Goal: Task Accomplishment & Management: Manage account settings

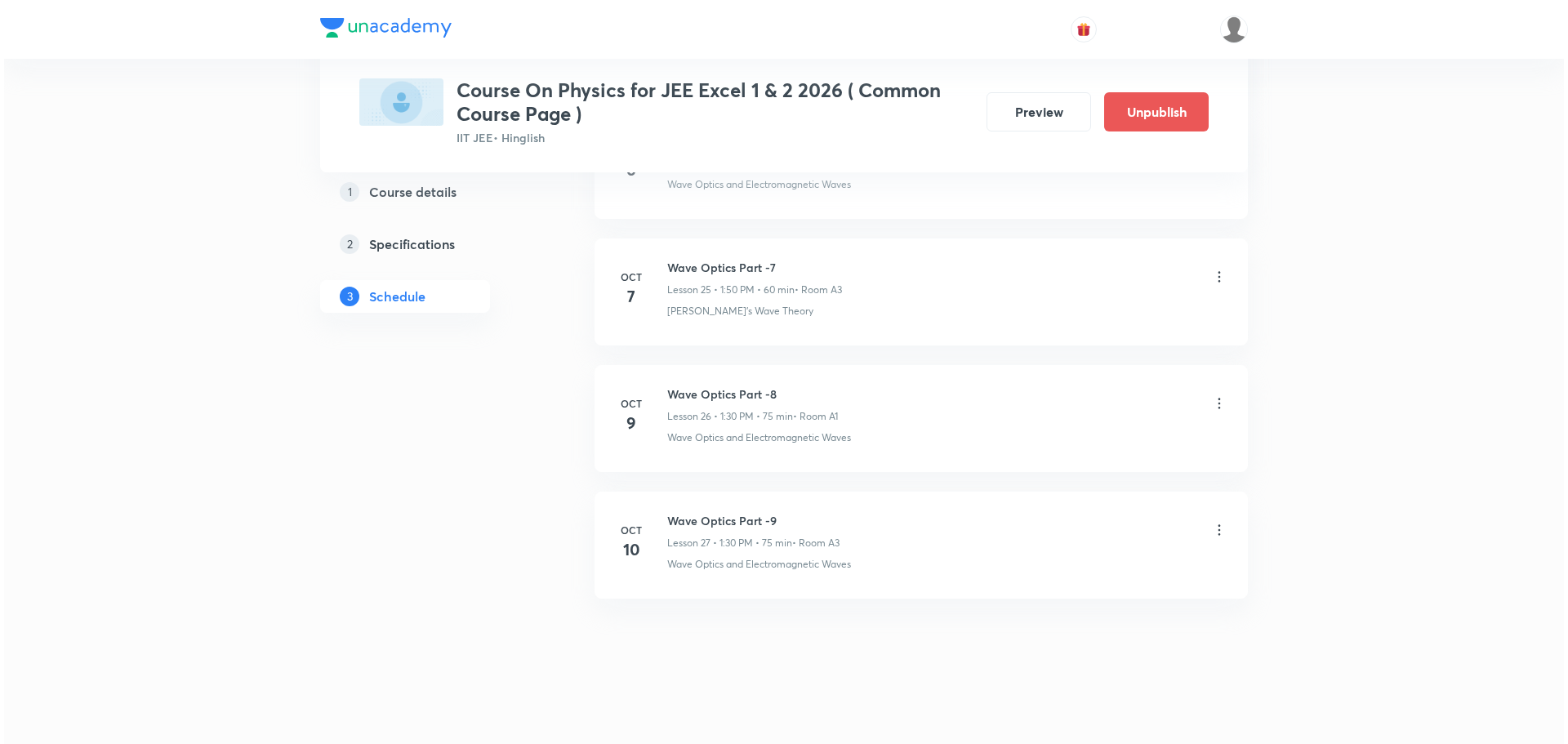
scroll to position [4019, 0]
click at [1216, 518] on icon at bounding box center [1216, 522] width 17 height 17
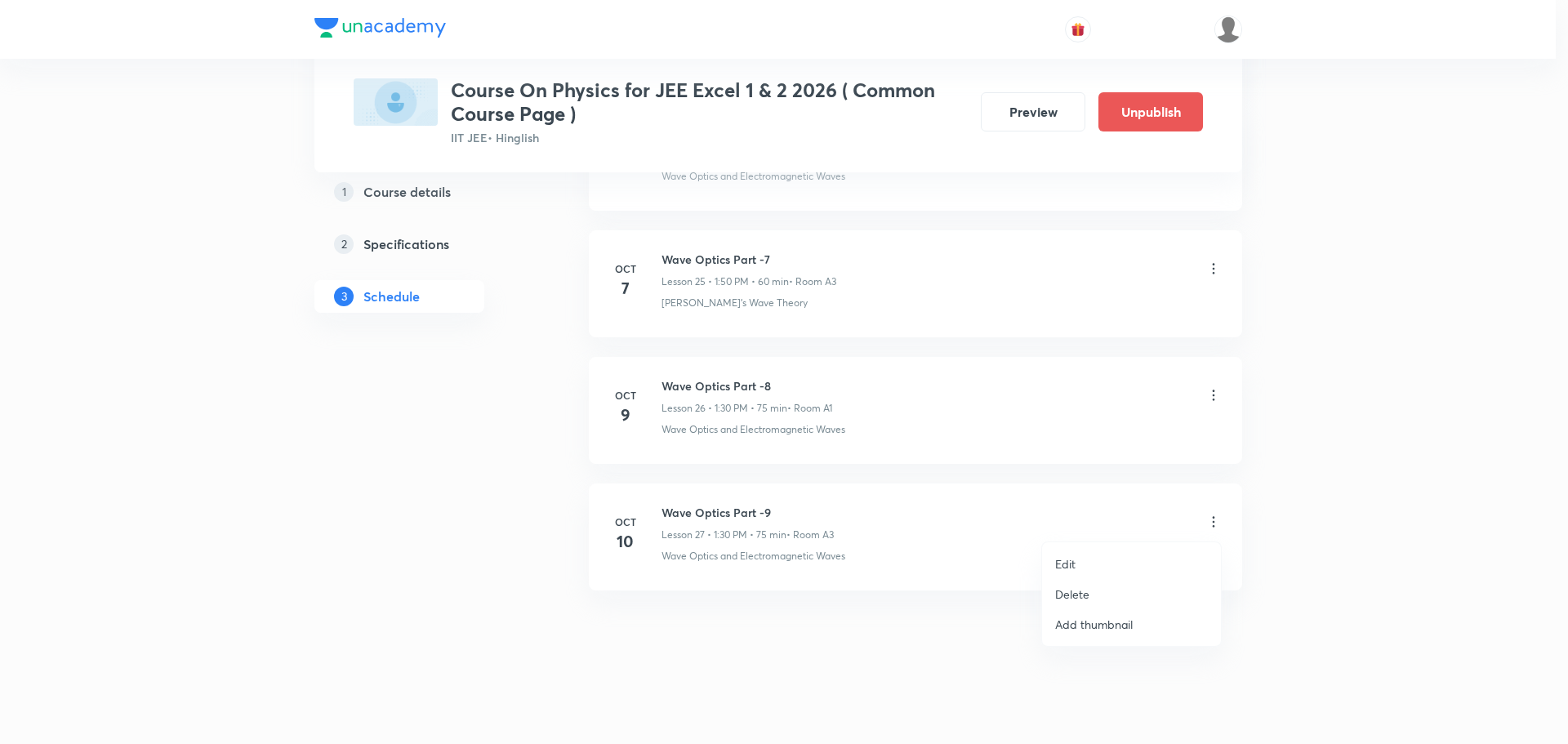
click at [1098, 564] on li "Edit" at bounding box center [1131, 564] width 179 height 30
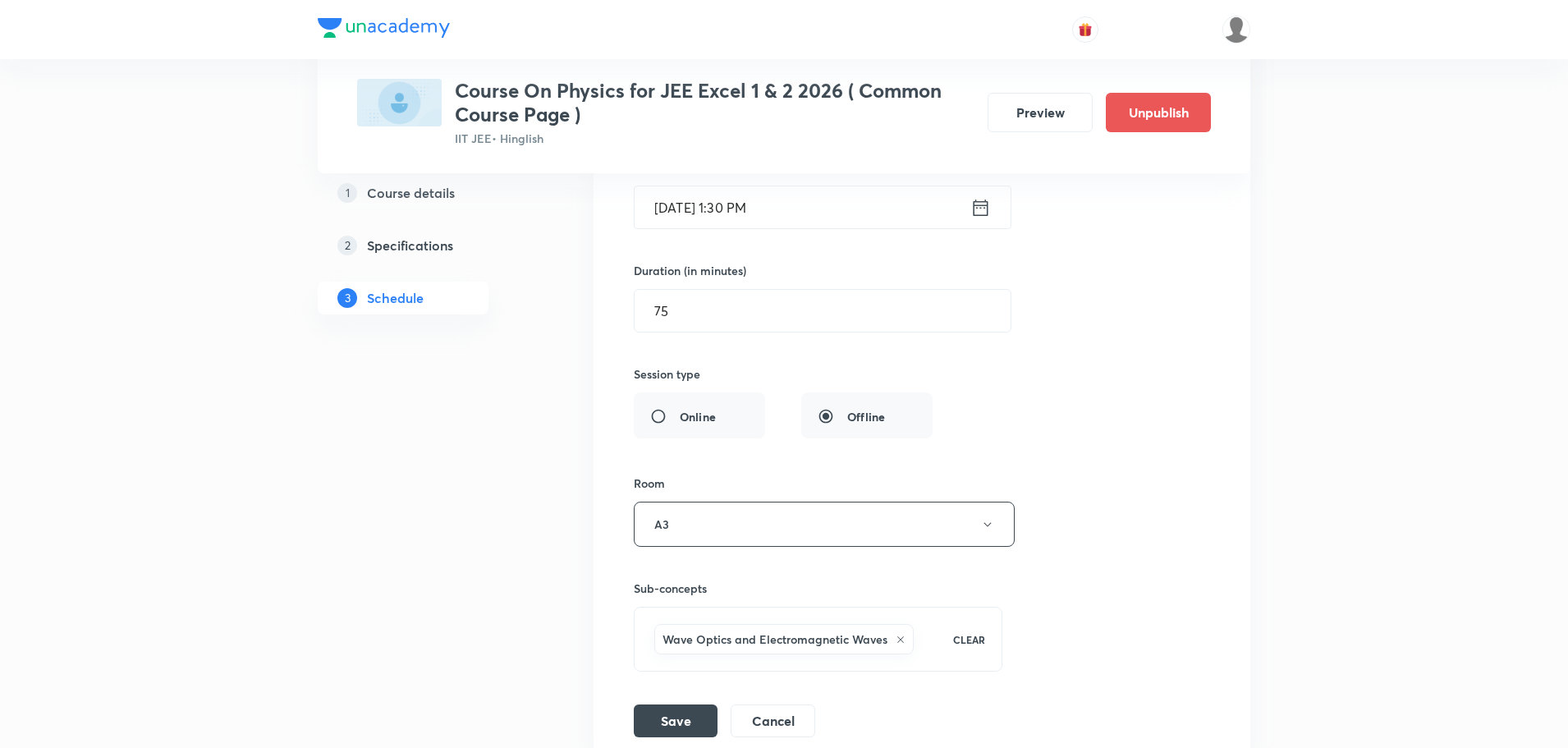
scroll to position [3589, 0]
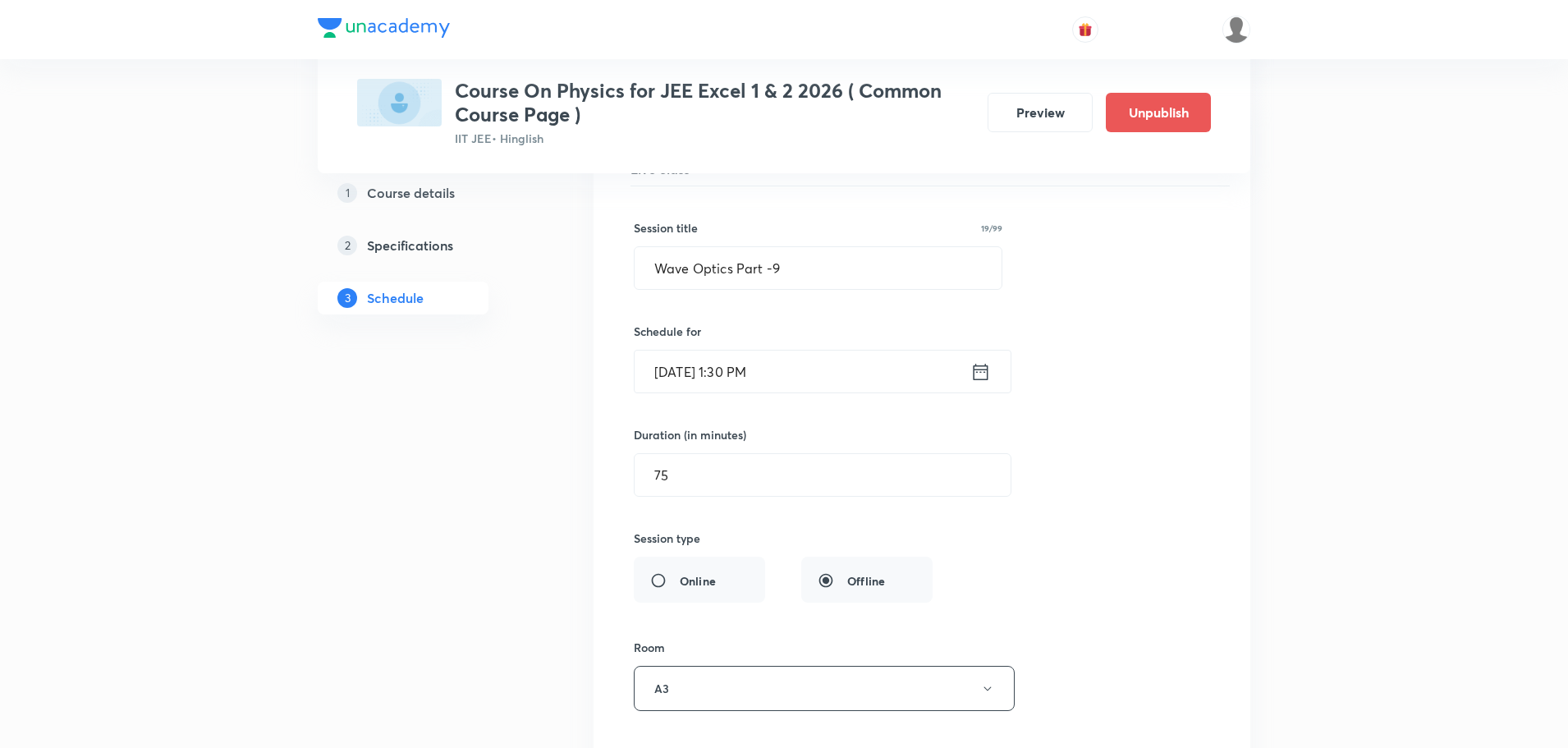
click at [980, 382] on icon at bounding box center [980, 371] width 21 height 23
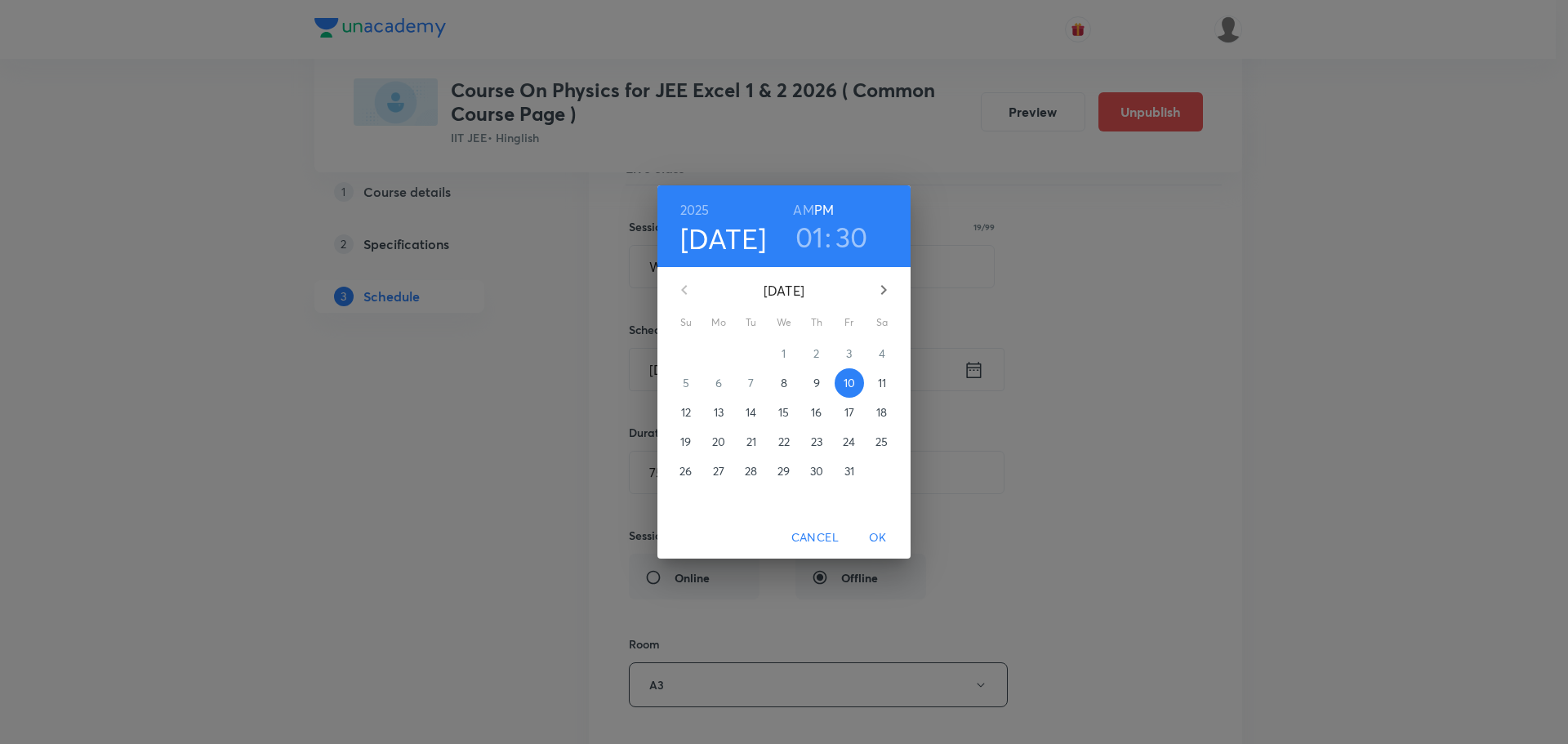
click at [809, 236] on h3 "01" at bounding box center [810, 236] width 28 height 34
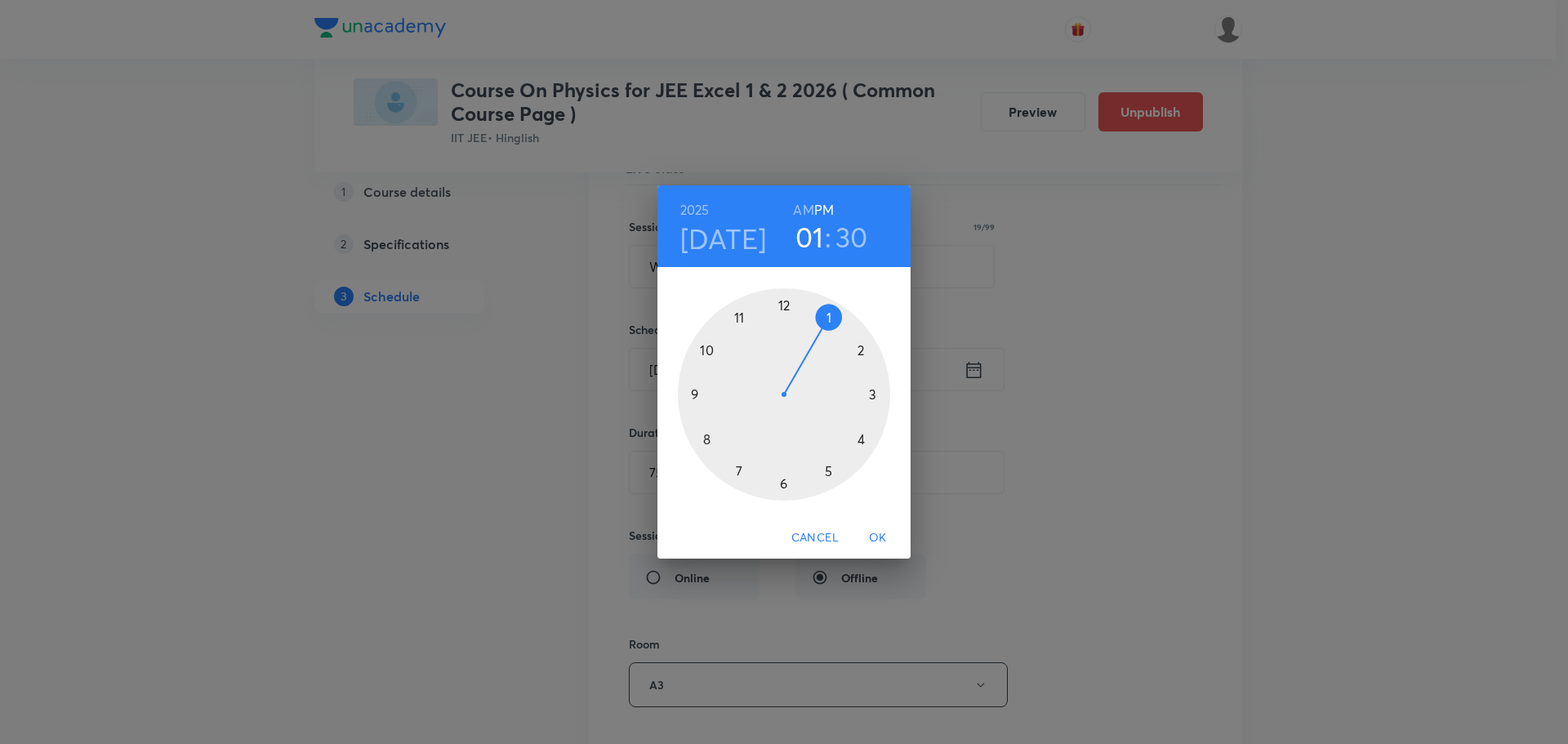
click at [871, 396] on div at bounding box center [784, 394] width 212 height 212
click at [873, 393] on div at bounding box center [784, 394] width 212 height 212
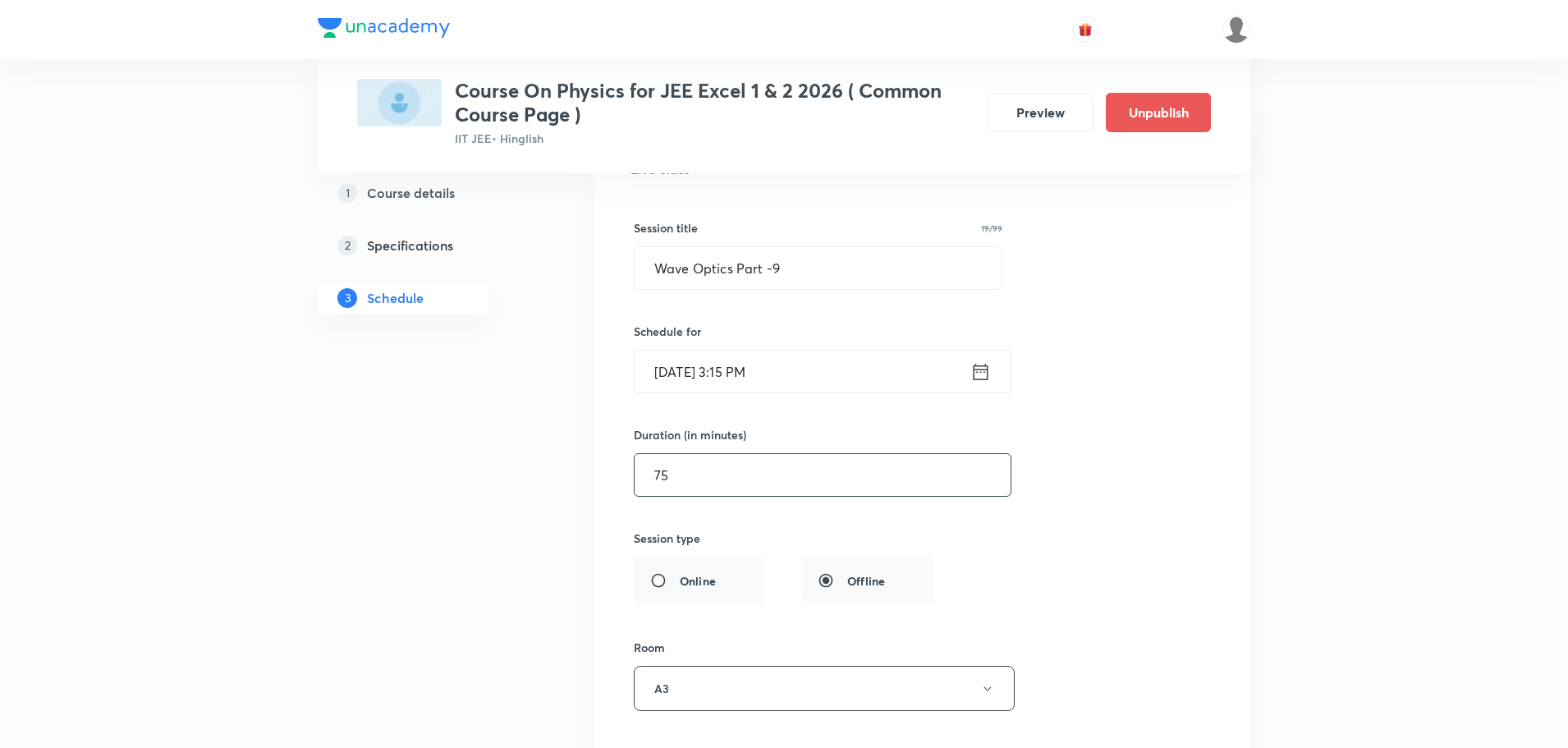
scroll to position [3917, 0]
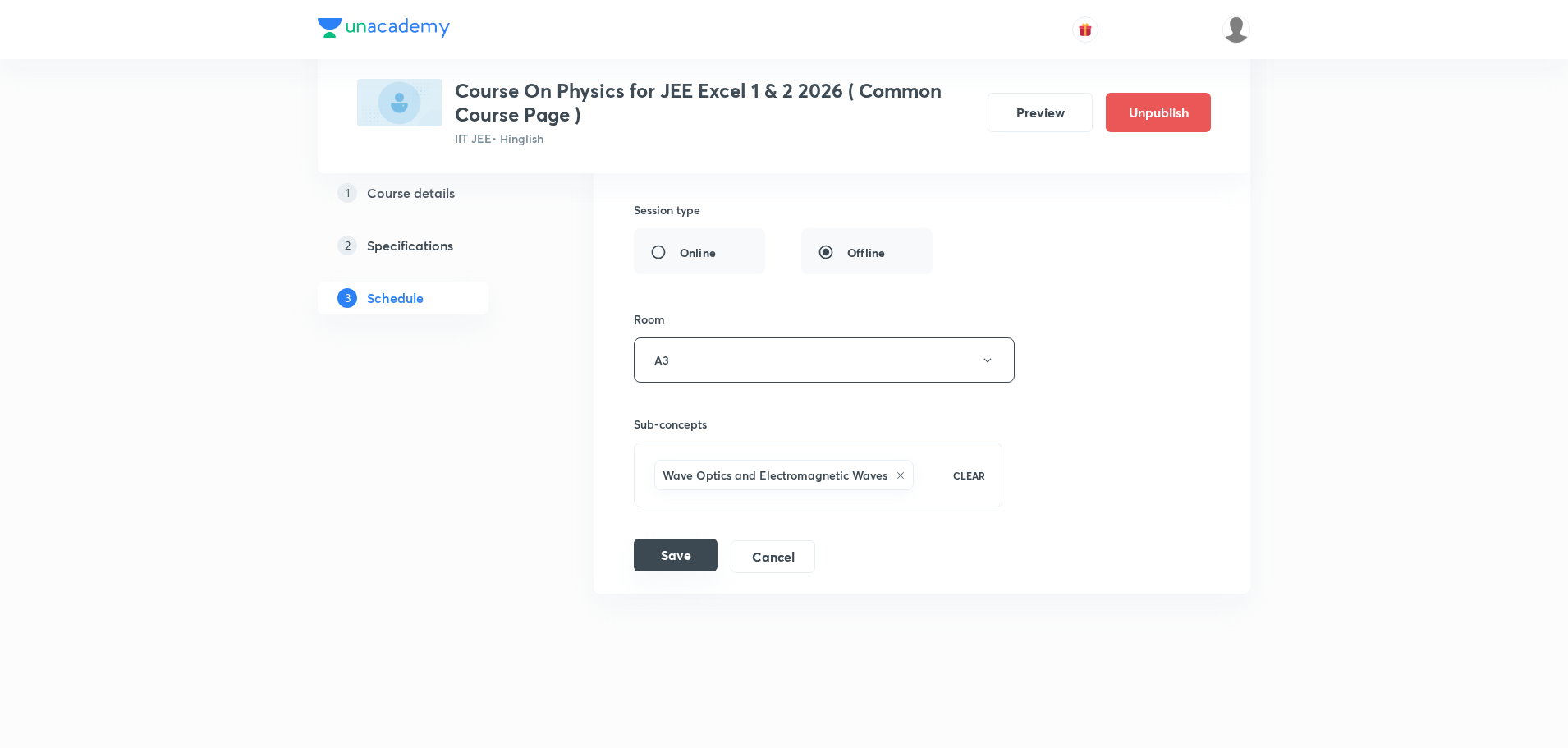
click at [683, 551] on button "Save" at bounding box center [676, 555] width 84 height 33
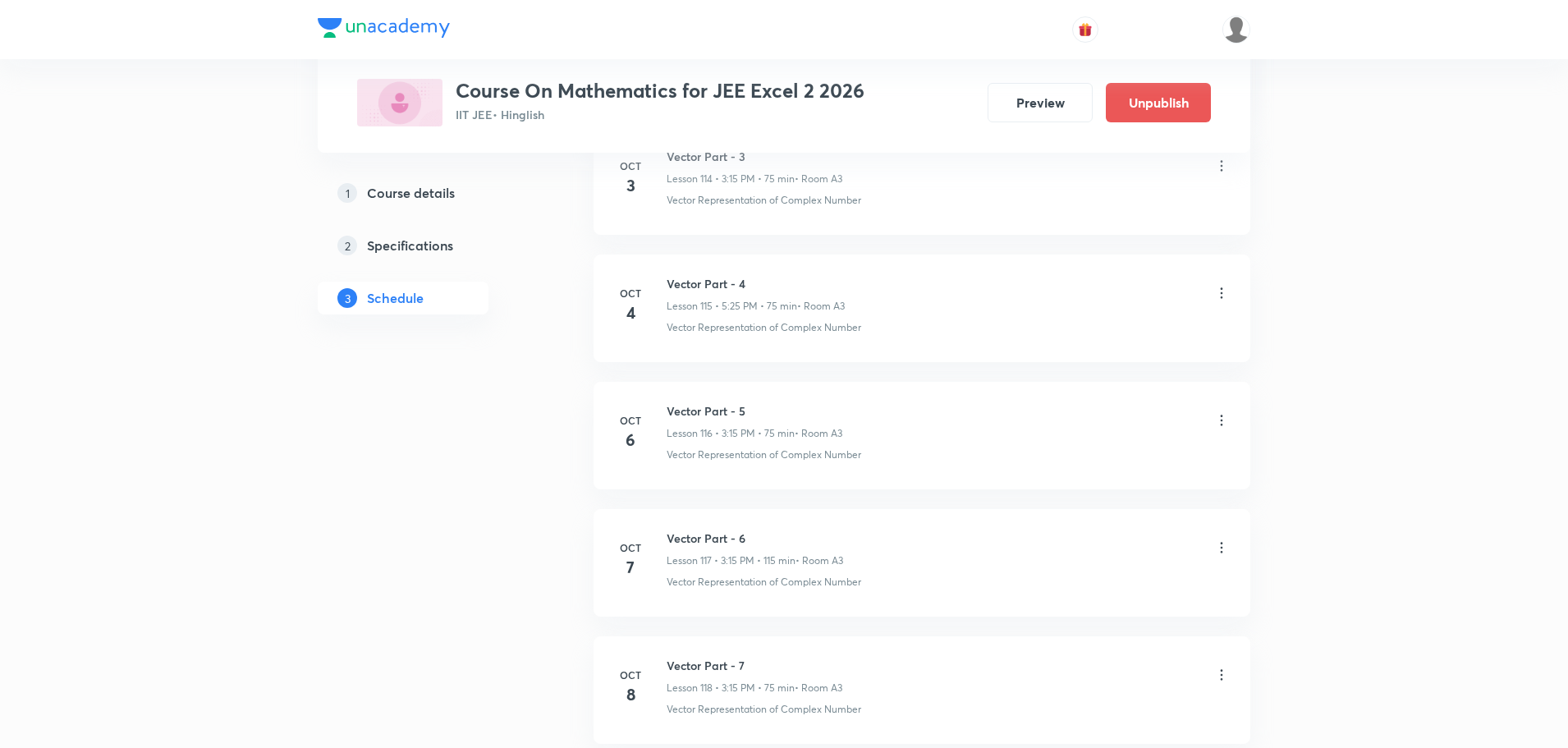
scroll to position [15971, 0]
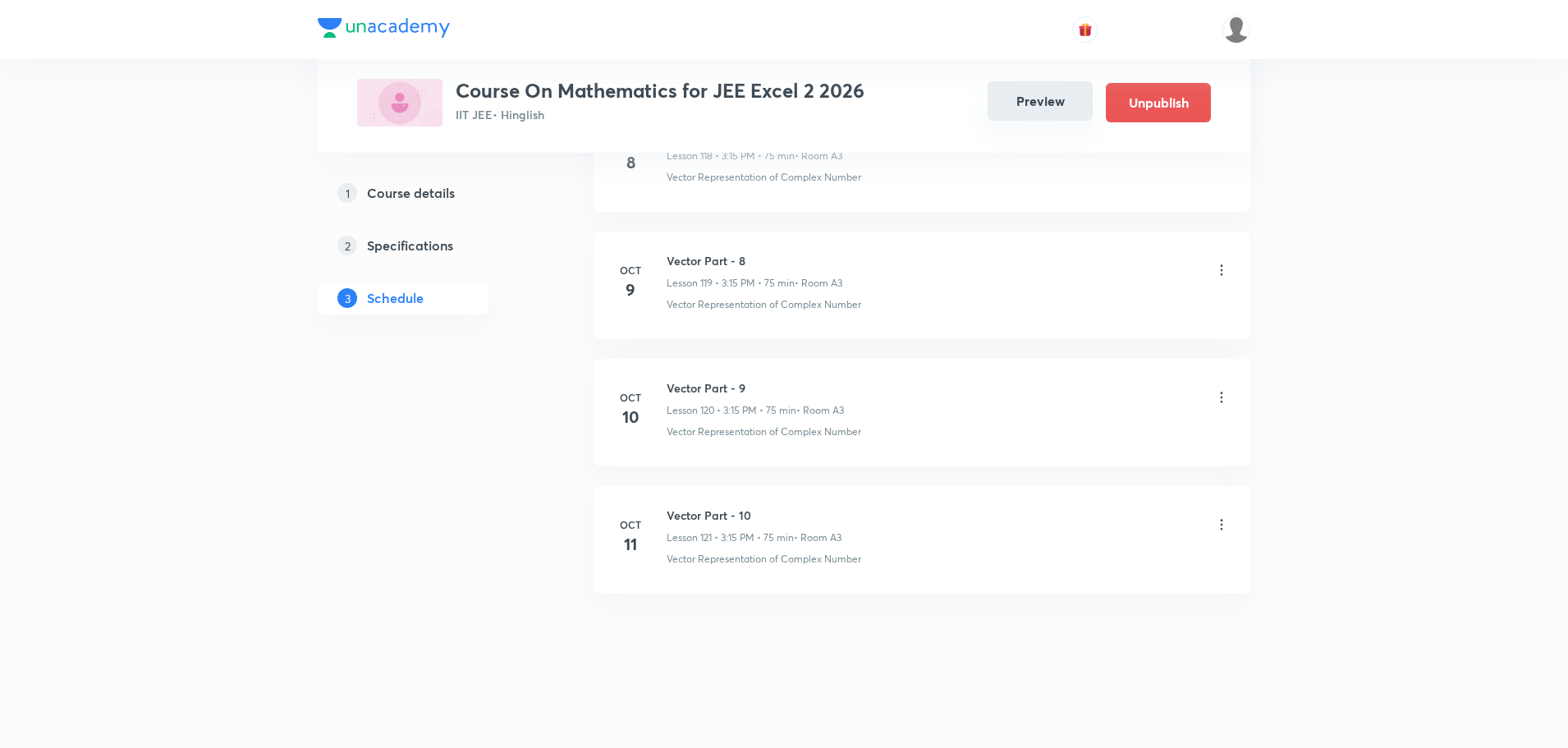
click at [996, 110] on button "Preview" at bounding box center [1040, 100] width 105 height 39
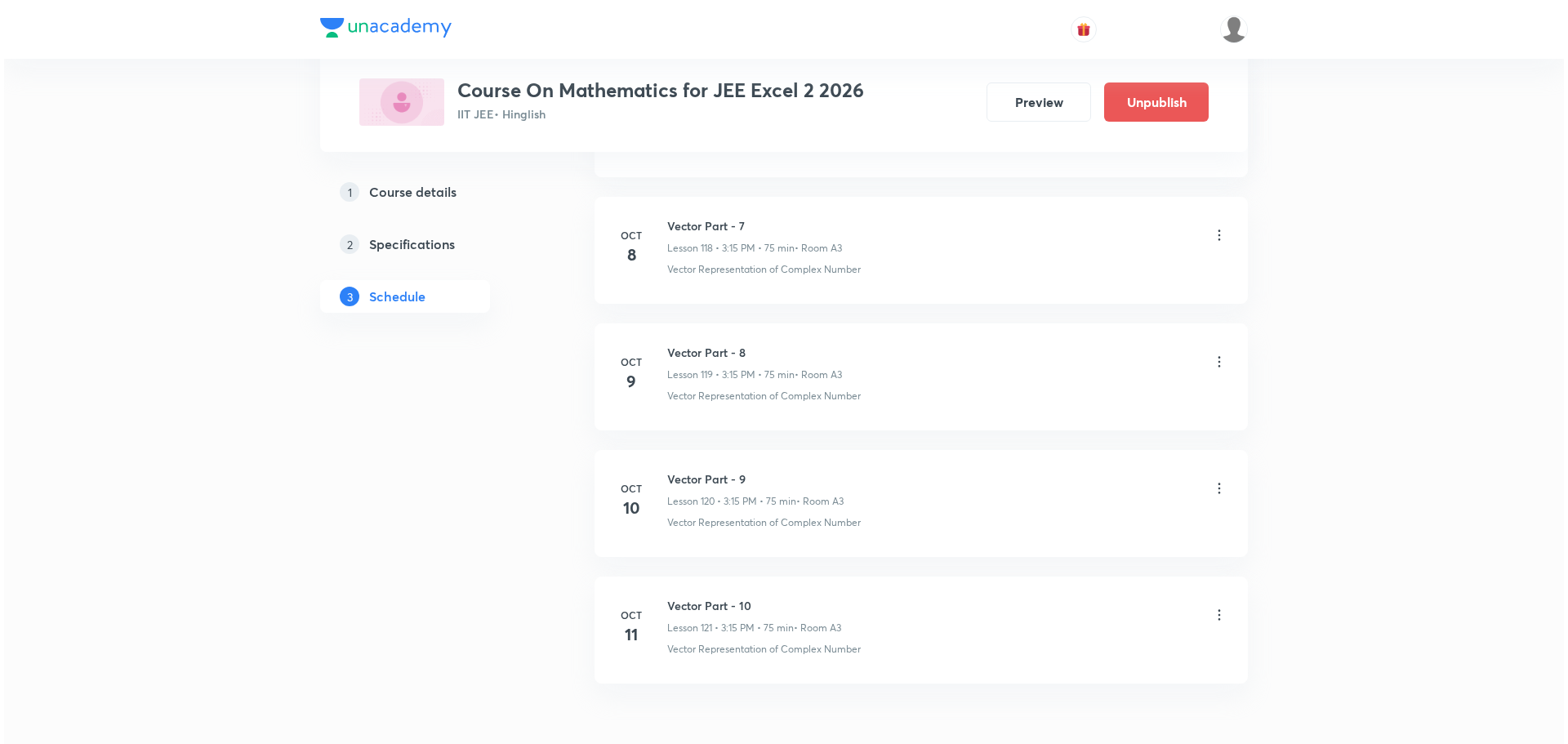
scroll to position [15885, 0]
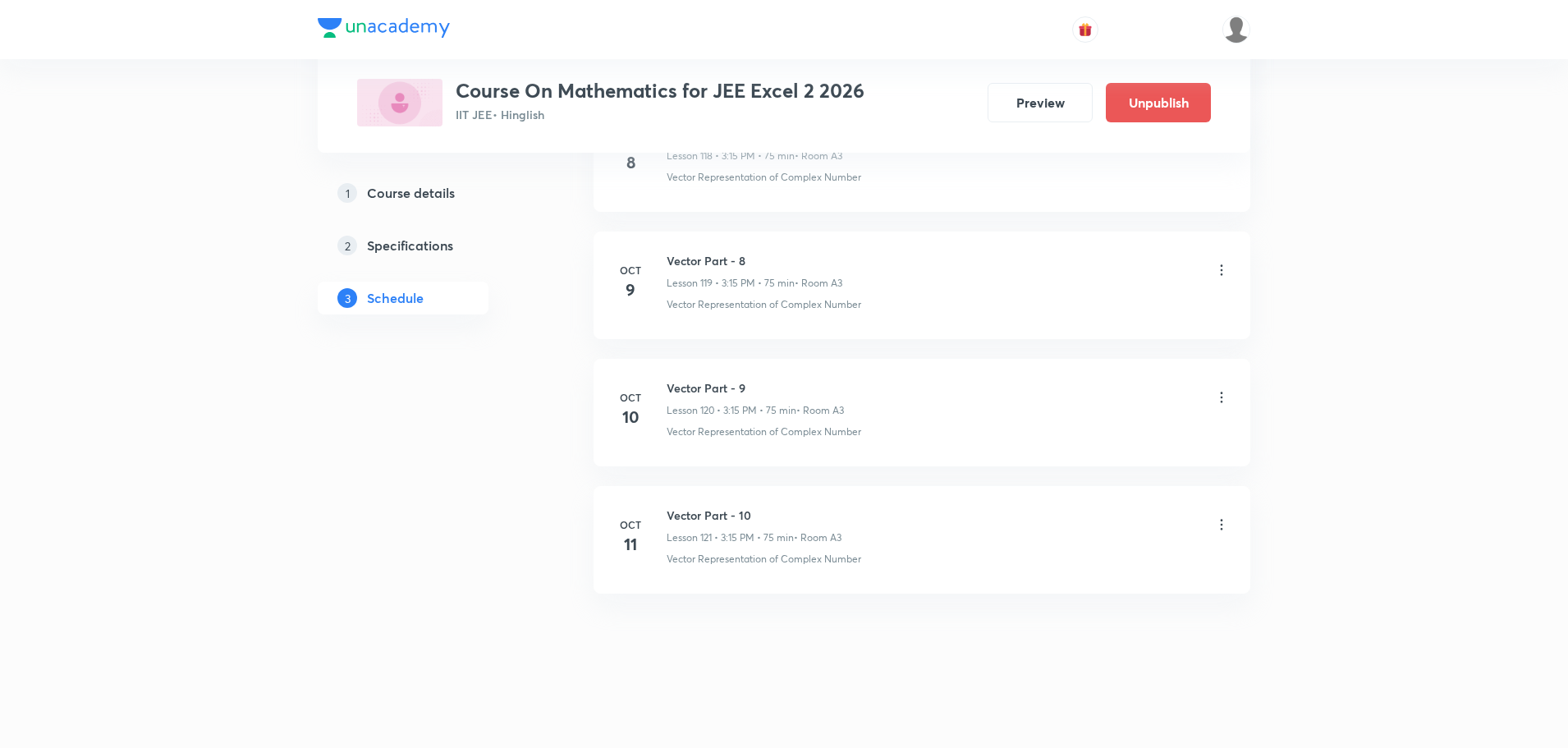
click at [1220, 520] on icon at bounding box center [1222, 525] width 17 height 17
click at [1103, 566] on li "Edit" at bounding box center [1136, 566] width 180 height 30
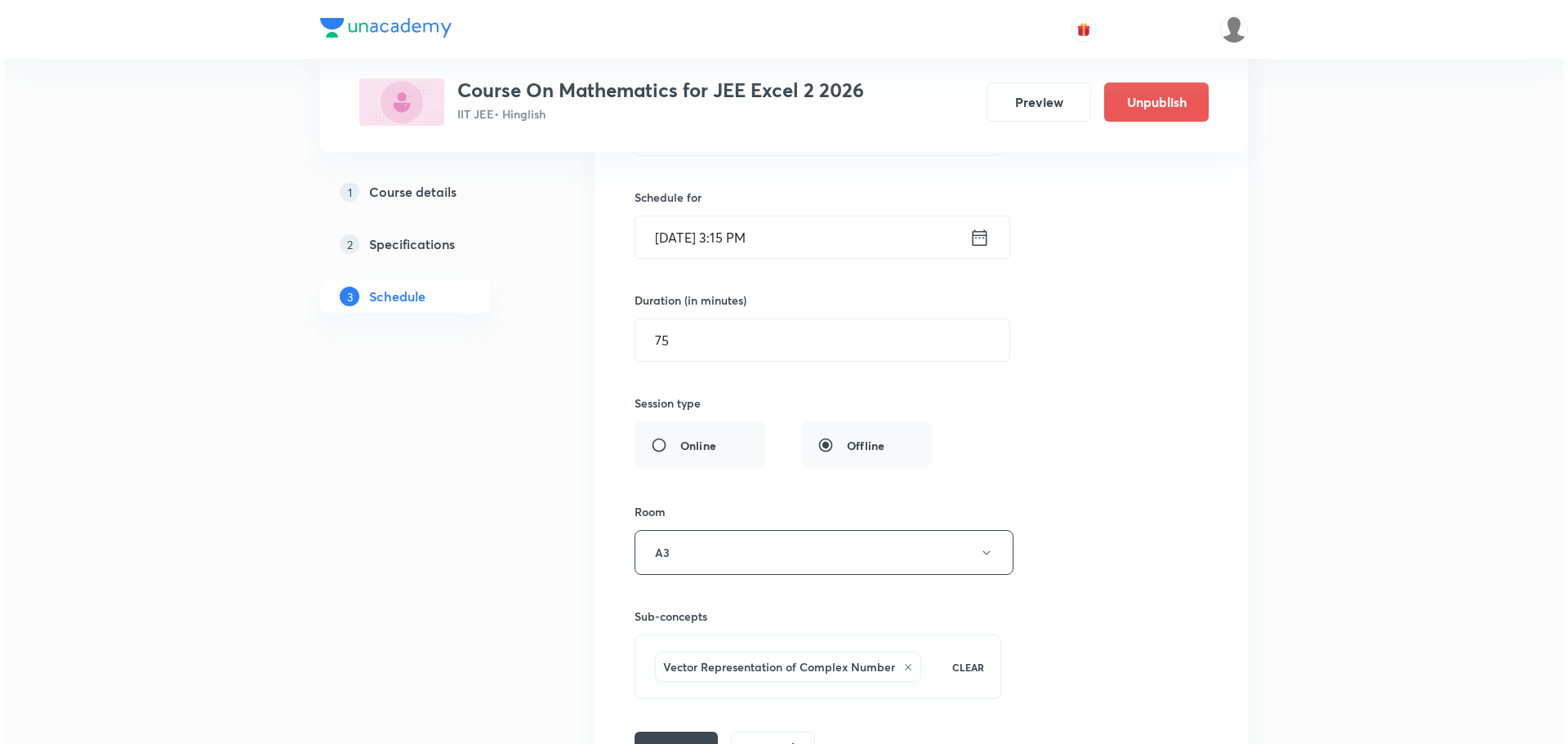
scroll to position [15436, 0]
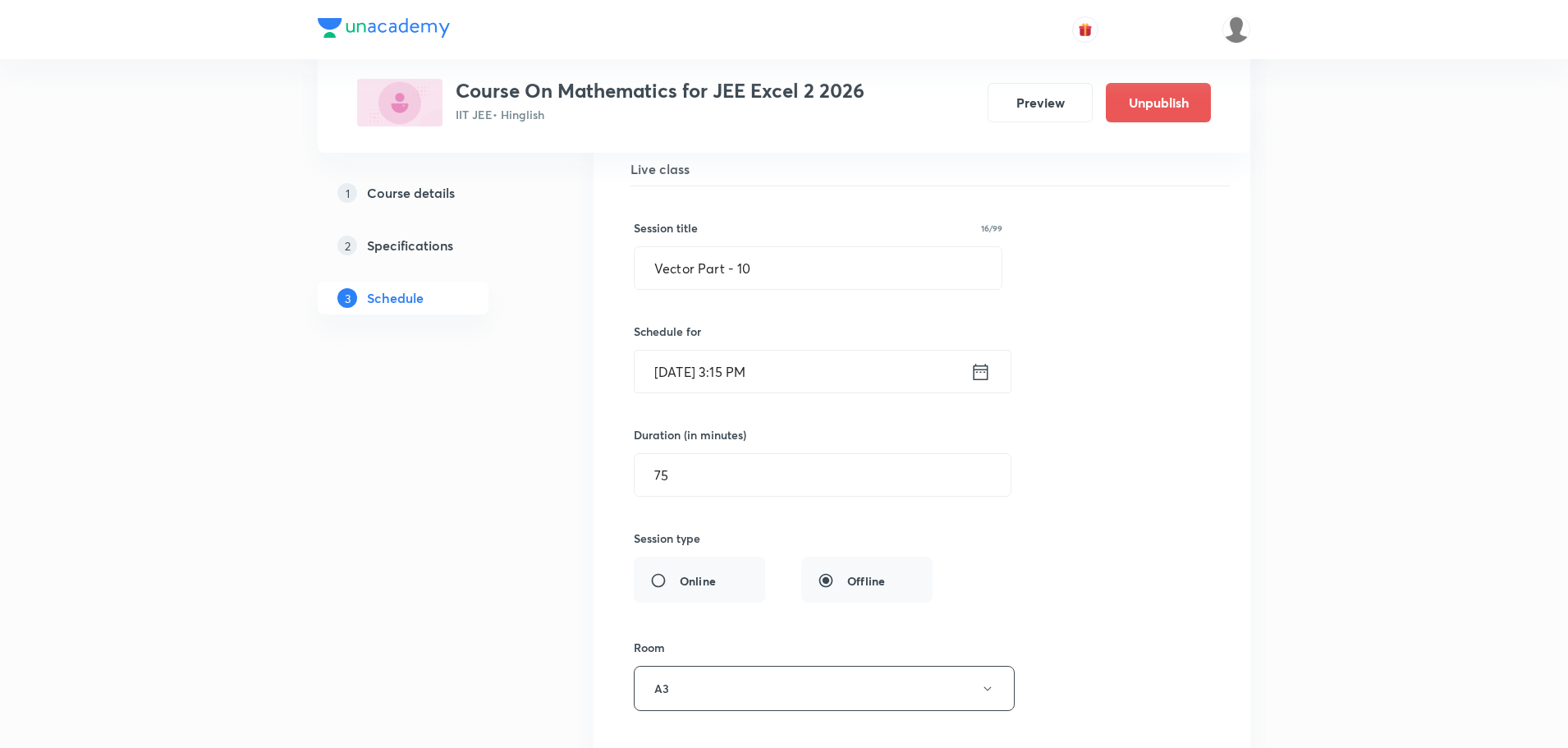
click at [975, 371] on icon at bounding box center [980, 371] width 21 height 23
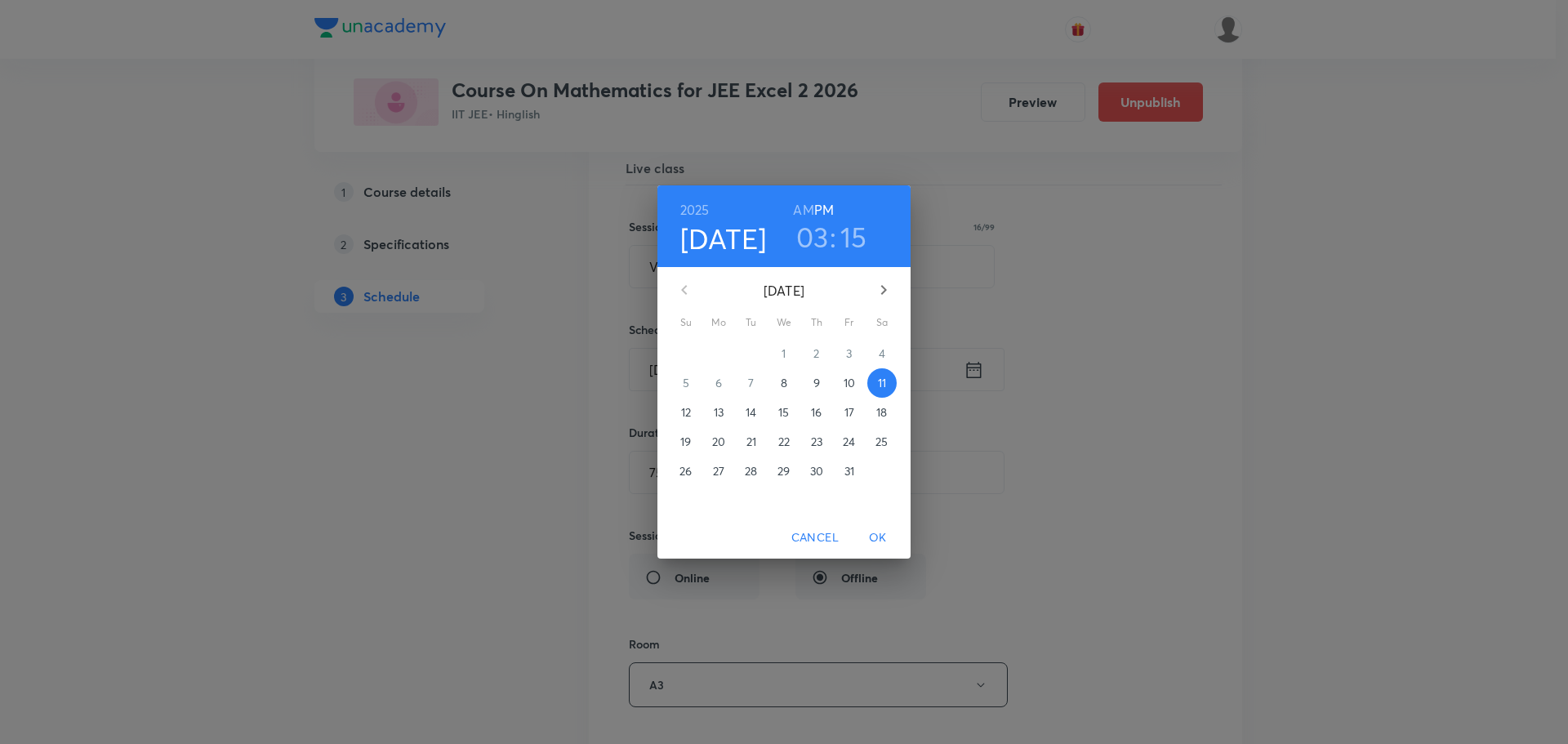
click at [816, 231] on h3 "03" at bounding box center [812, 236] width 32 height 34
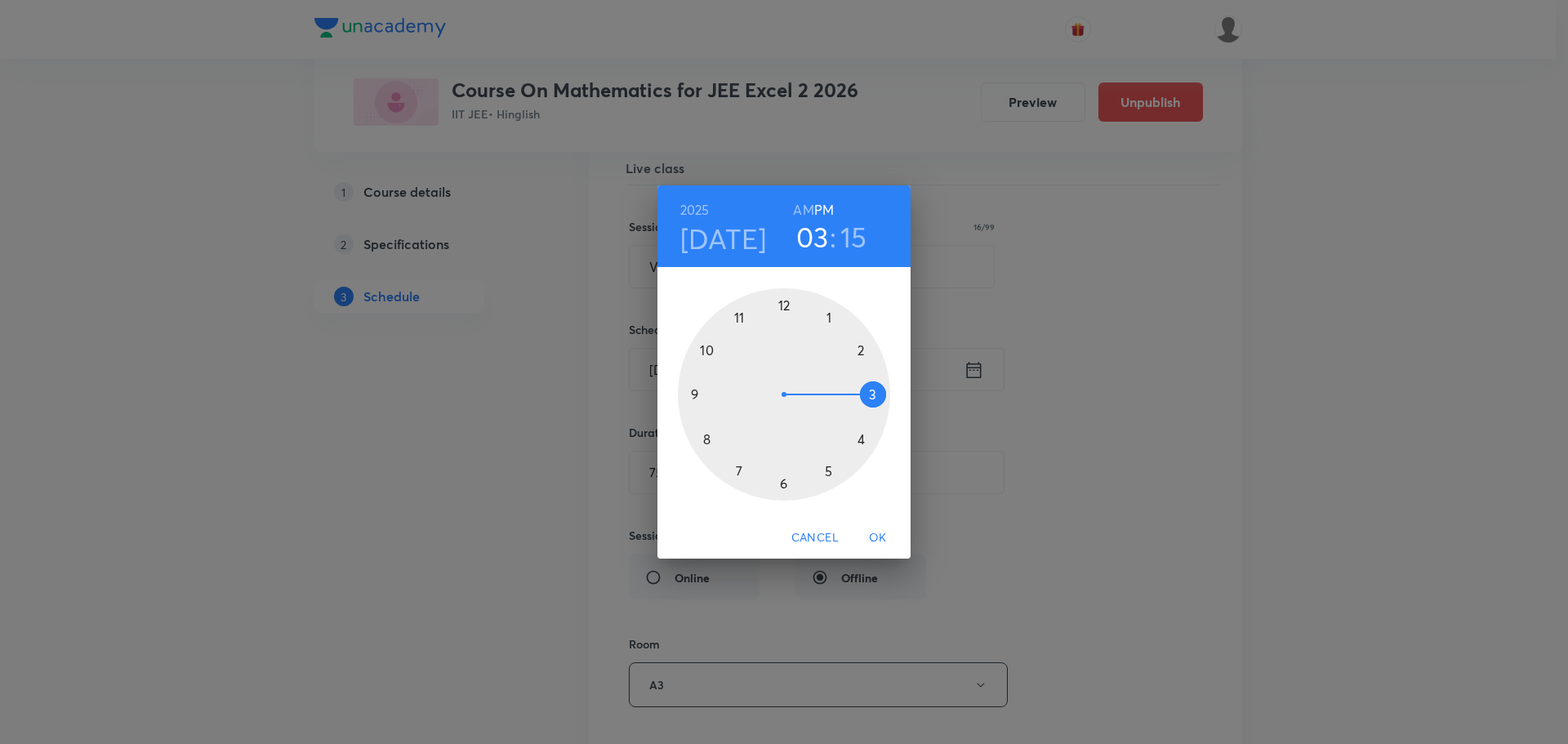
click at [861, 441] on div at bounding box center [784, 394] width 212 height 212
click at [712, 439] on div at bounding box center [784, 394] width 212 height 212
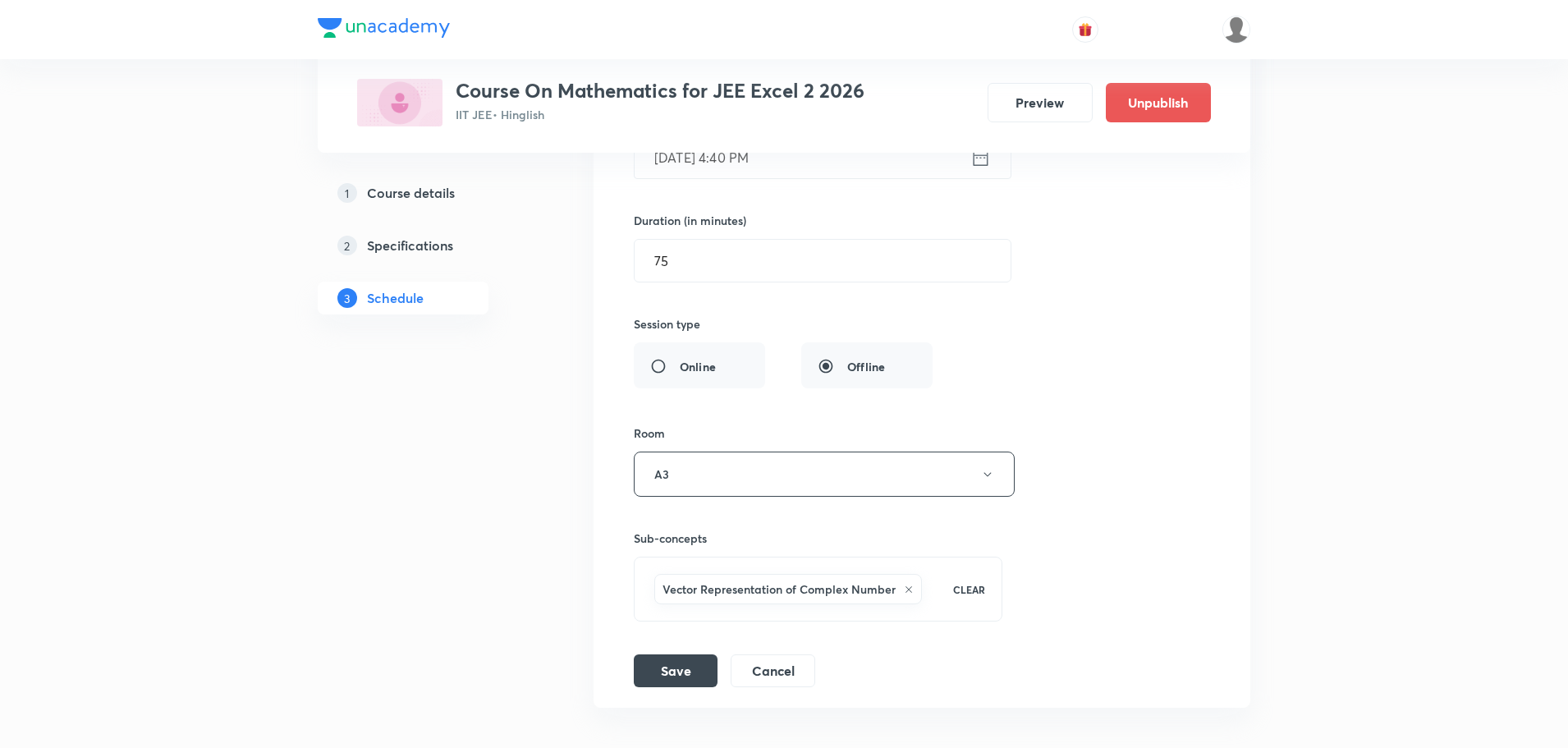
scroll to position [15848, 0]
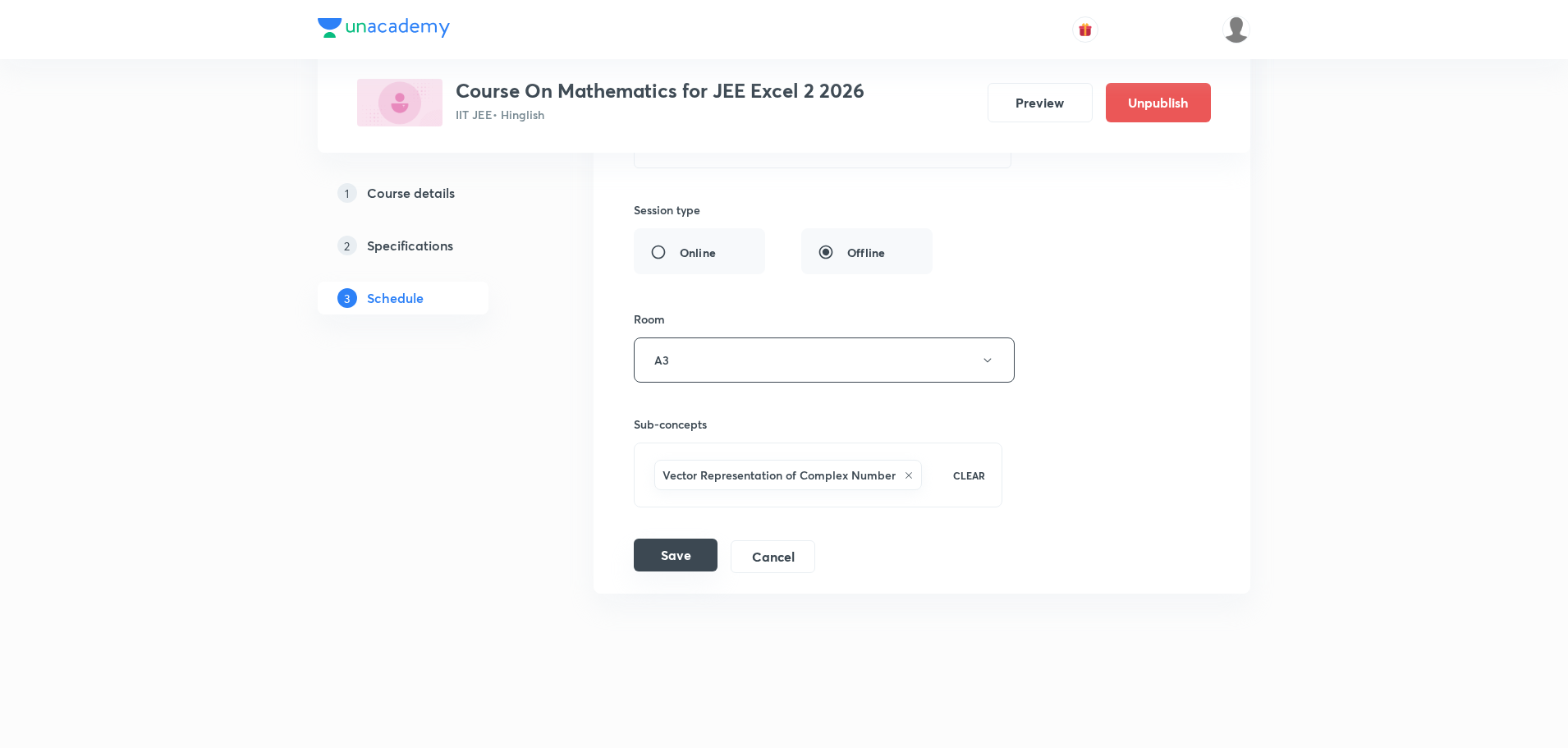
click at [682, 561] on button "Save" at bounding box center [676, 555] width 84 height 33
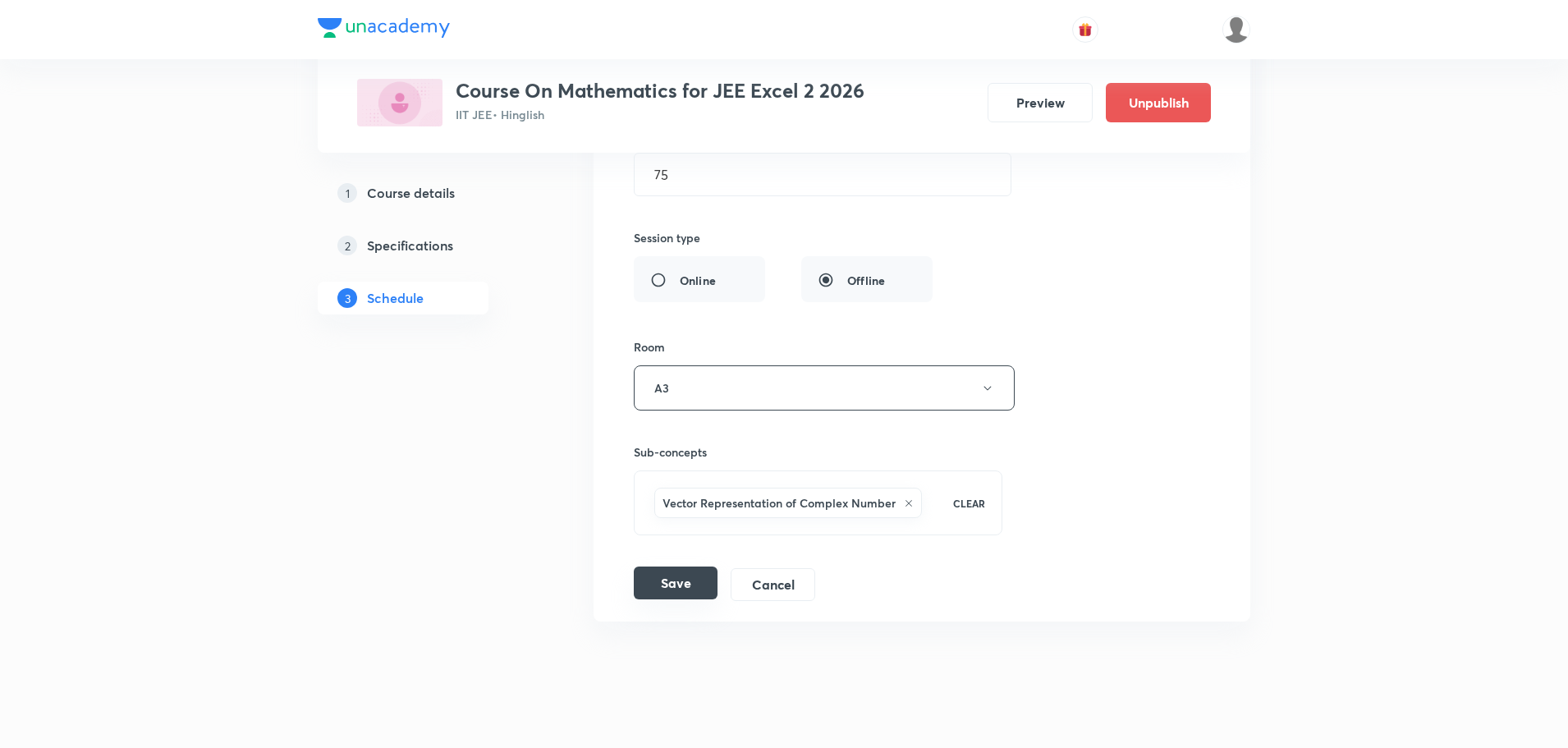
click at [670, 592] on button "Save" at bounding box center [676, 582] width 84 height 33
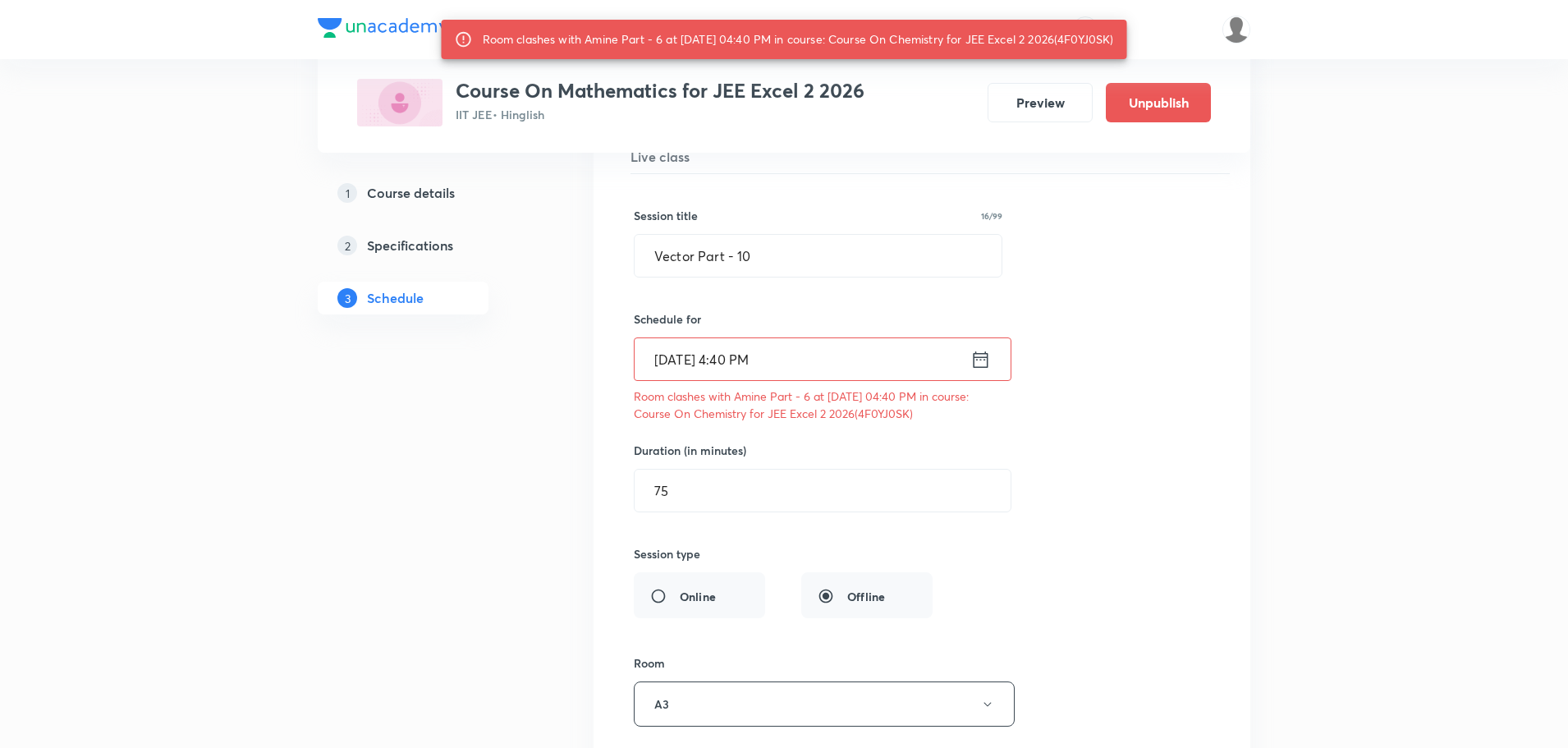
scroll to position [15519, 0]
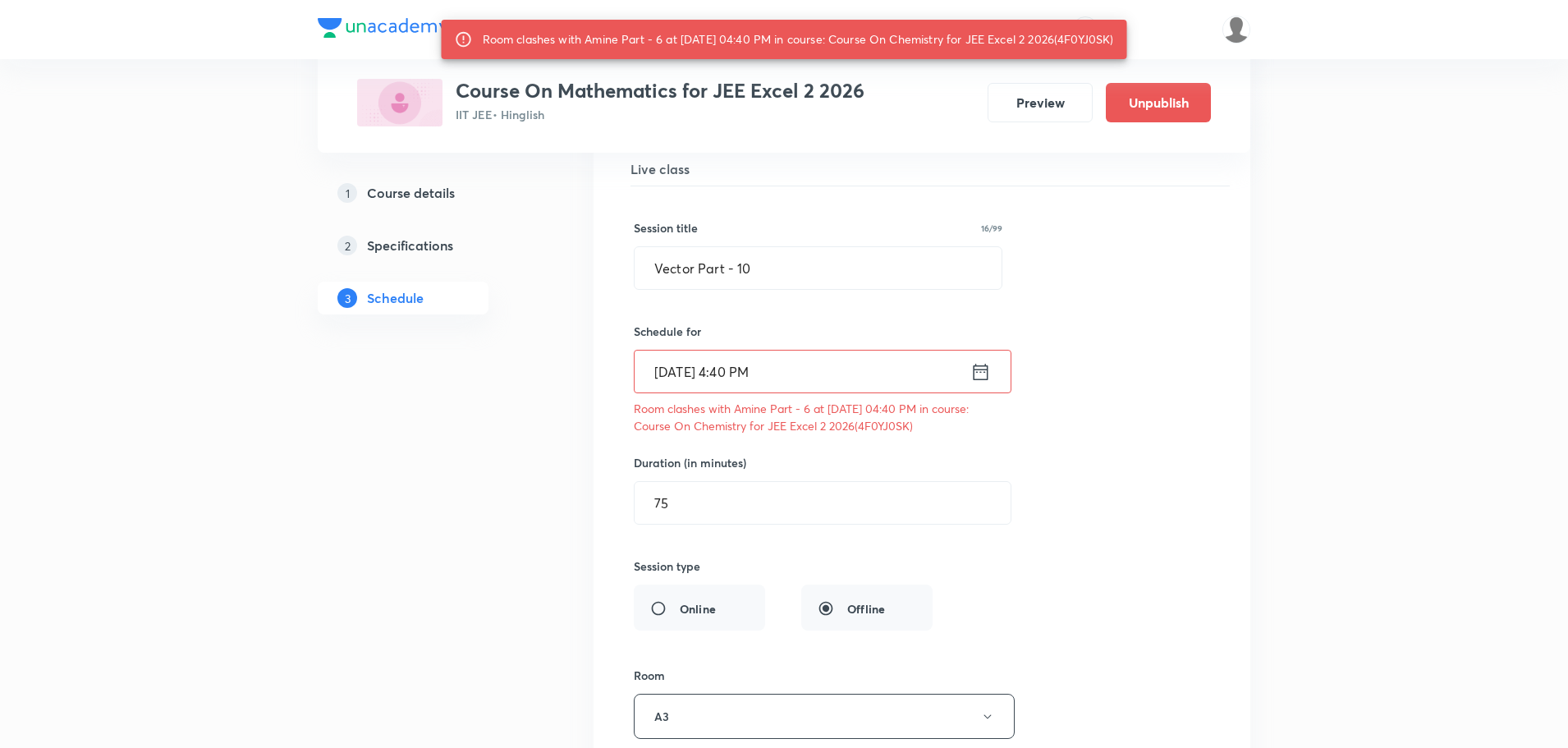
click at [1096, 35] on div "Room clashes with Amine Part - 6 at 11 Oct 2025 04:40 PM in course: Course On C…" at bounding box center [798, 38] width 631 height 29
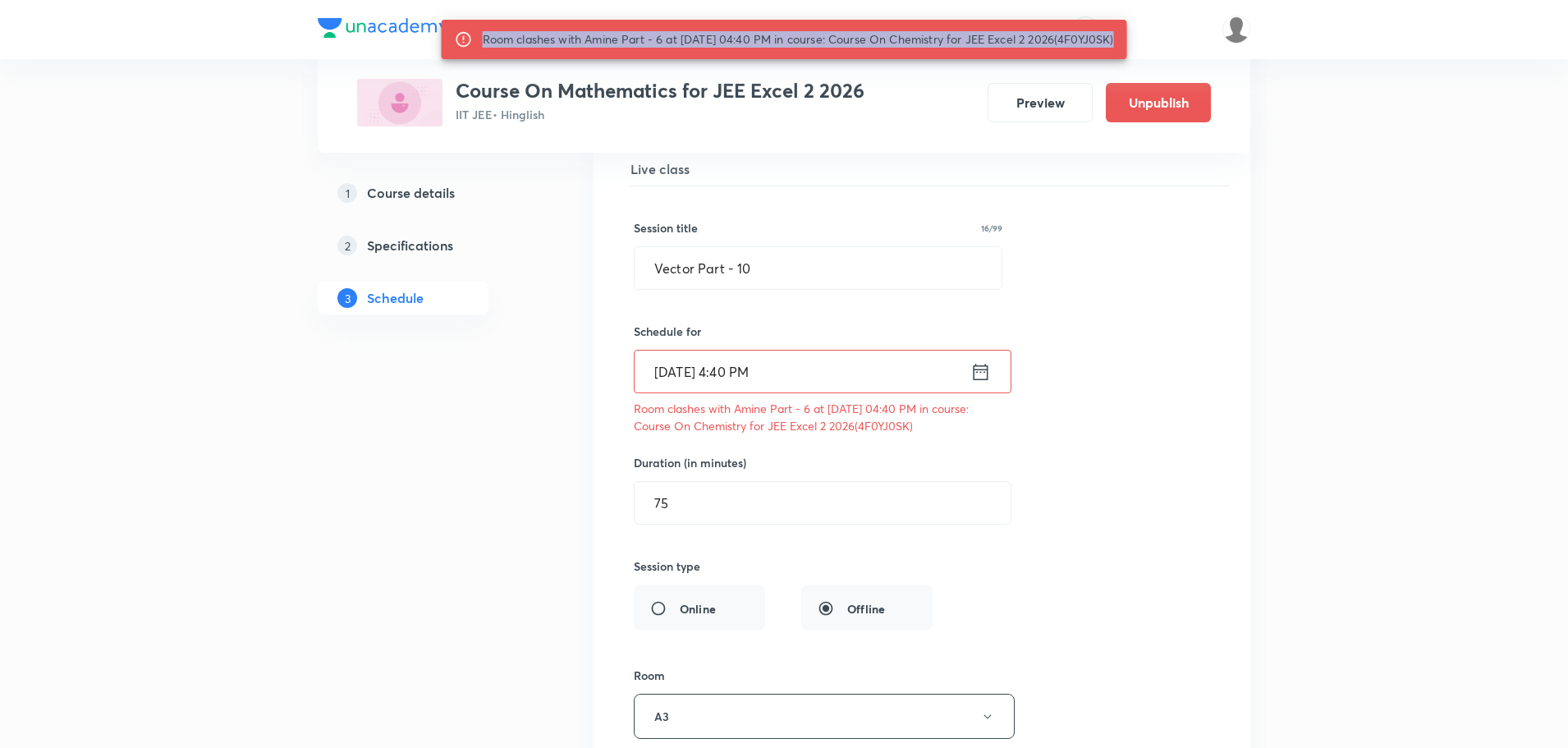
click at [1096, 35] on div "Room clashes with Amine Part - 6 at 11 Oct 2025 04:40 PM in course: Course On C…" at bounding box center [798, 38] width 631 height 29
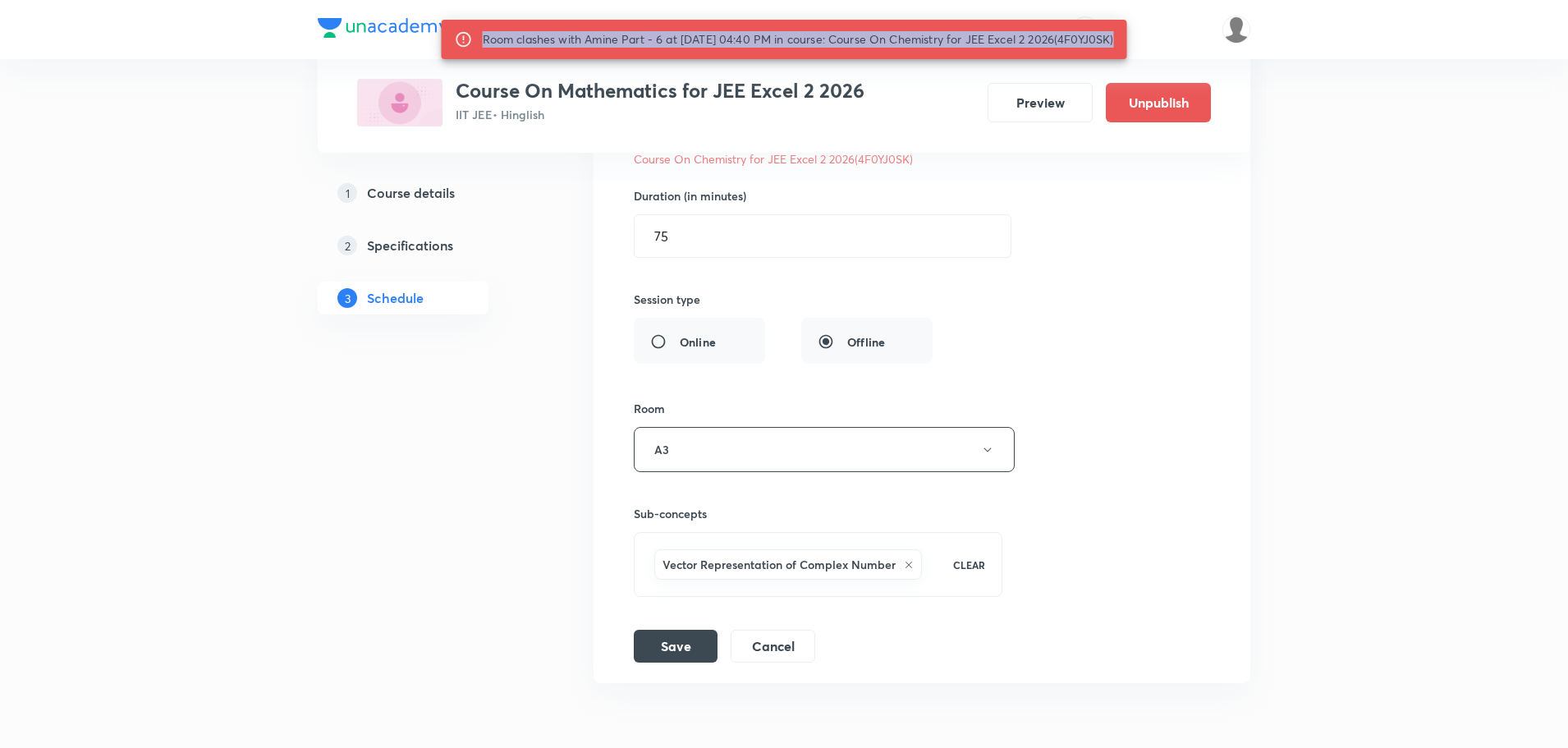
scroll to position [15875, 0]
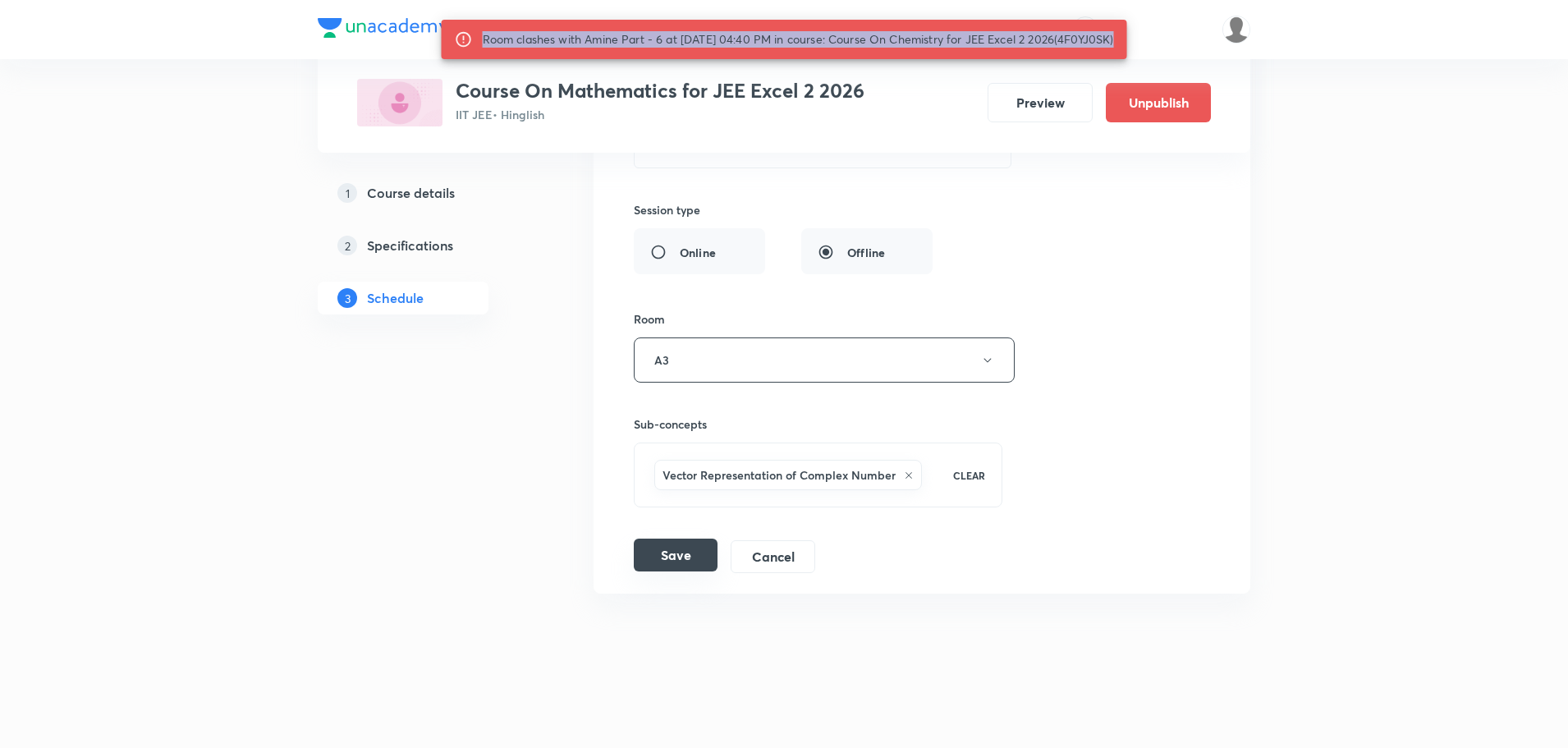
click at [678, 546] on button "Save" at bounding box center [676, 555] width 84 height 33
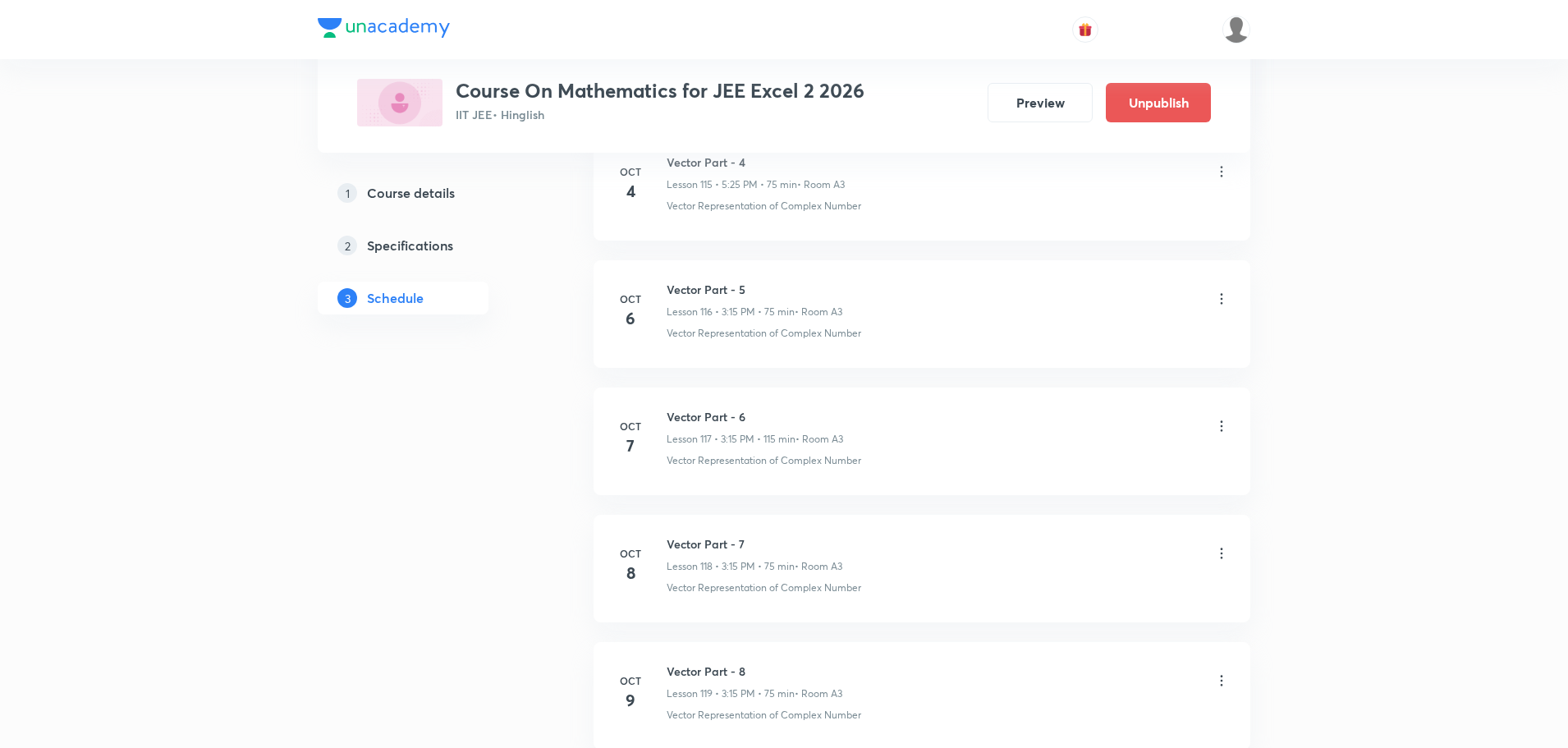
scroll to position [15216, 0]
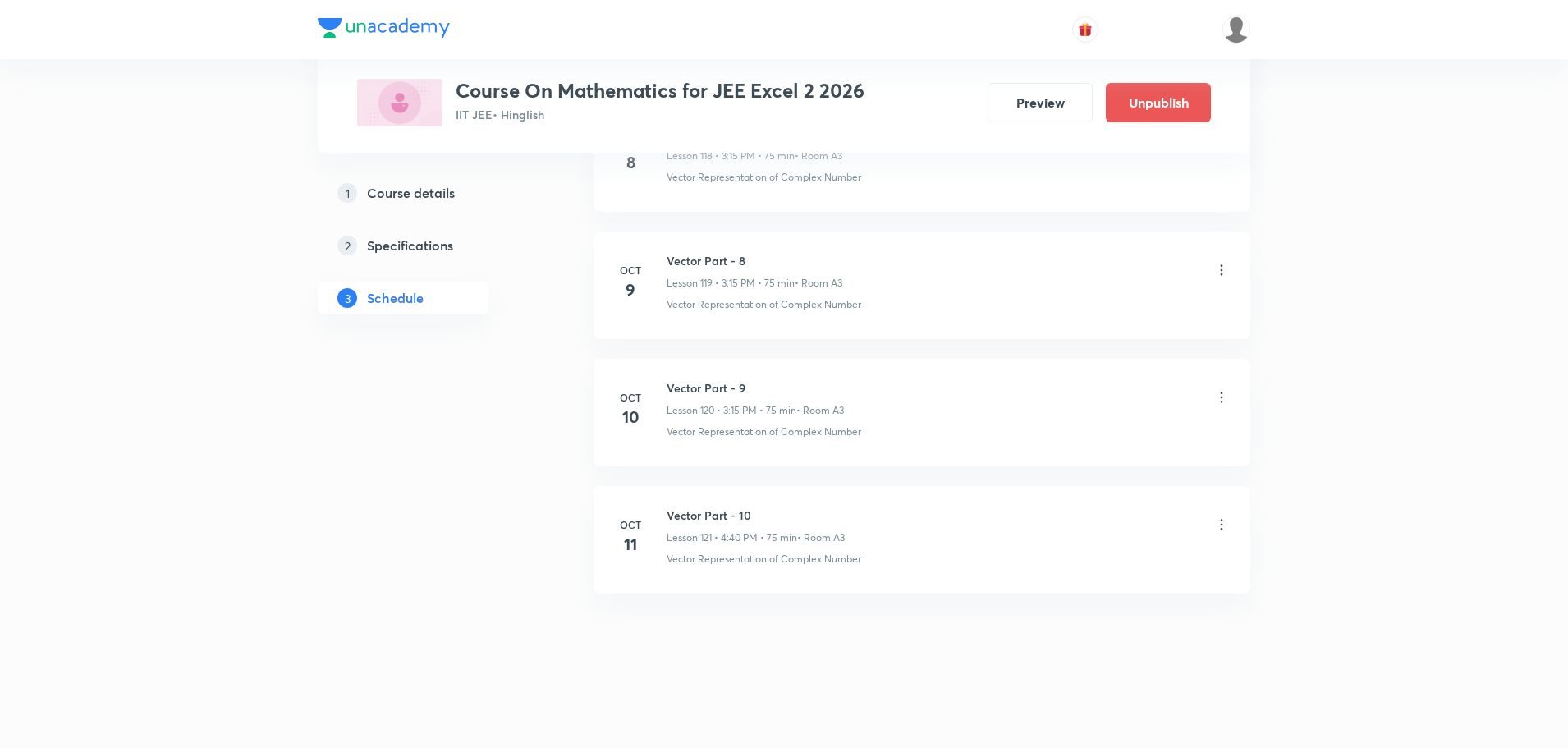
click at [1218, 407] on div at bounding box center [1222, 398] width 17 height 19
click at [1219, 400] on icon at bounding box center [1222, 397] width 17 height 17
click at [1081, 438] on p "Edit" at bounding box center [1070, 438] width 21 height 18
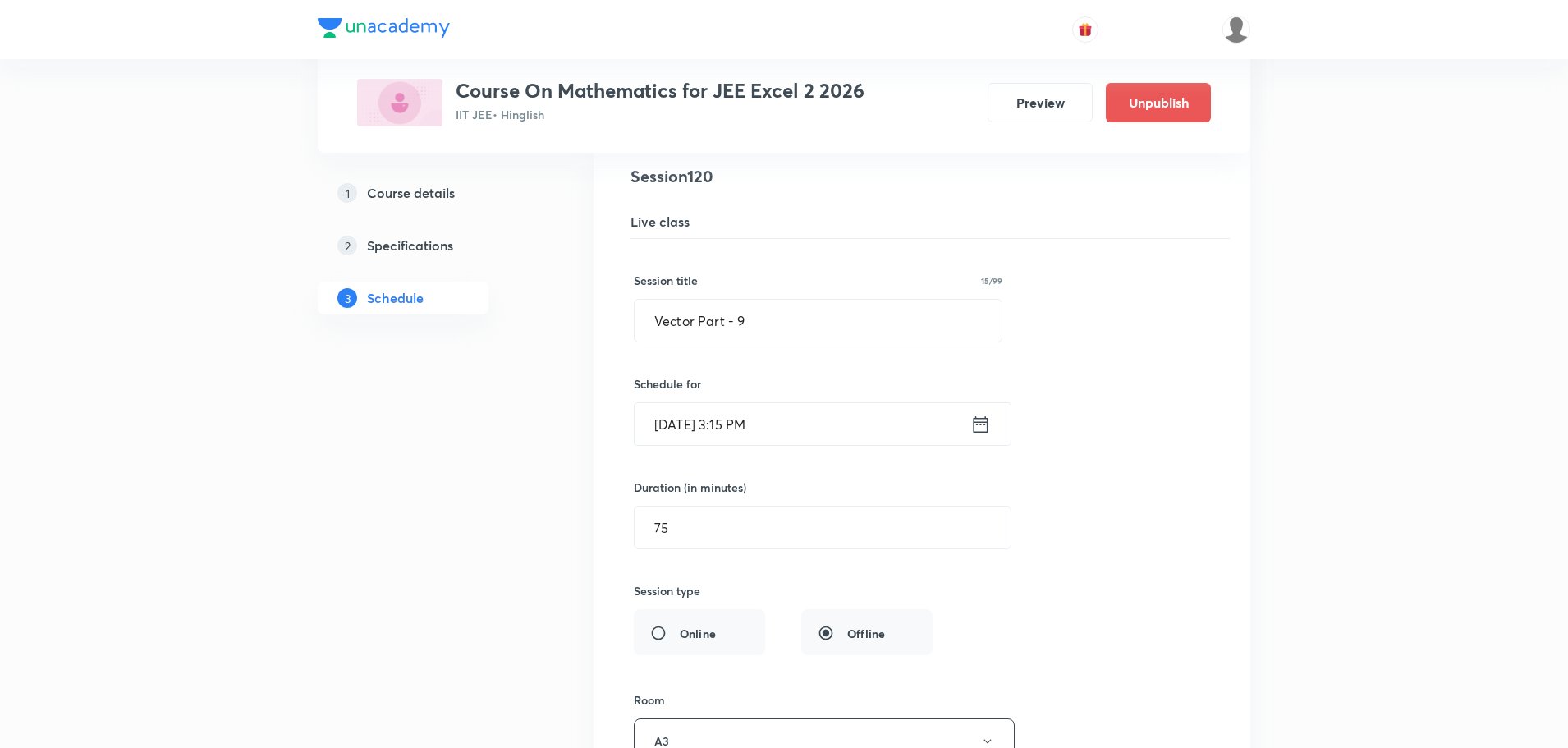
scroll to position [15463, 0]
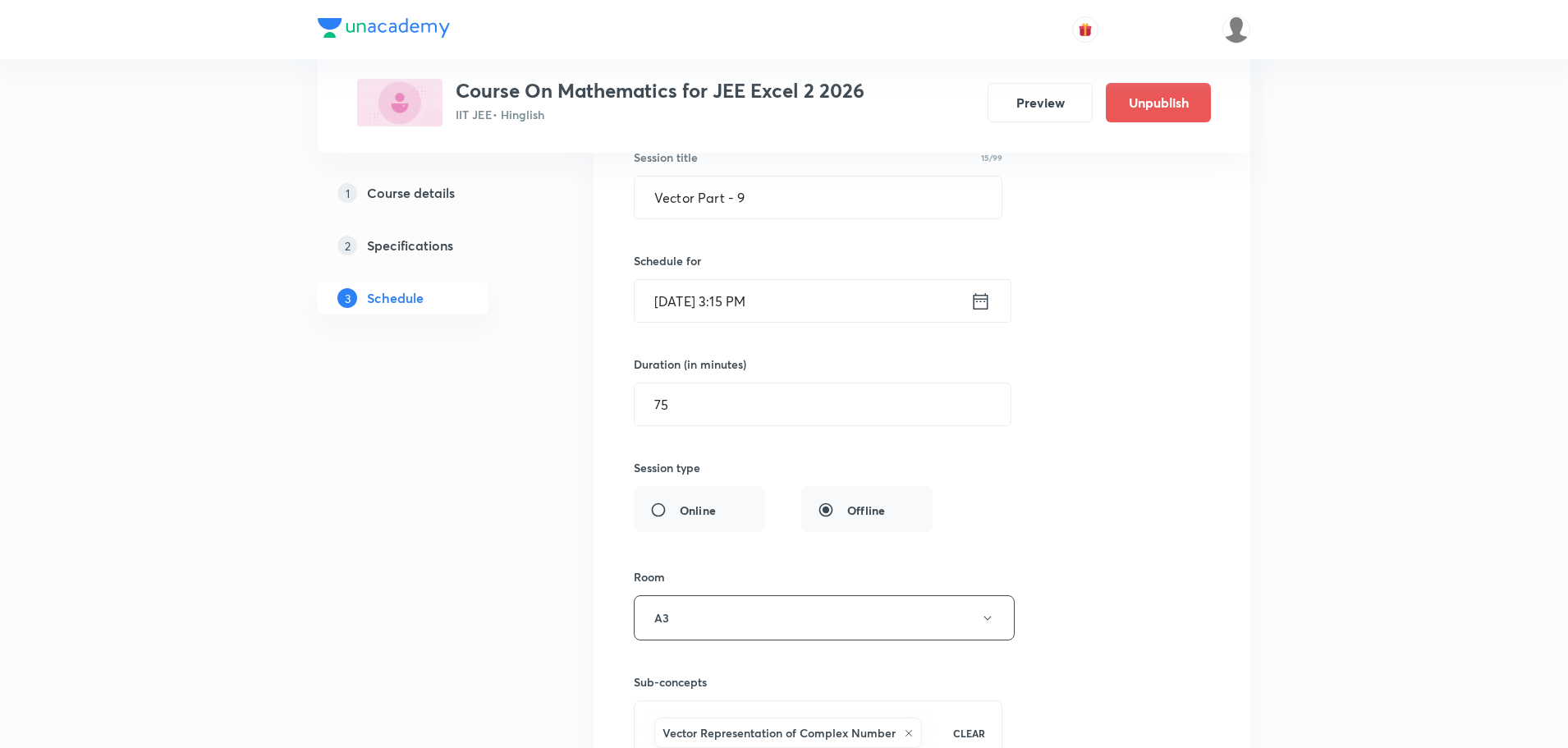
click at [990, 304] on icon at bounding box center [980, 300] width 21 height 23
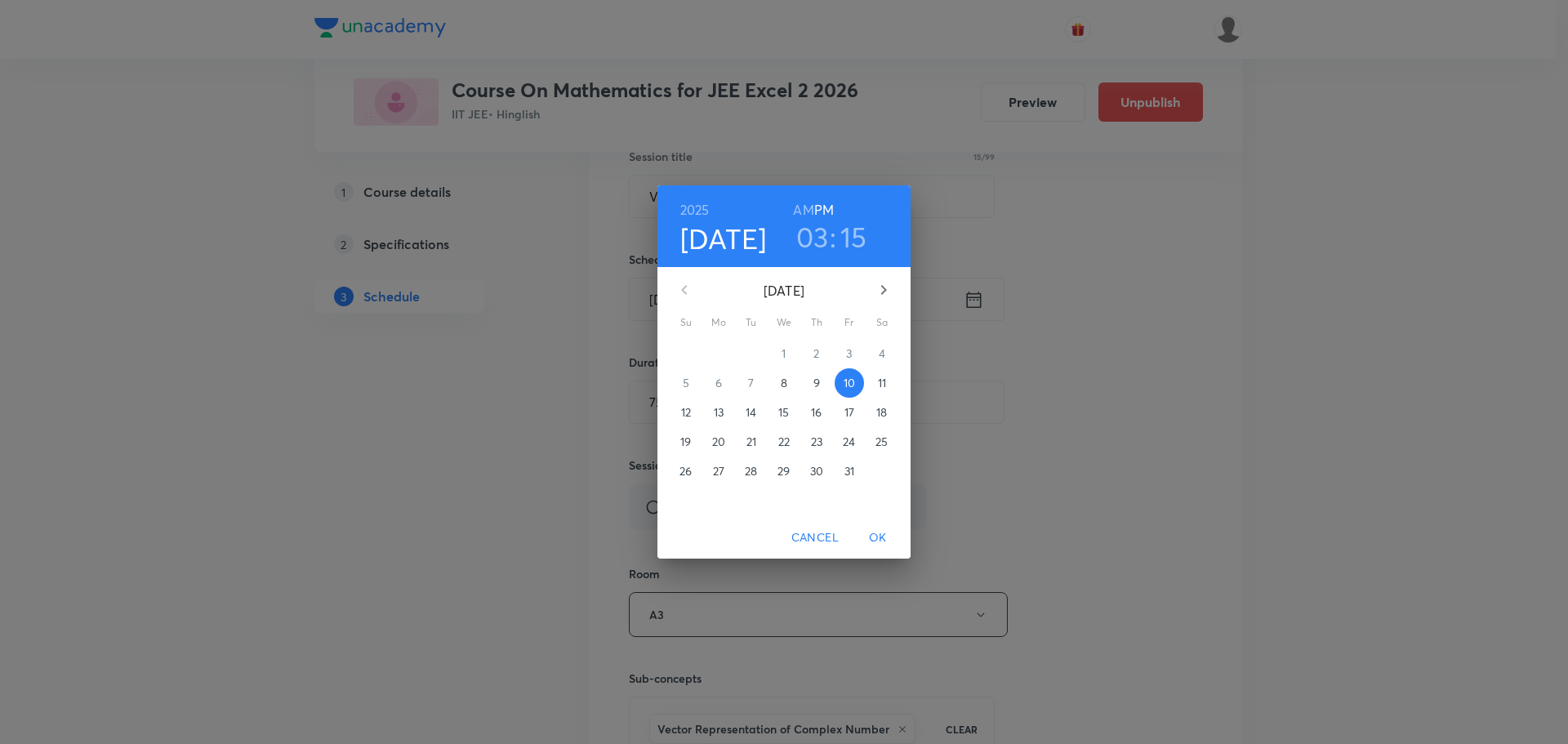
click at [819, 234] on h3 "03" at bounding box center [812, 236] width 32 height 34
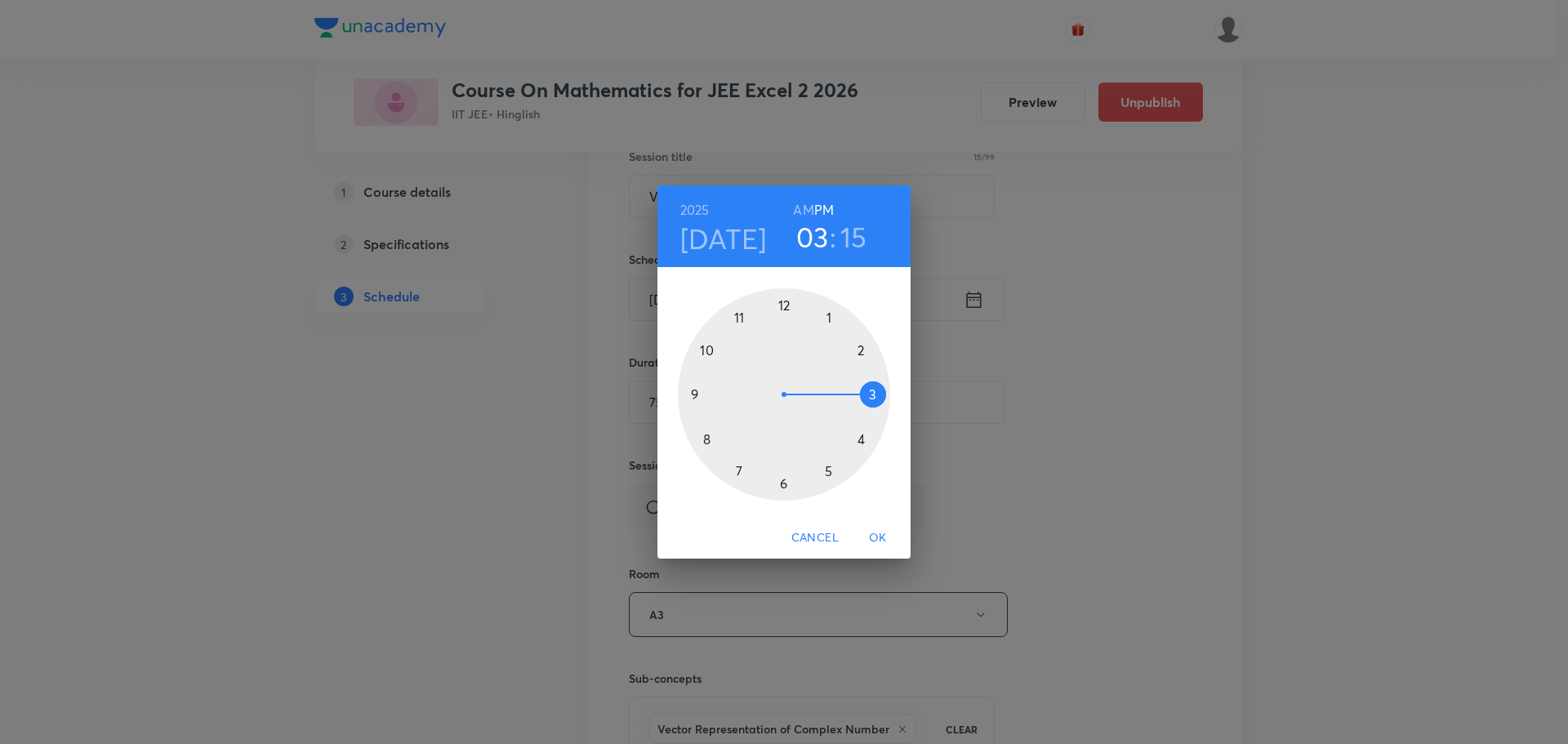
click at [866, 436] on div at bounding box center [784, 394] width 212 height 212
click at [709, 439] on div at bounding box center [784, 394] width 212 height 212
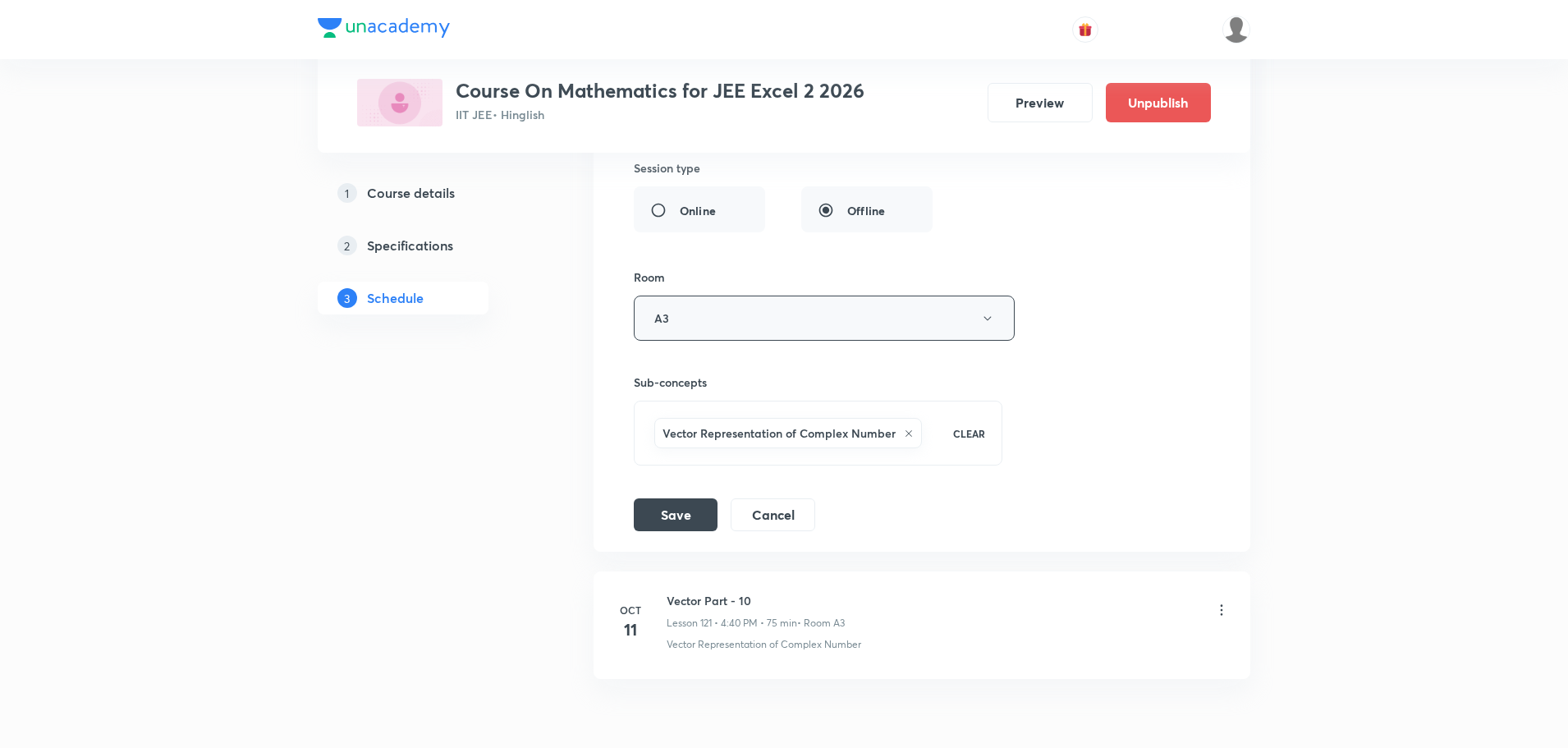
scroll to position [15848, 0]
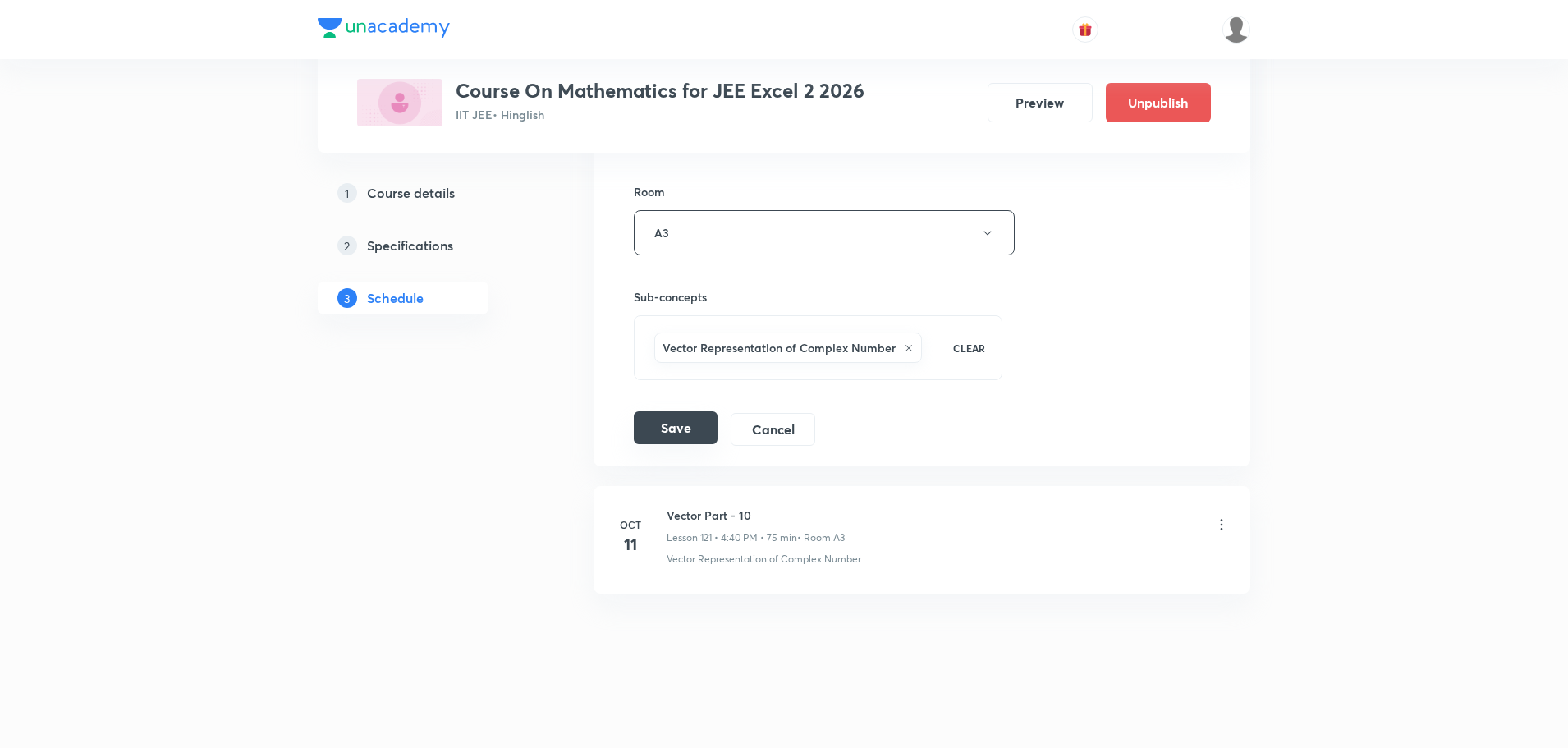
click at [686, 423] on button "Save" at bounding box center [676, 428] width 84 height 33
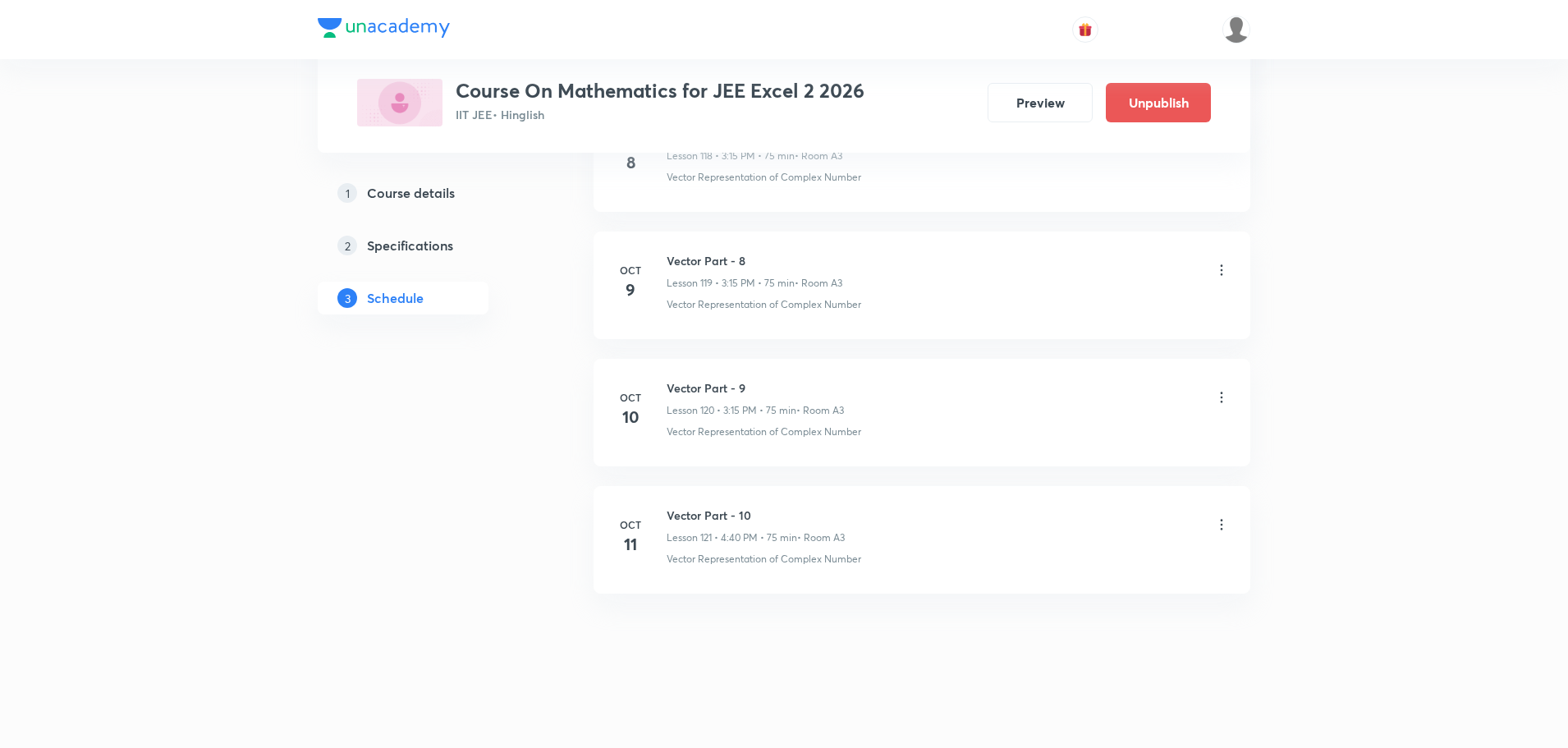
scroll to position [15216, 0]
click at [1221, 512] on div "Vector Part - 10 Lesson 121 • 4:40 PM • 75 min • Room A3" at bounding box center [947, 526] width 563 height 38
click at [1220, 528] on icon at bounding box center [1222, 525] width 17 height 17
click at [1101, 566] on li "Edit" at bounding box center [1136, 566] width 180 height 30
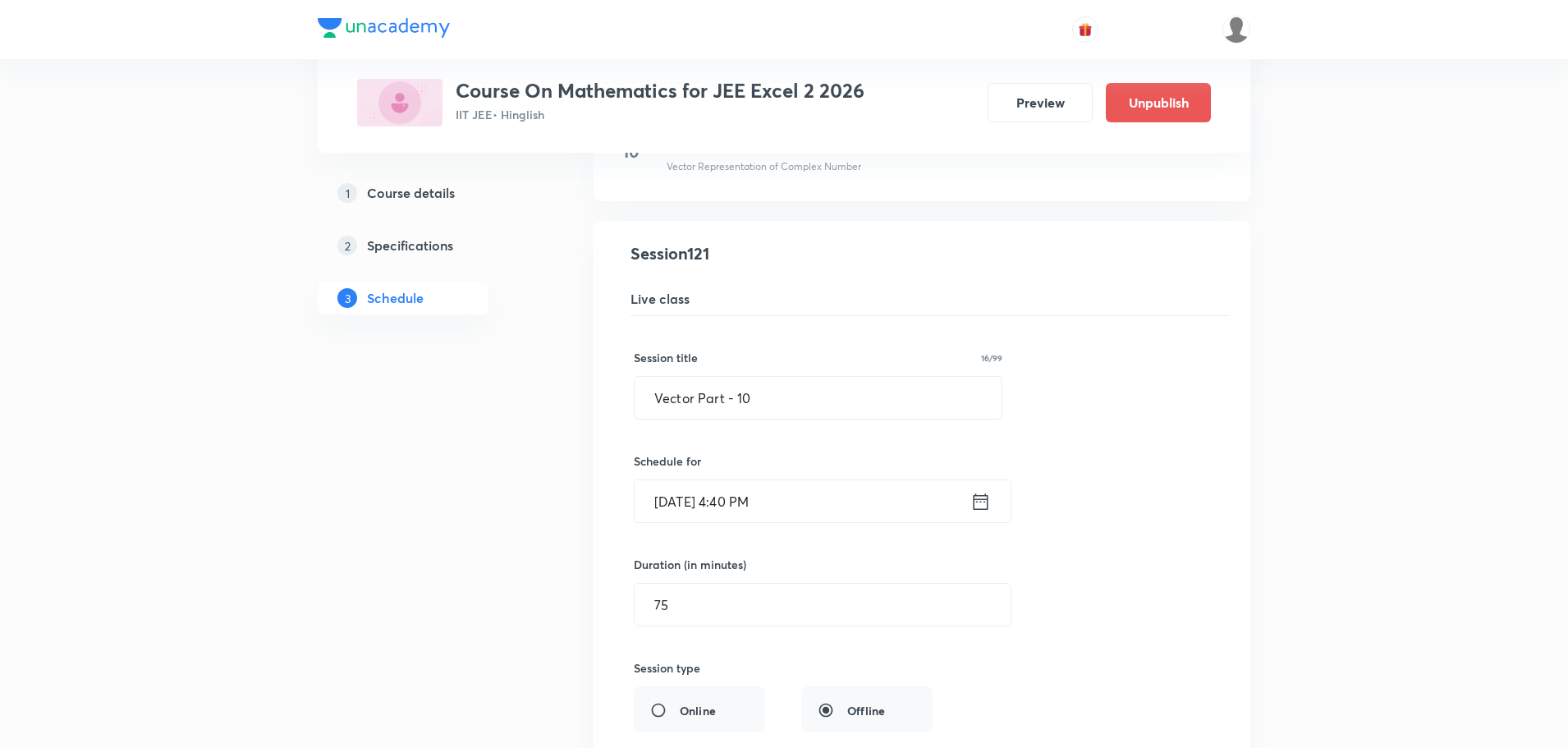
scroll to position [15545, 0]
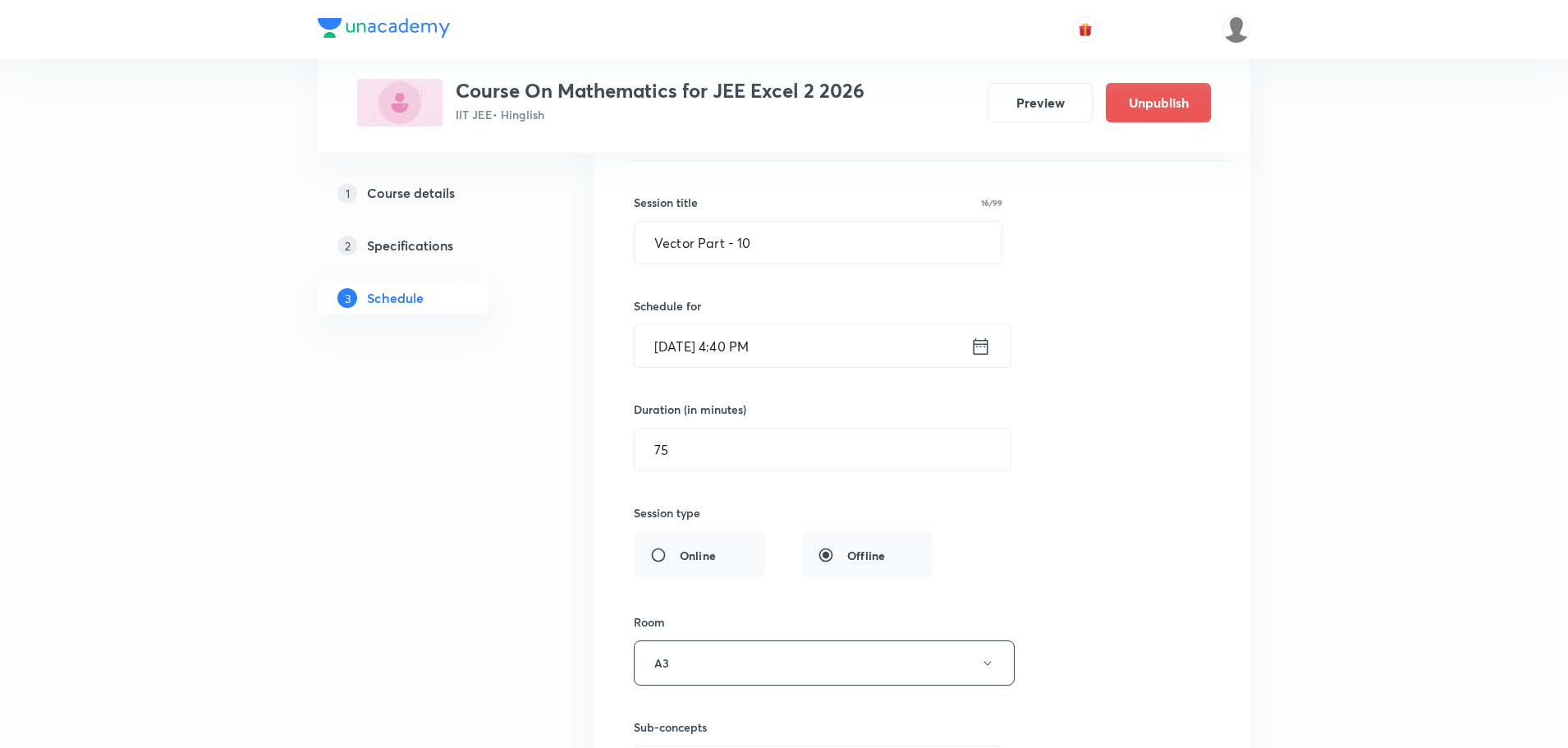
click at [992, 346] on div "Oct 11, 2025, 4:40 PM ​" at bounding box center [822, 346] width 377 height 44
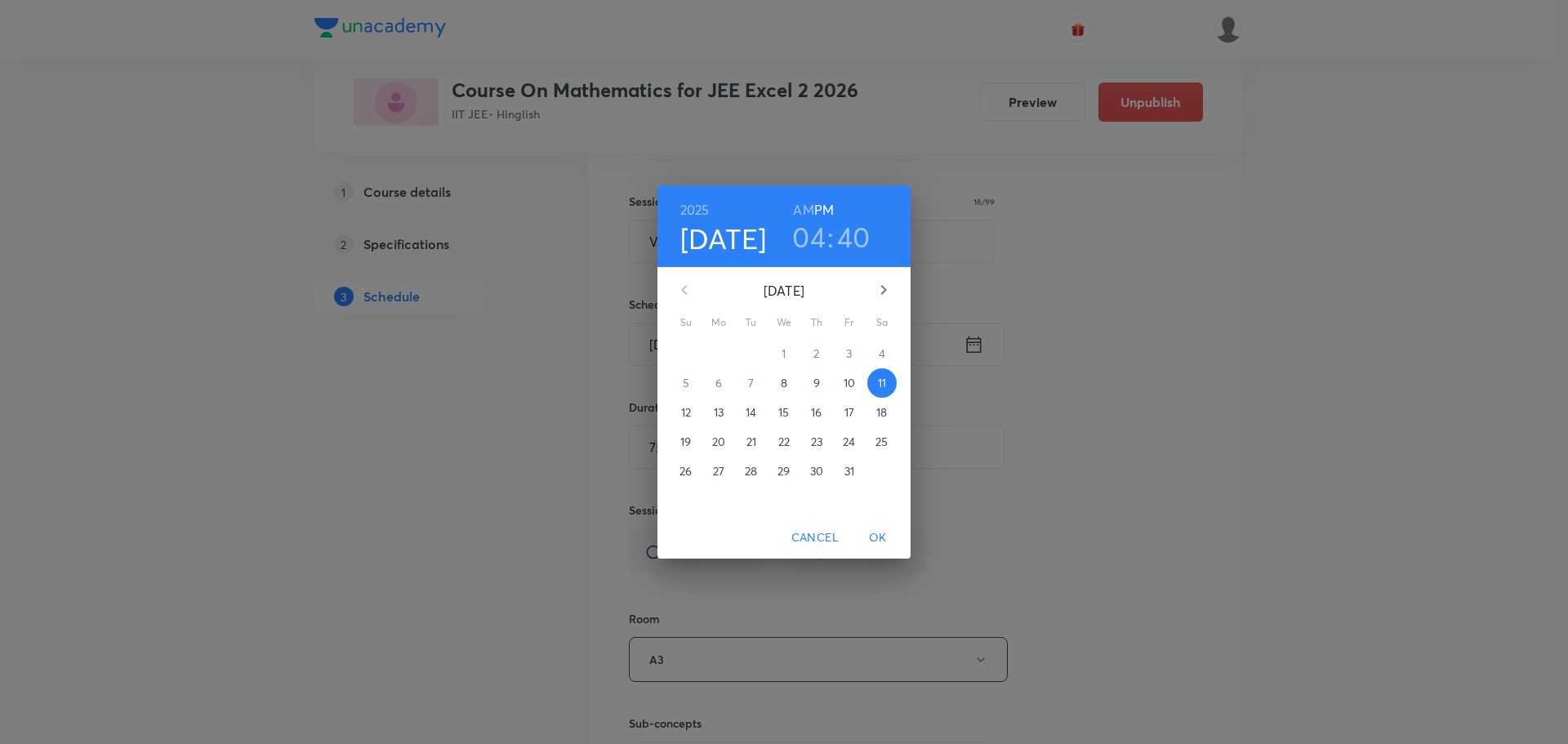
click at [816, 246] on h3 "04" at bounding box center [809, 236] width 33 height 34
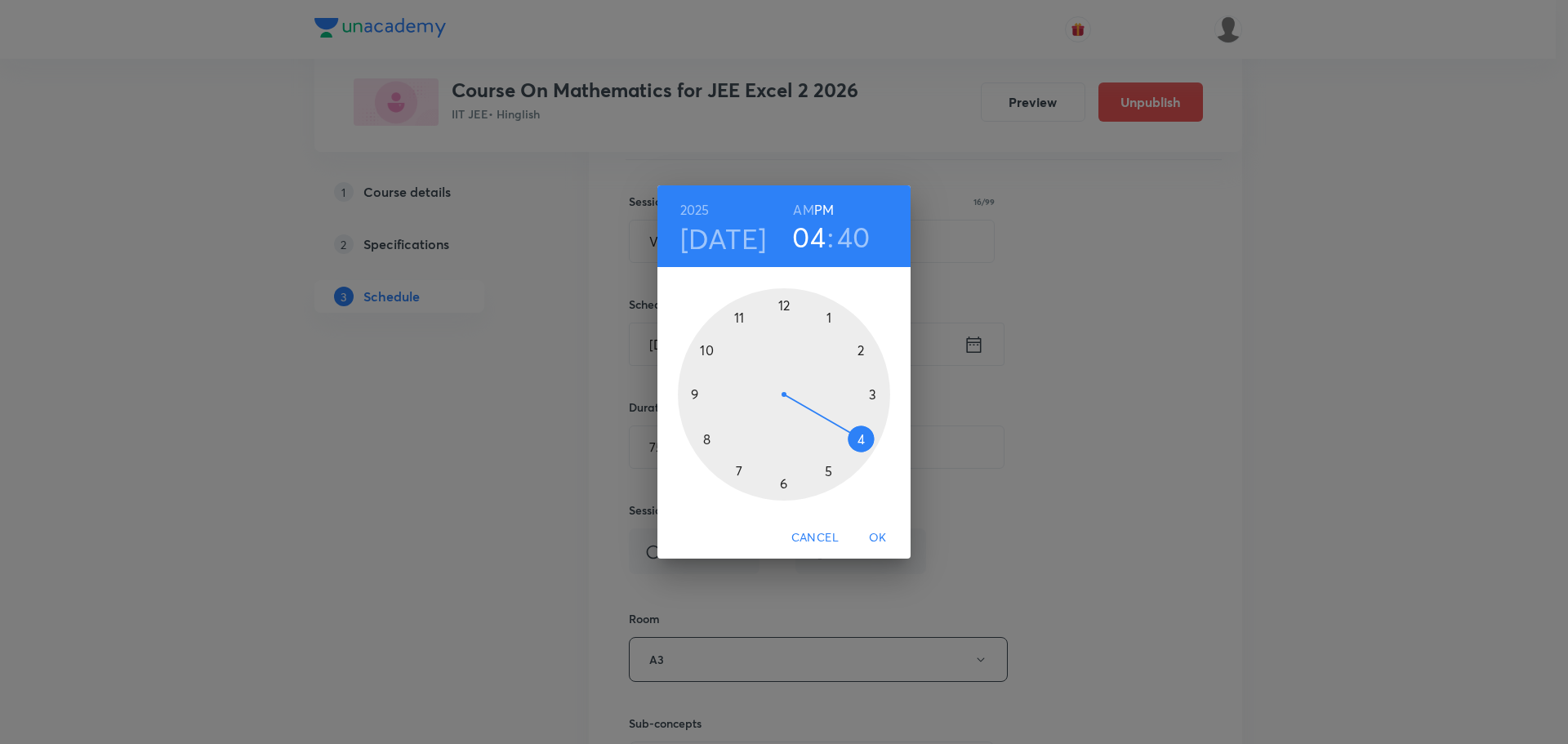
click at [871, 395] on div at bounding box center [784, 394] width 212 height 212
click at [874, 395] on div at bounding box center [784, 394] width 212 height 212
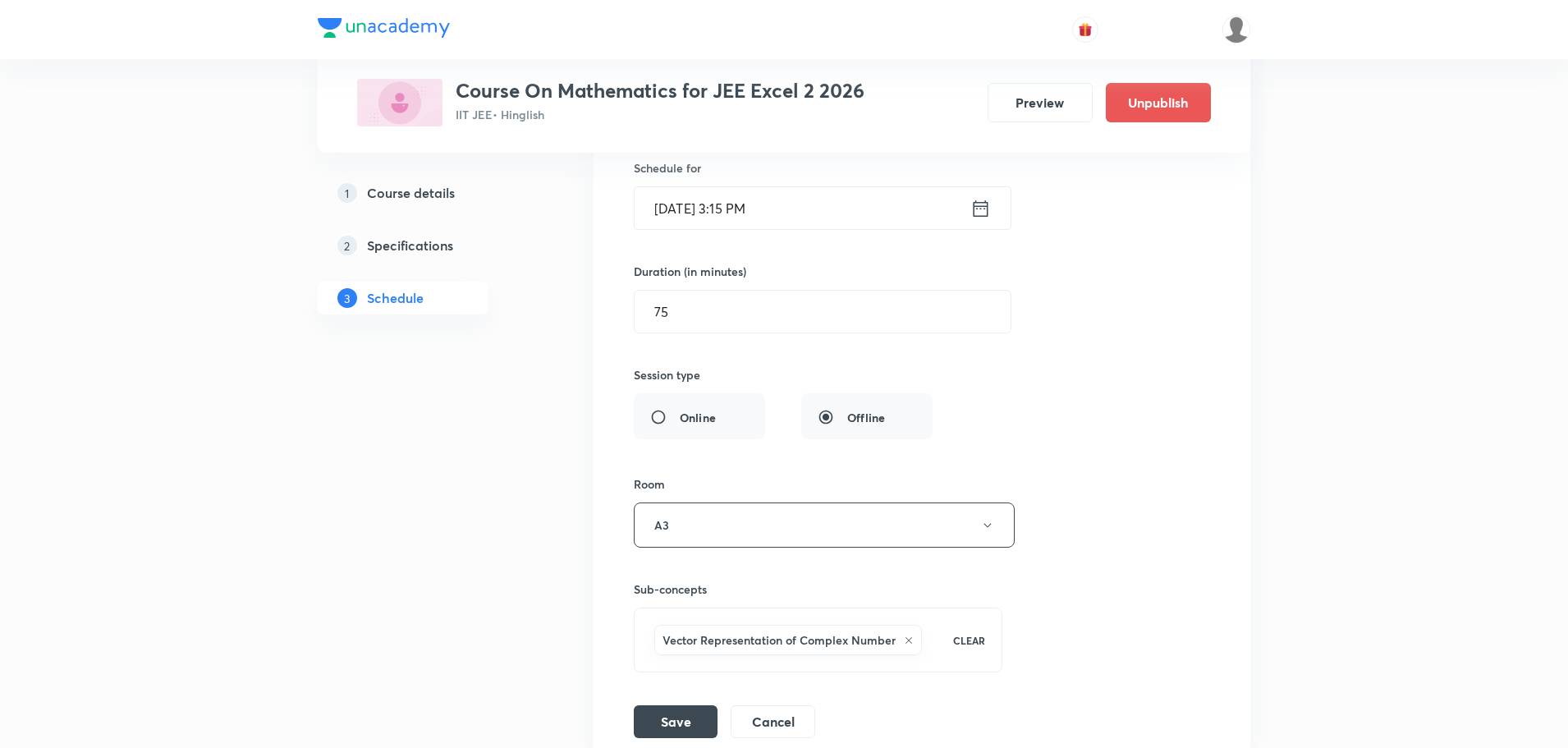
scroll to position [15848, 0]
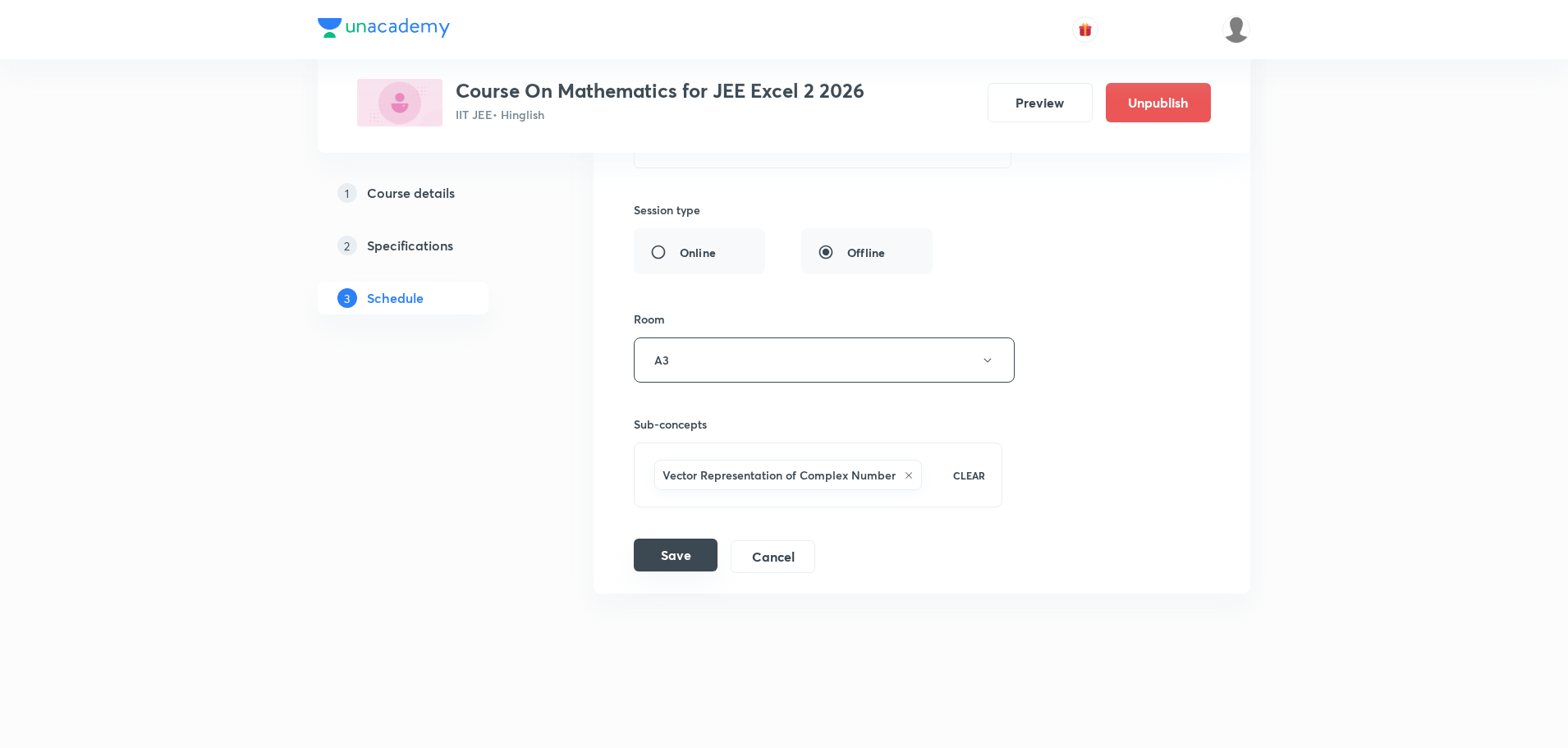
click at [667, 556] on button "Save" at bounding box center [676, 555] width 84 height 33
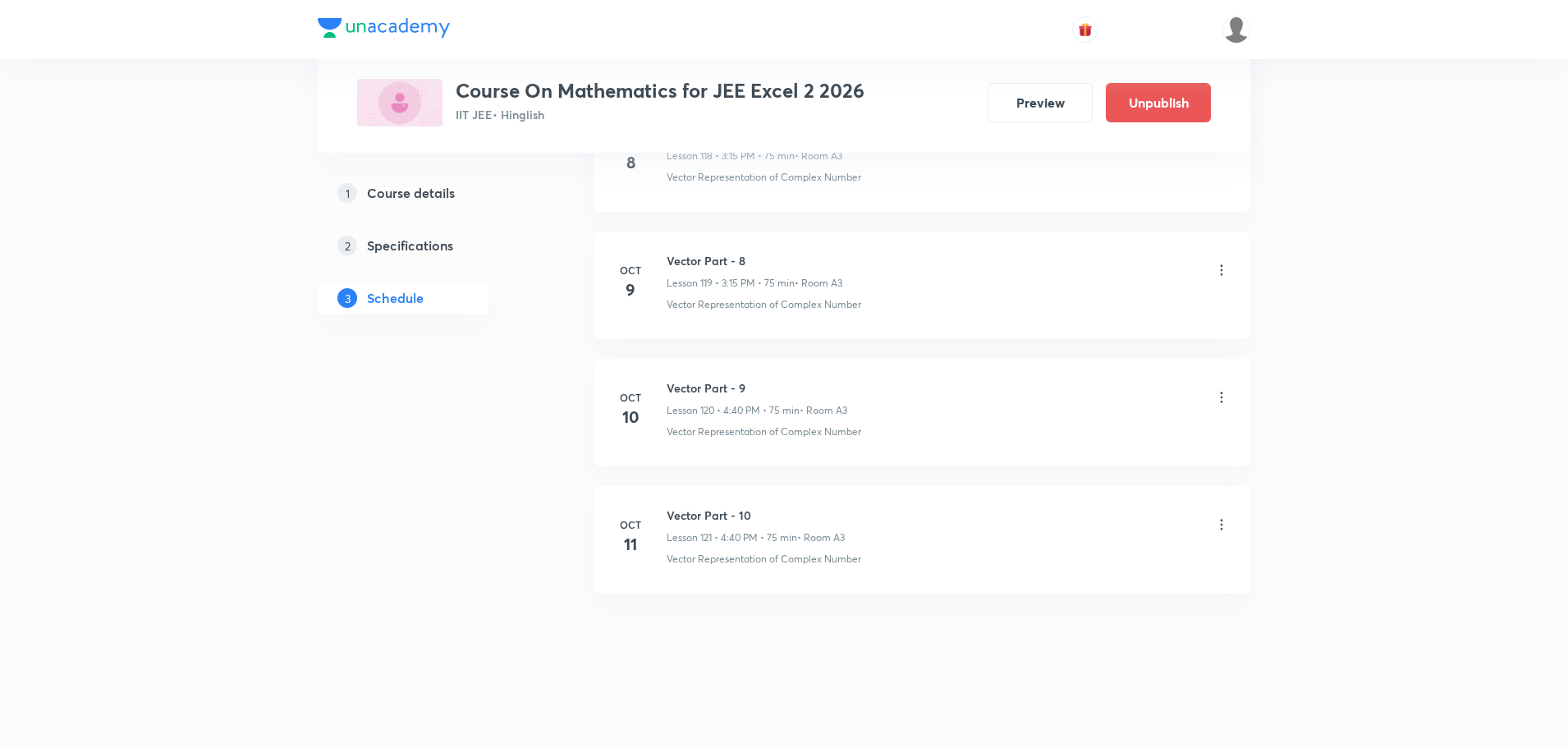
scroll to position [15216, 0]
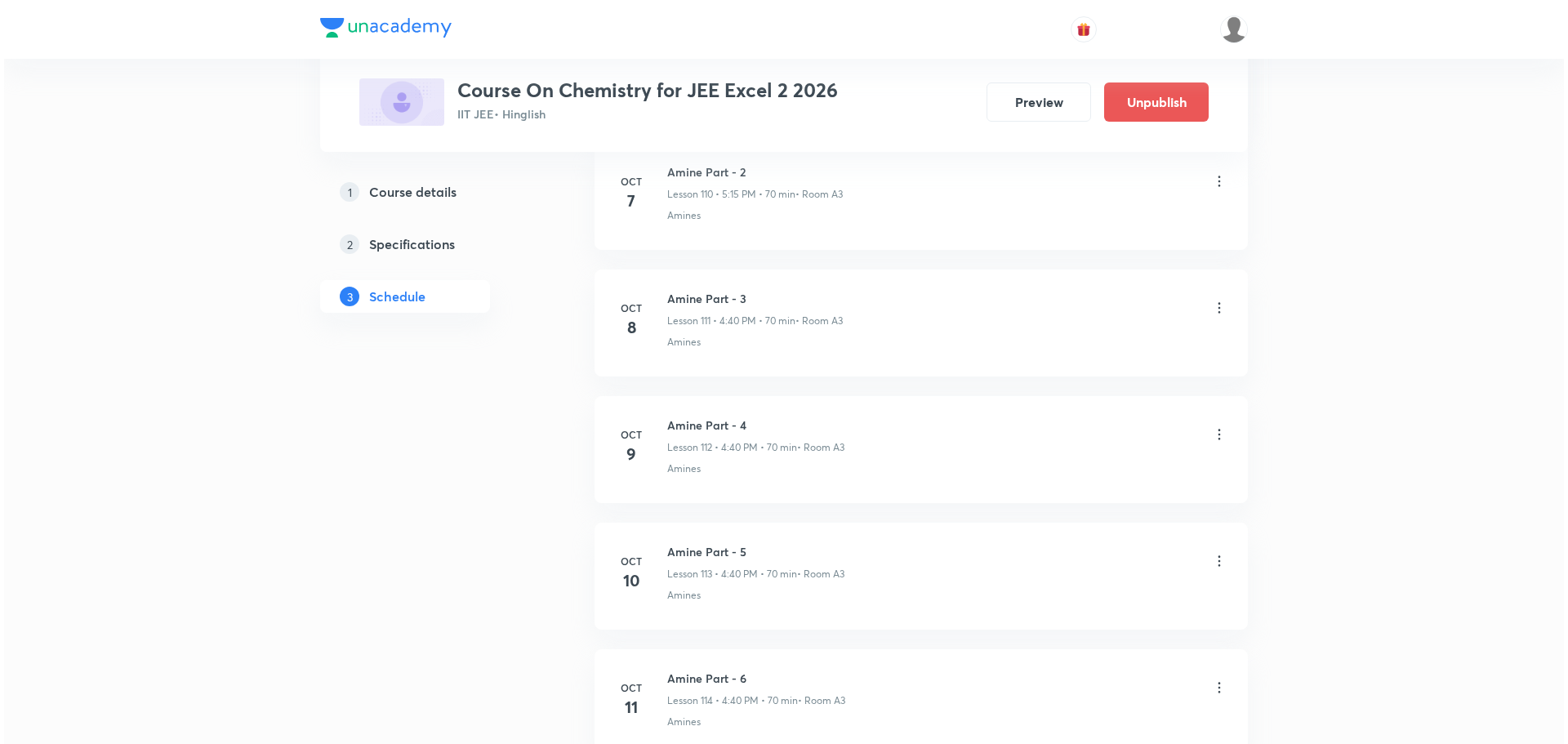
scroll to position [14998, 0]
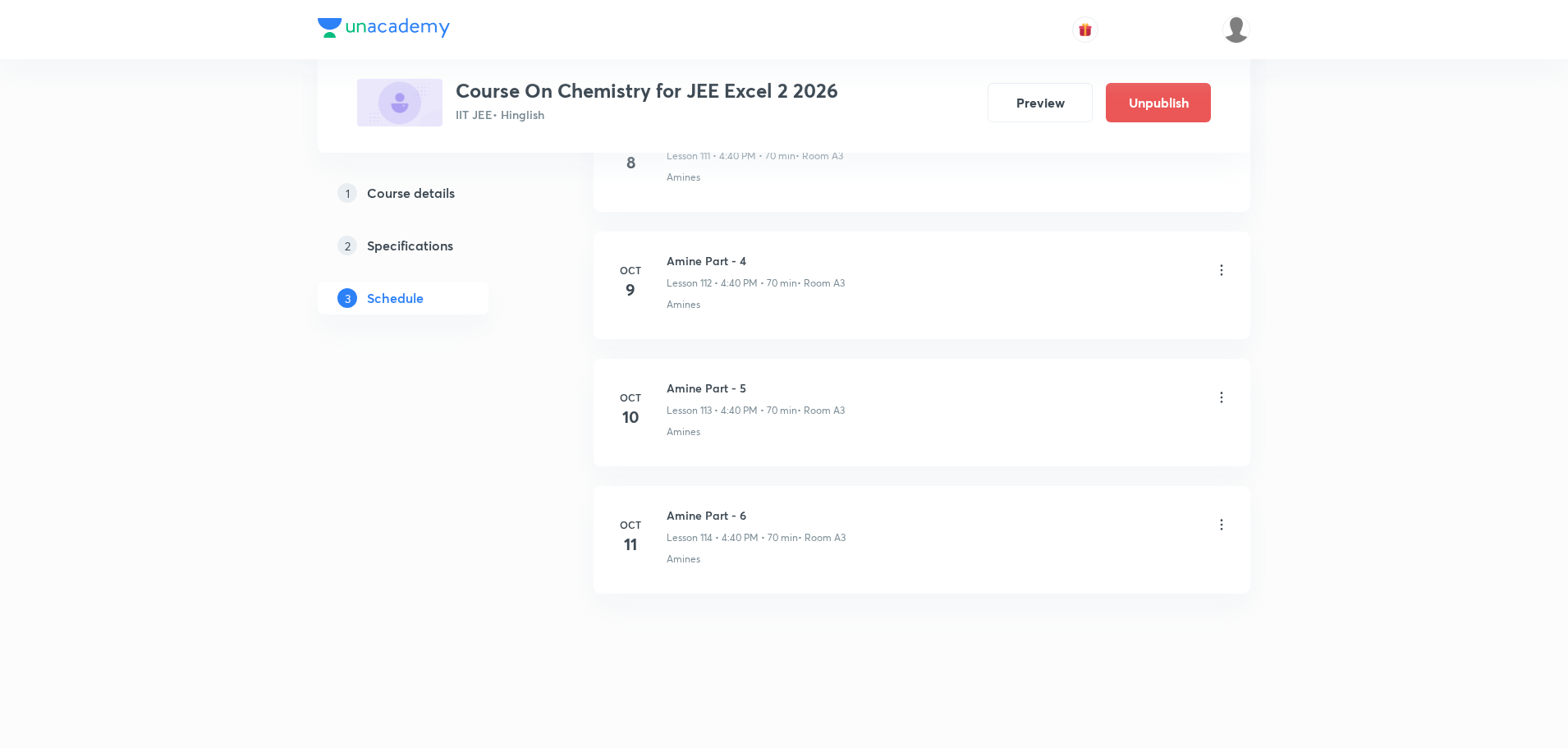
click at [1220, 520] on icon at bounding box center [1221, 524] width 3 height 11
click at [1118, 564] on li "Edit" at bounding box center [1136, 566] width 180 height 30
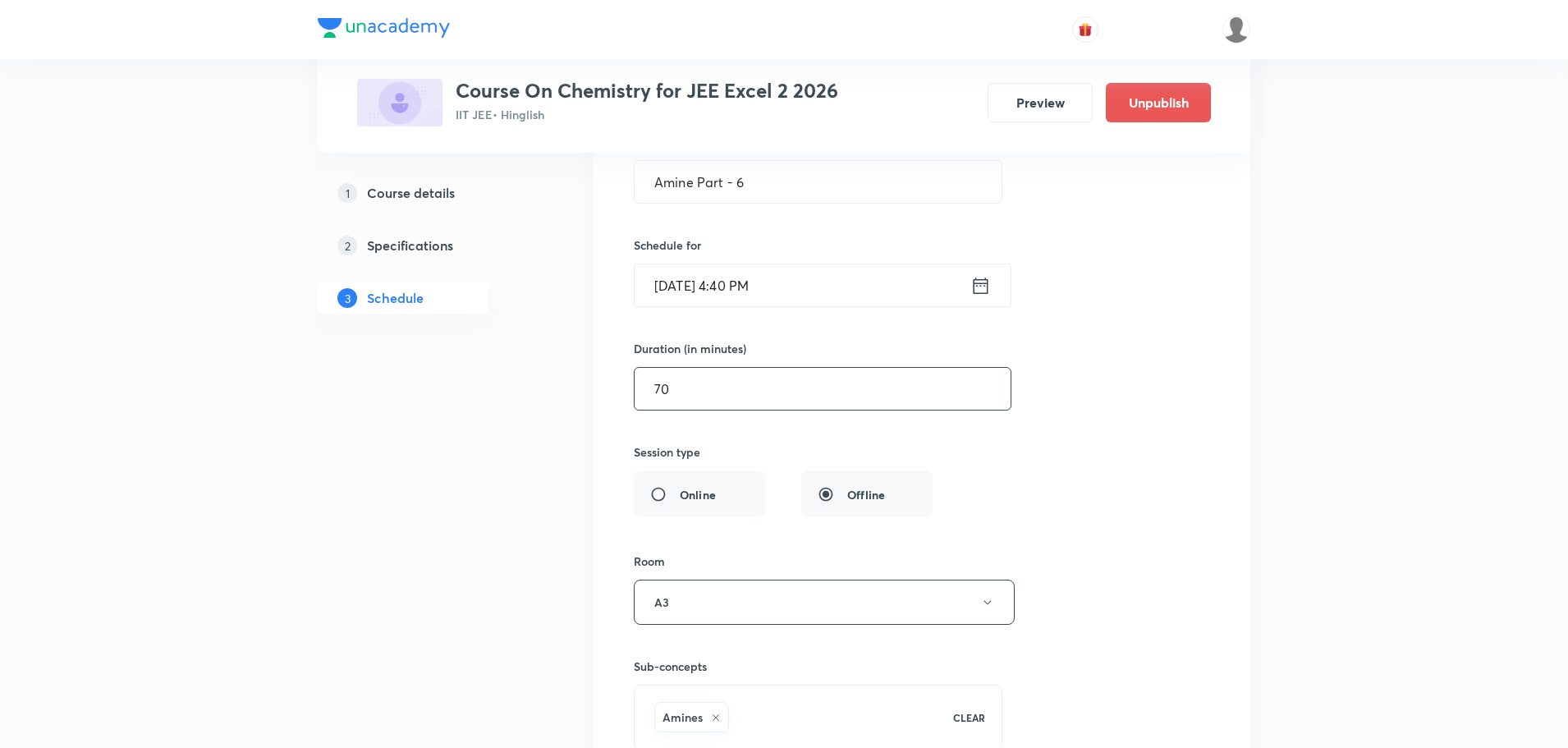
scroll to position [14710, 0]
click at [983, 297] on icon at bounding box center [980, 289] width 21 height 23
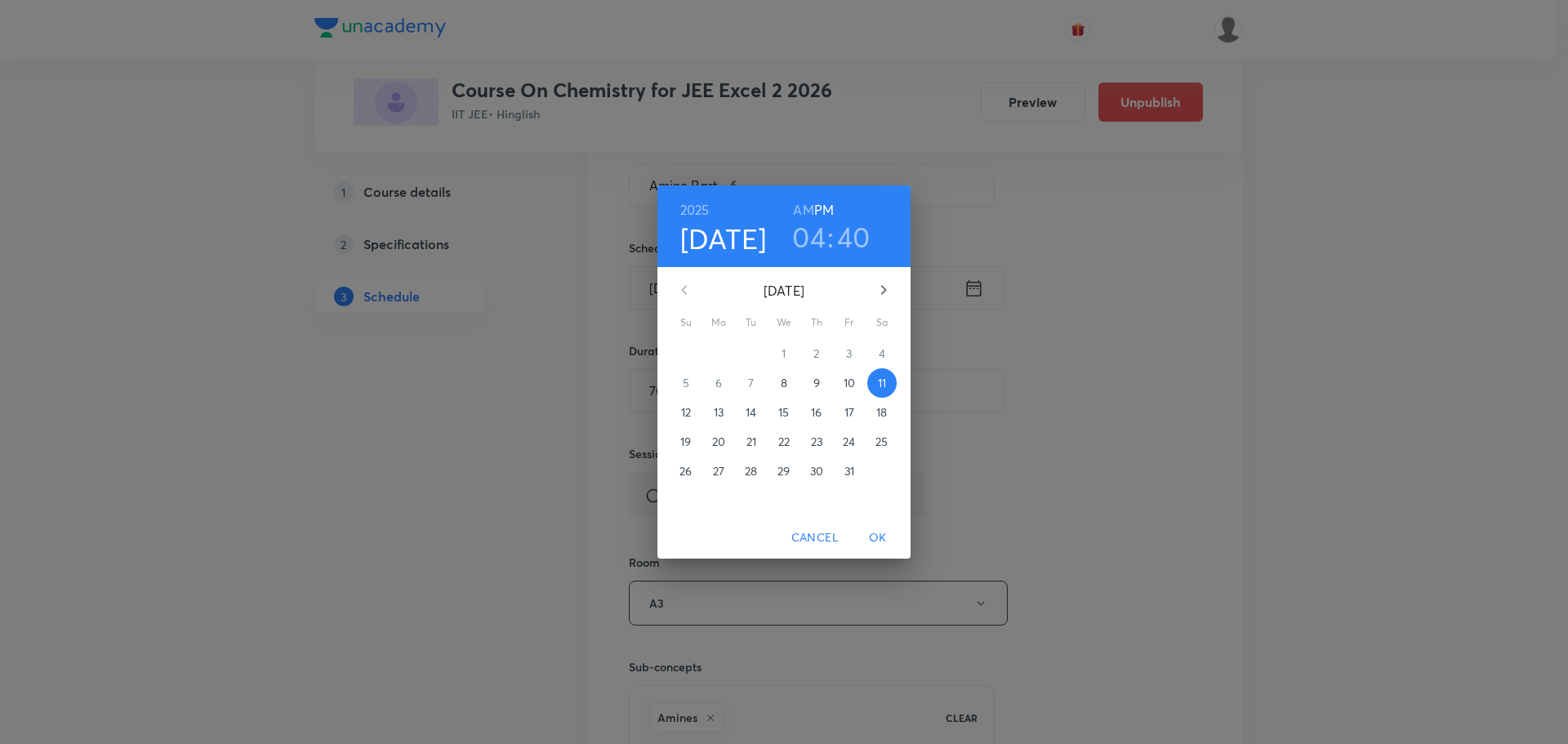
click at [806, 239] on h3 "04" at bounding box center [809, 236] width 33 height 34
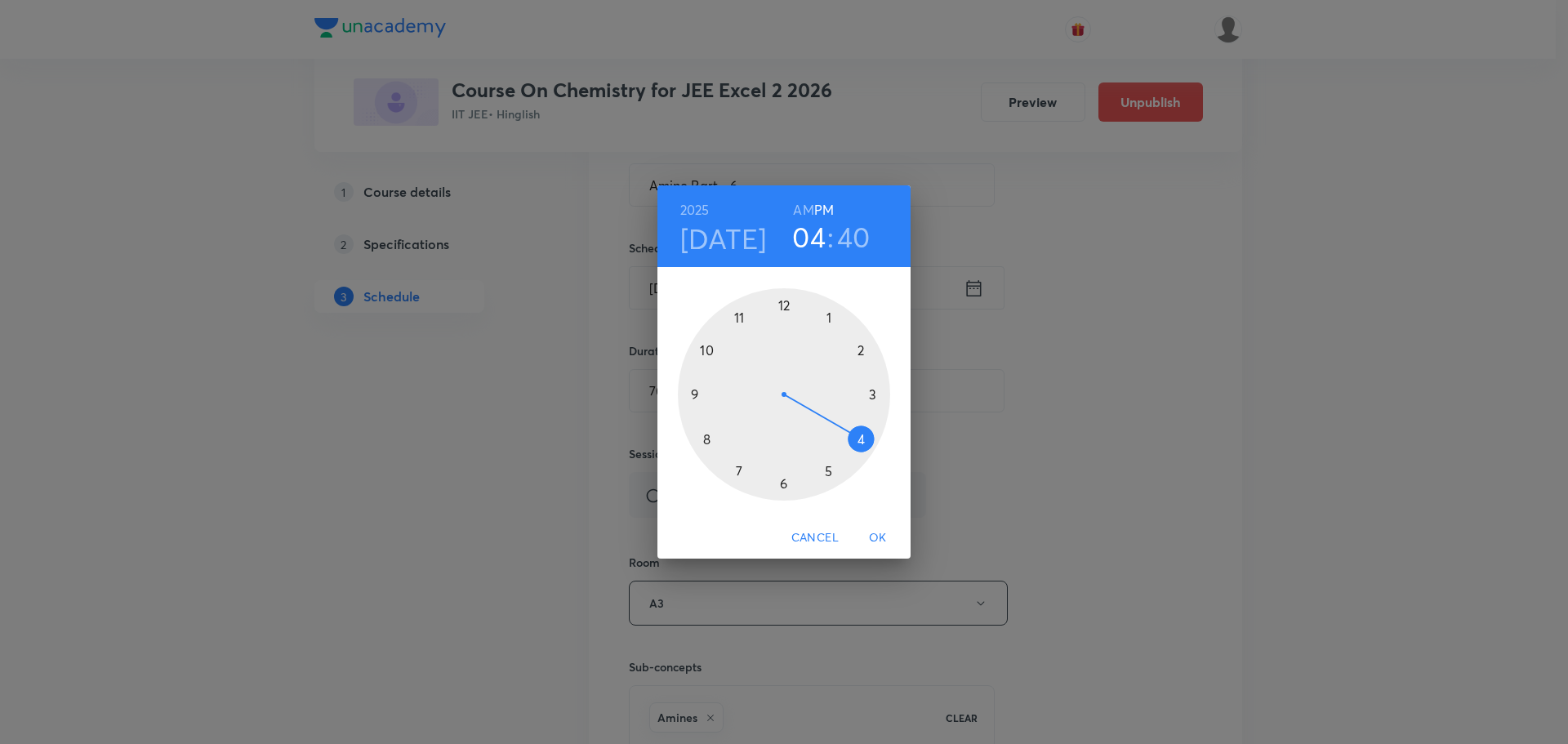
click at [781, 481] on div at bounding box center [784, 394] width 212 height 212
click at [786, 297] on div at bounding box center [784, 394] width 212 height 212
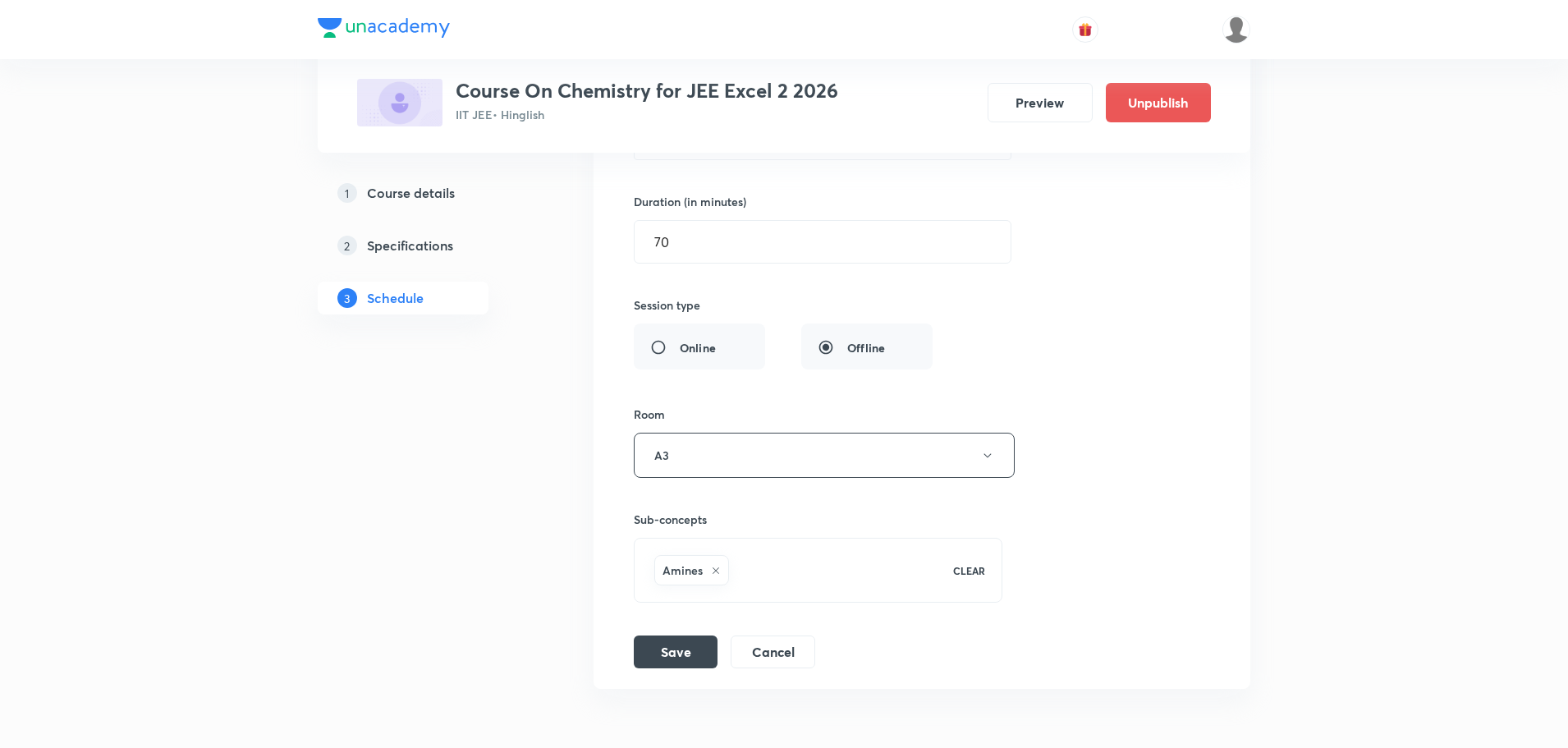
scroll to position [14956, 0]
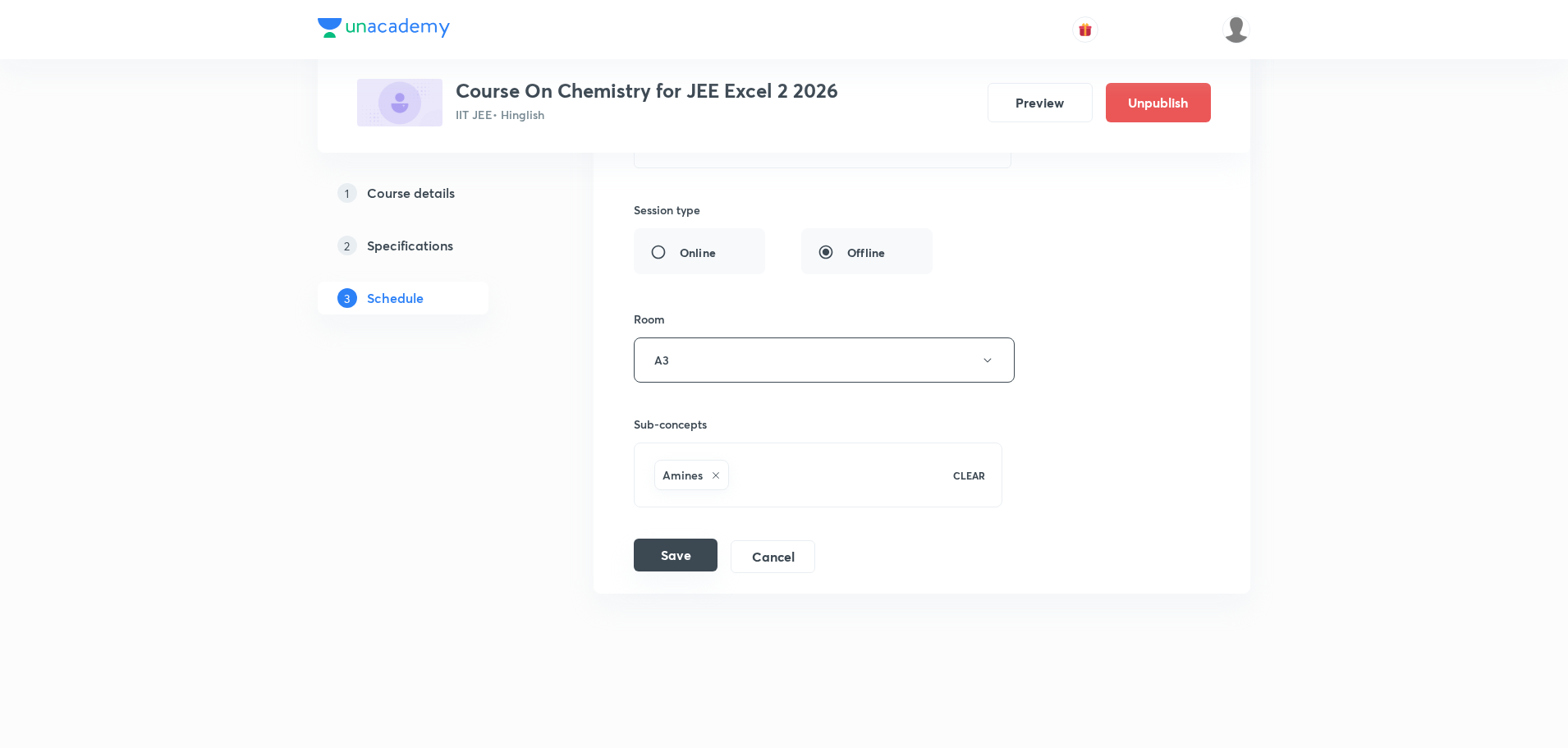
click at [670, 546] on button "Save" at bounding box center [676, 555] width 84 height 33
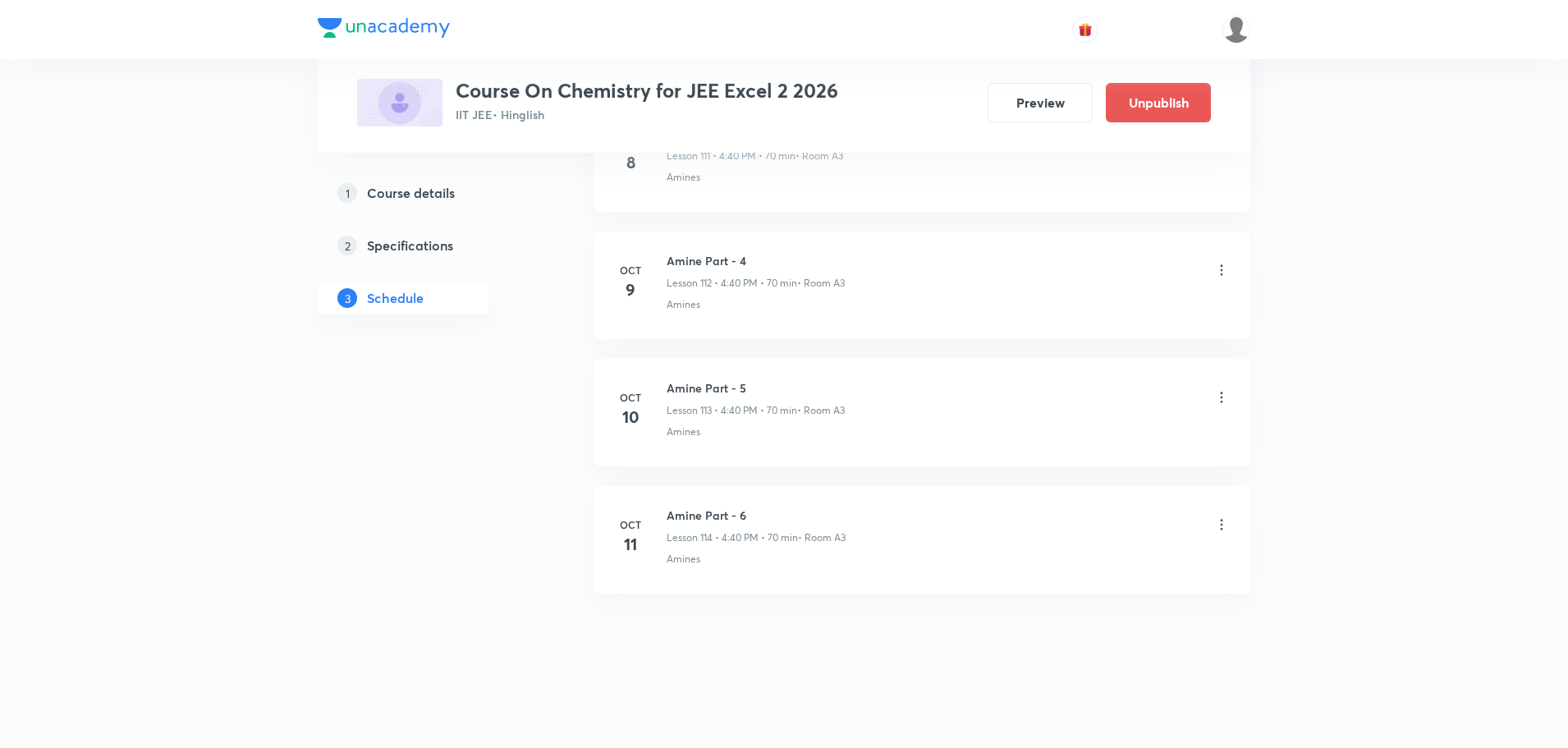
scroll to position [14324, 0]
click at [1223, 393] on icon at bounding box center [1222, 397] width 17 height 17
click at [1091, 430] on li "Edit" at bounding box center [1136, 438] width 180 height 30
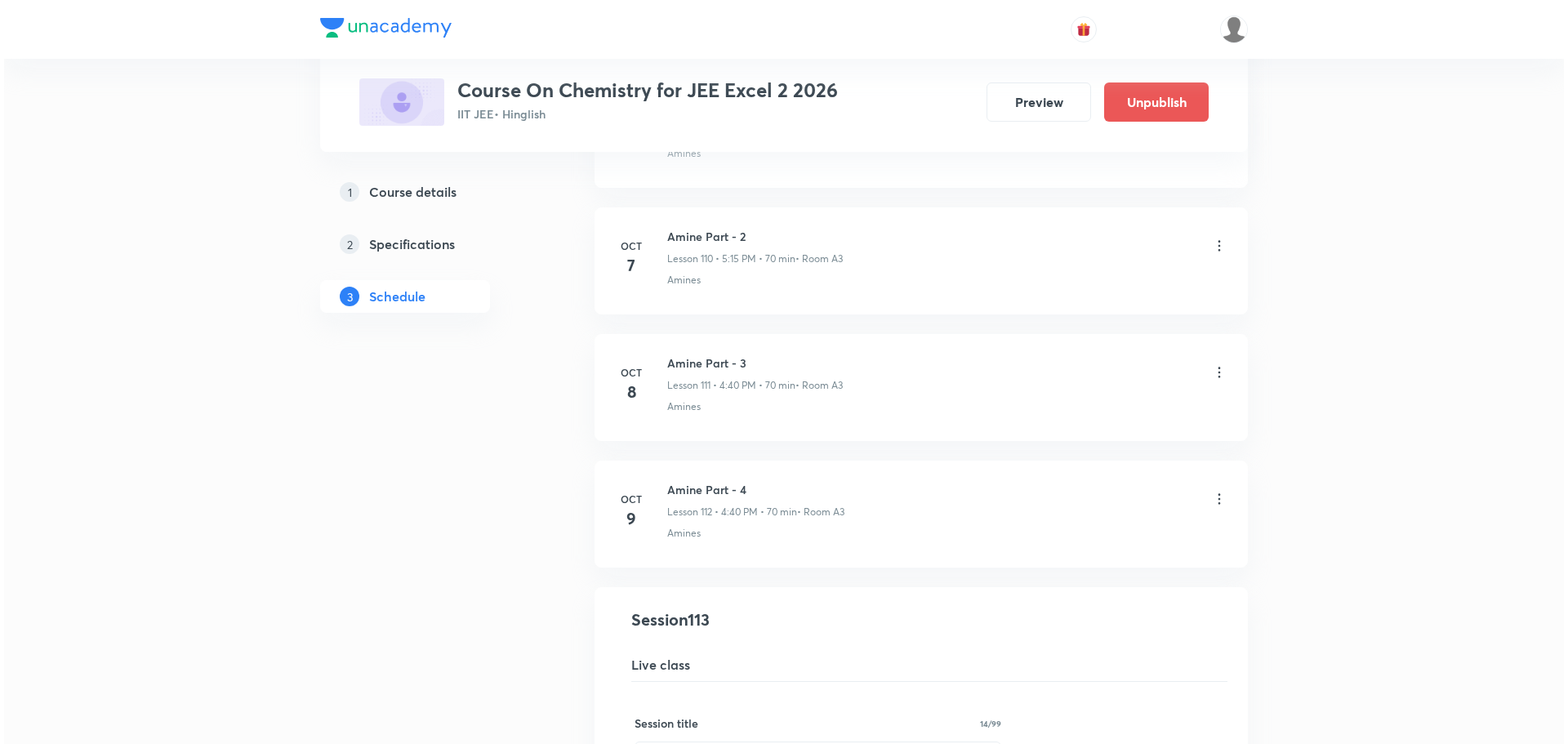
scroll to position [14166, 0]
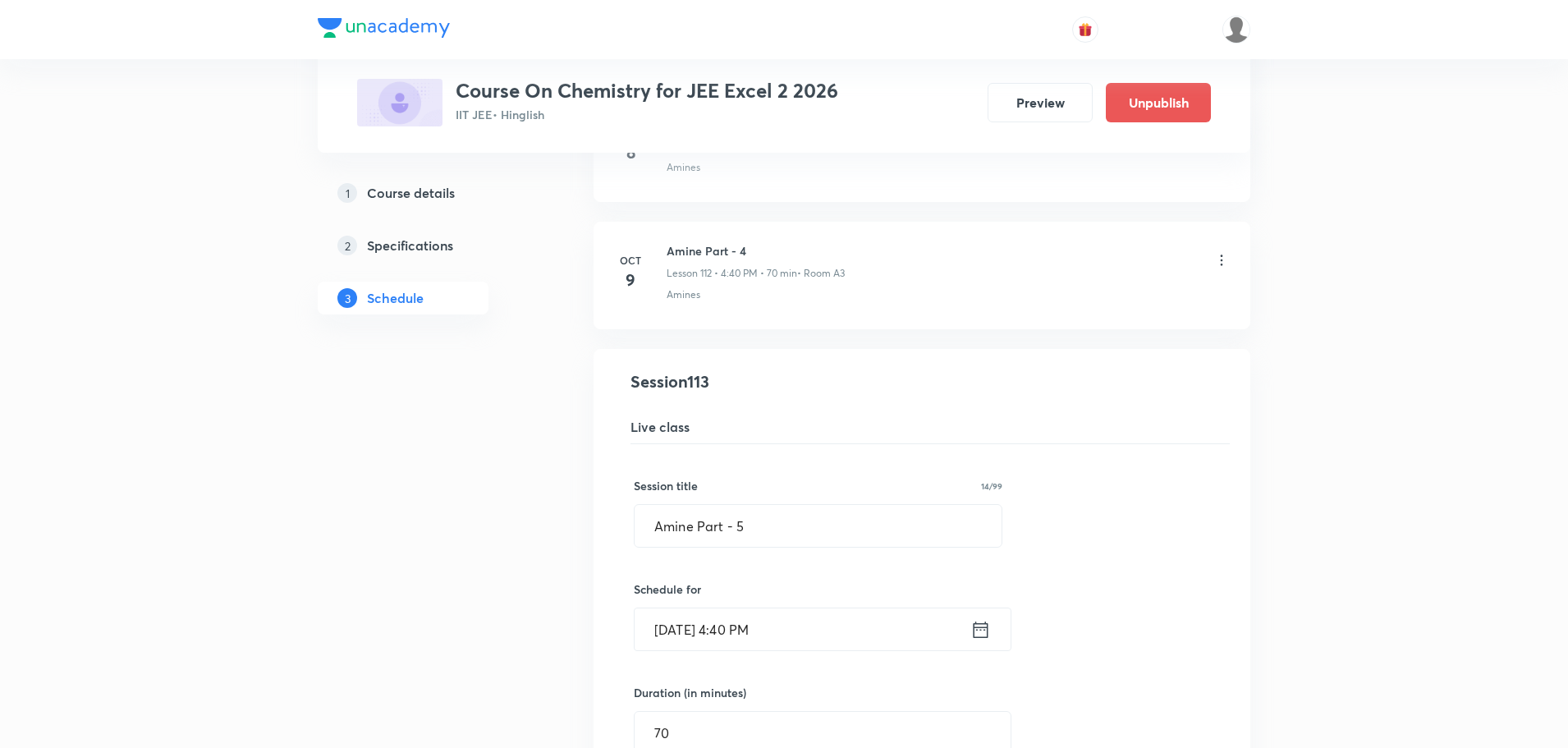
click at [984, 633] on icon at bounding box center [980, 629] width 21 height 23
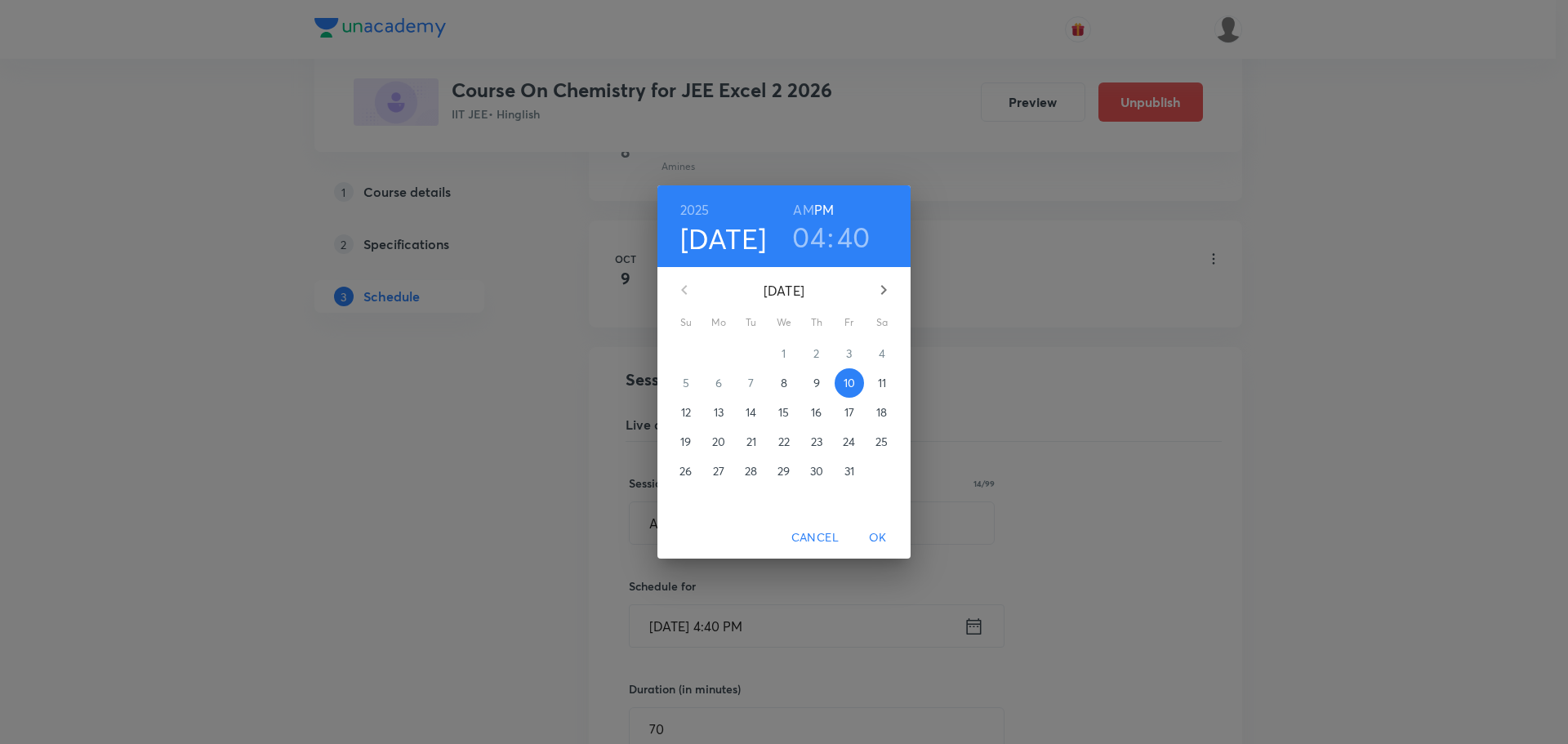
click at [816, 225] on h3 "04" at bounding box center [809, 236] width 33 height 34
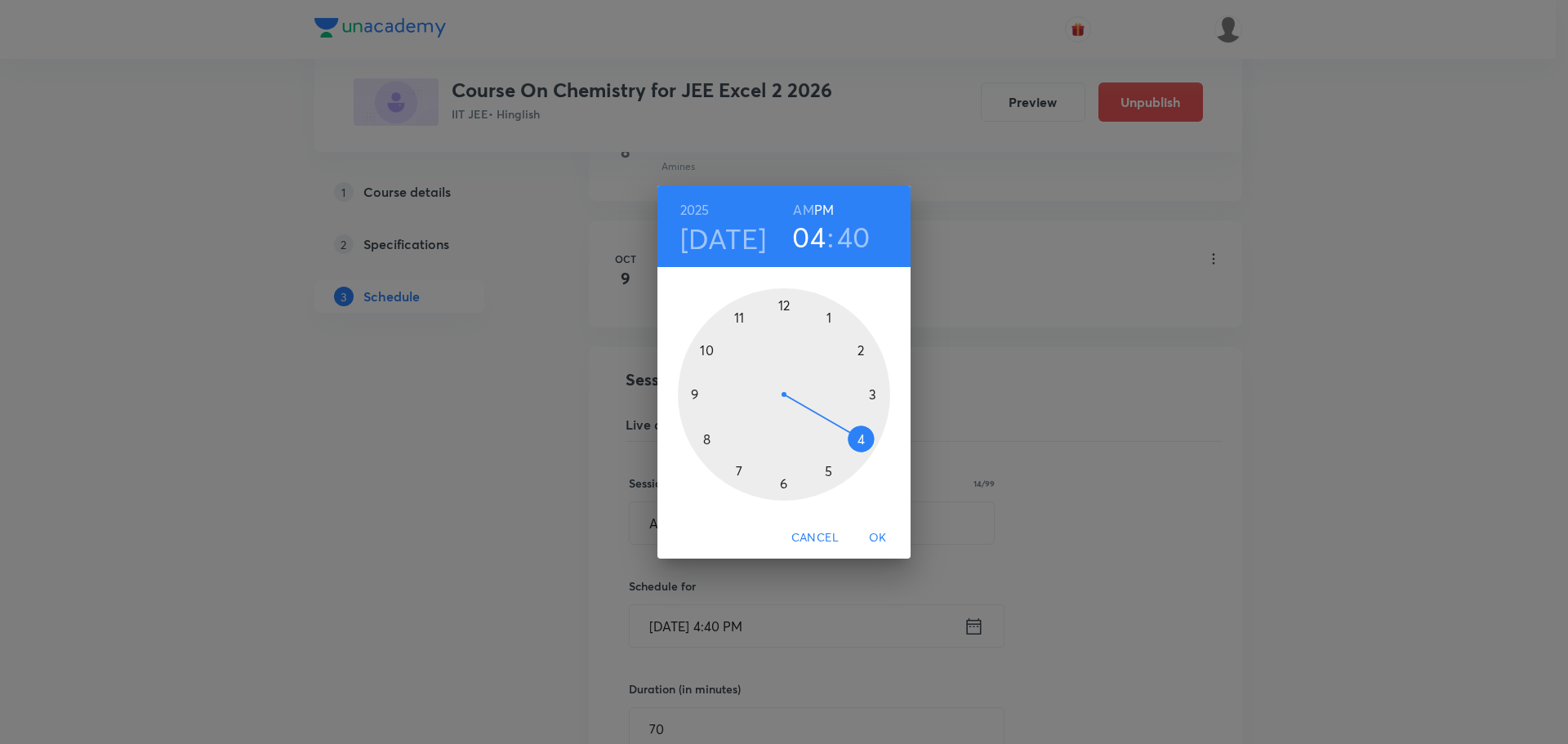
click at [782, 486] on div at bounding box center [784, 394] width 212 height 212
click at [783, 302] on div at bounding box center [784, 394] width 212 height 212
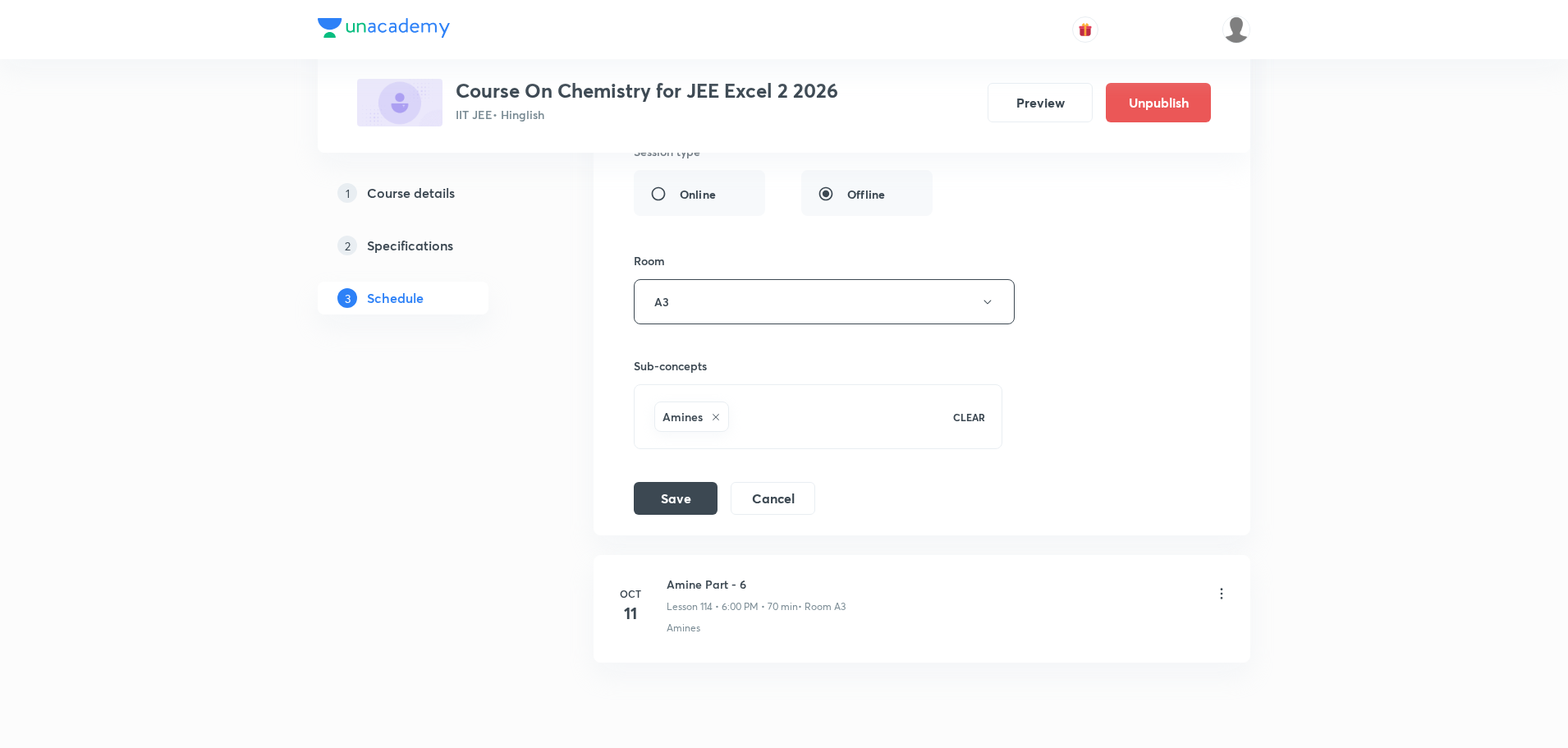
scroll to position [14956, 0]
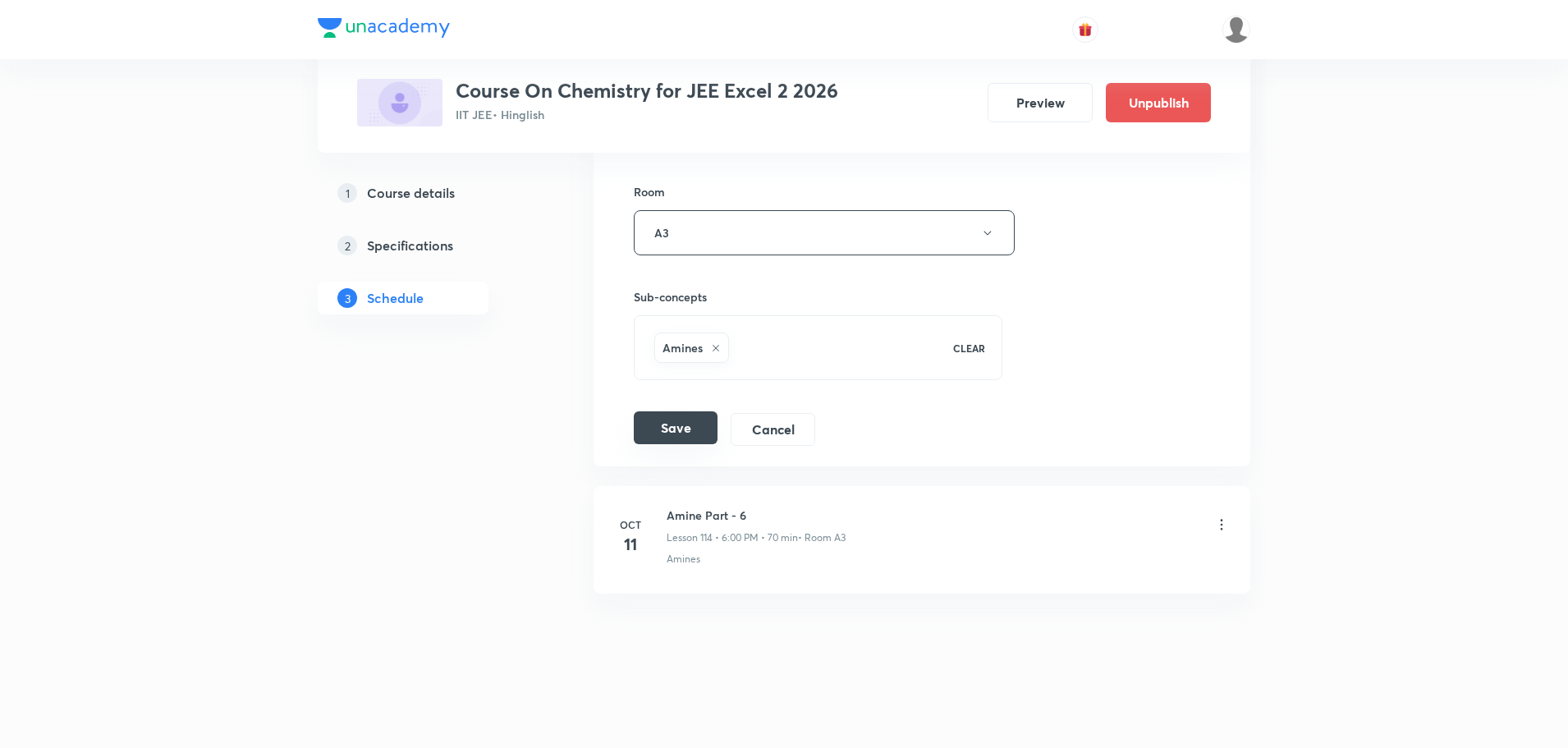
click at [656, 428] on button "Save" at bounding box center [676, 428] width 84 height 33
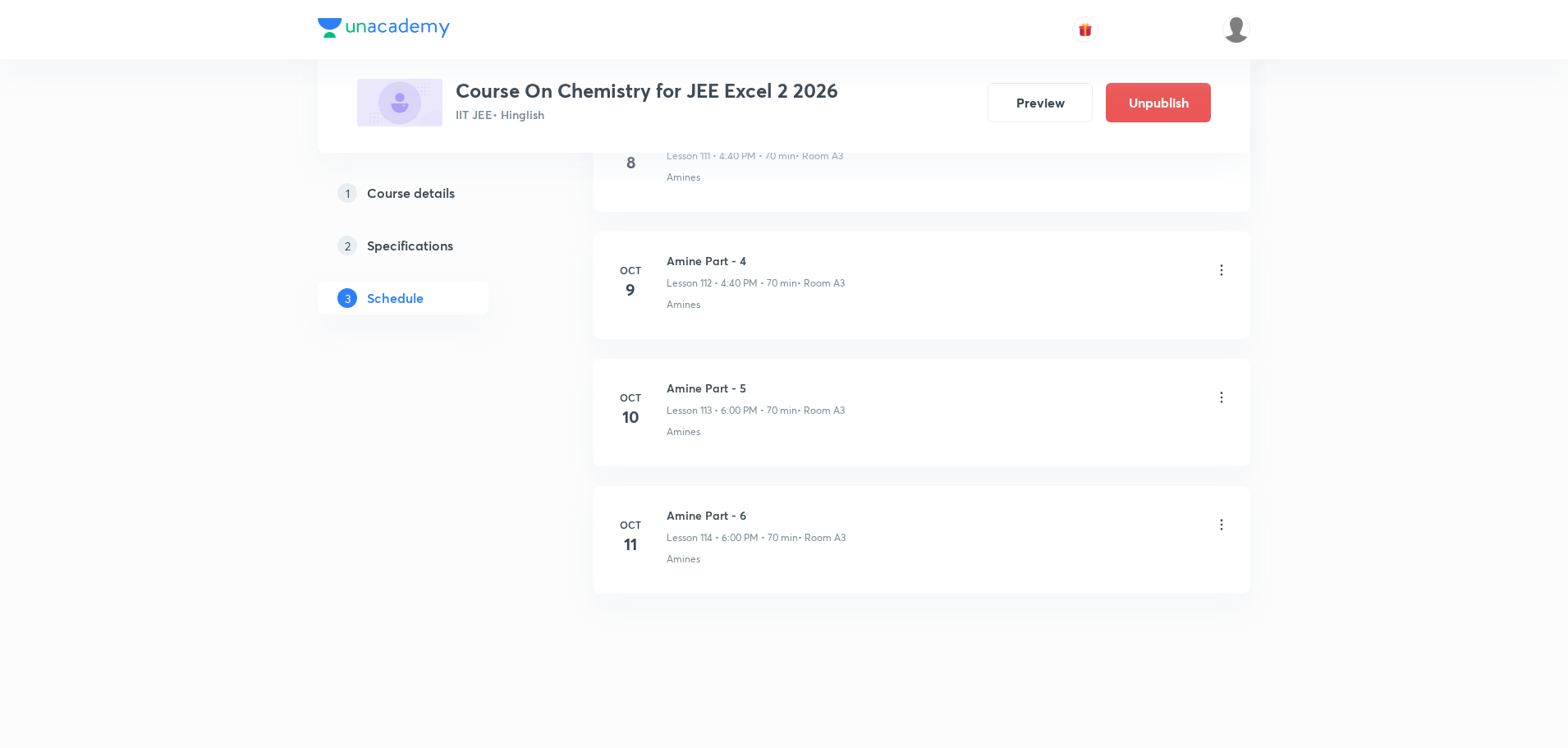
scroll to position [14324, 0]
click at [1220, 523] on icon at bounding box center [1222, 525] width 17 height 17
click at [1068, 562] on p "Edit" at bounding box center [1070, 566] width 21 height 18
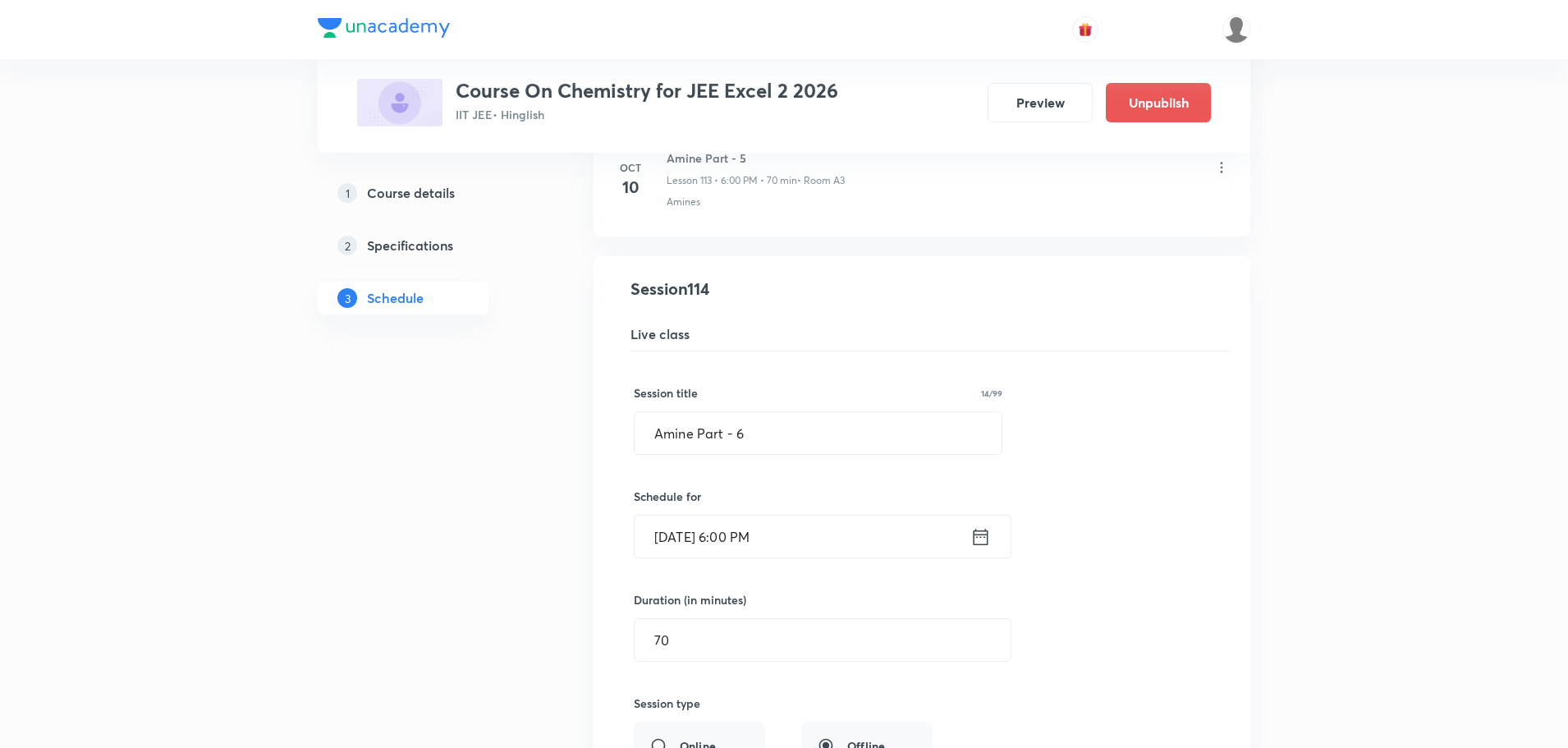
scroll to position [14571, 0]
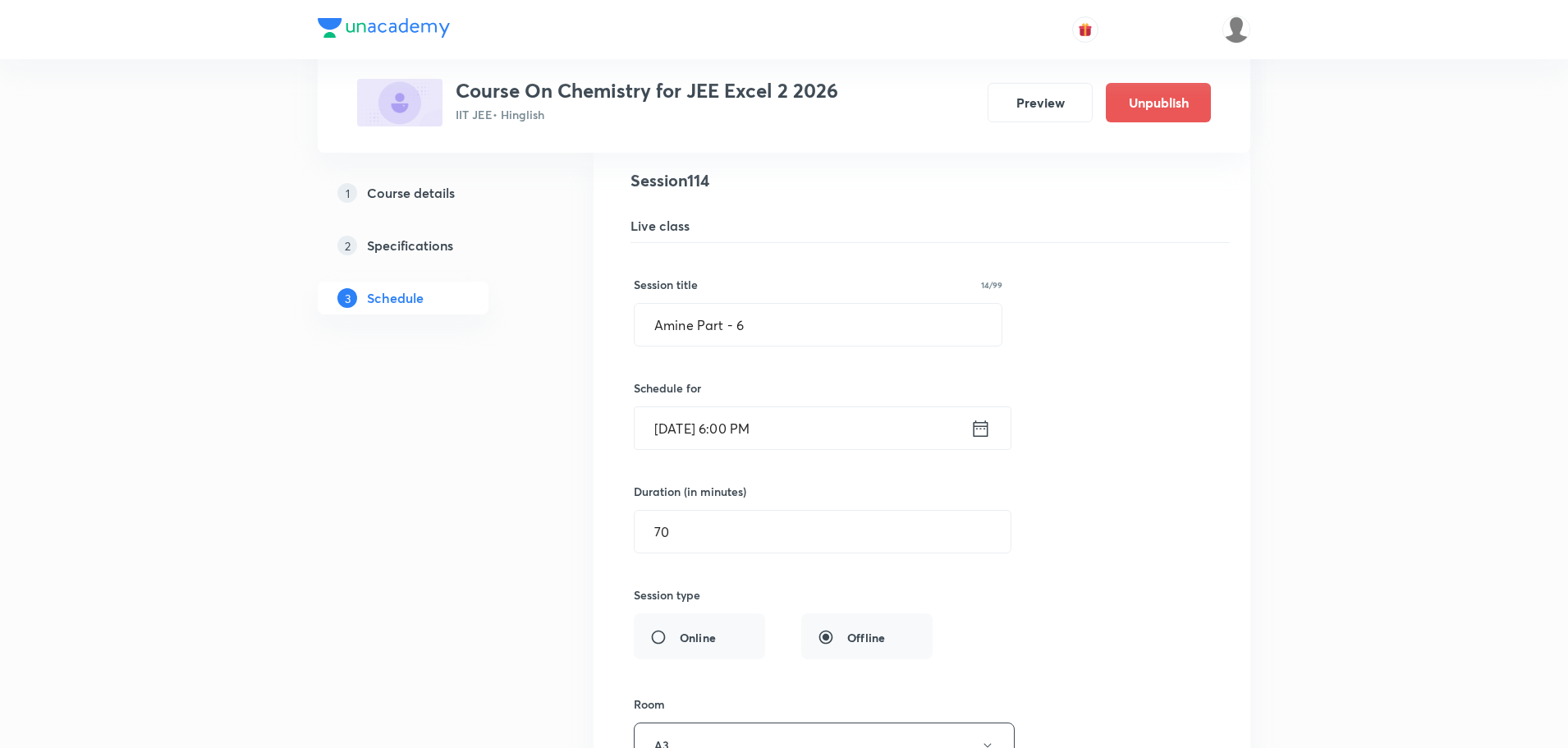
click at [980, 428] on icon at bounding box center [981, 428] width 15 height 17
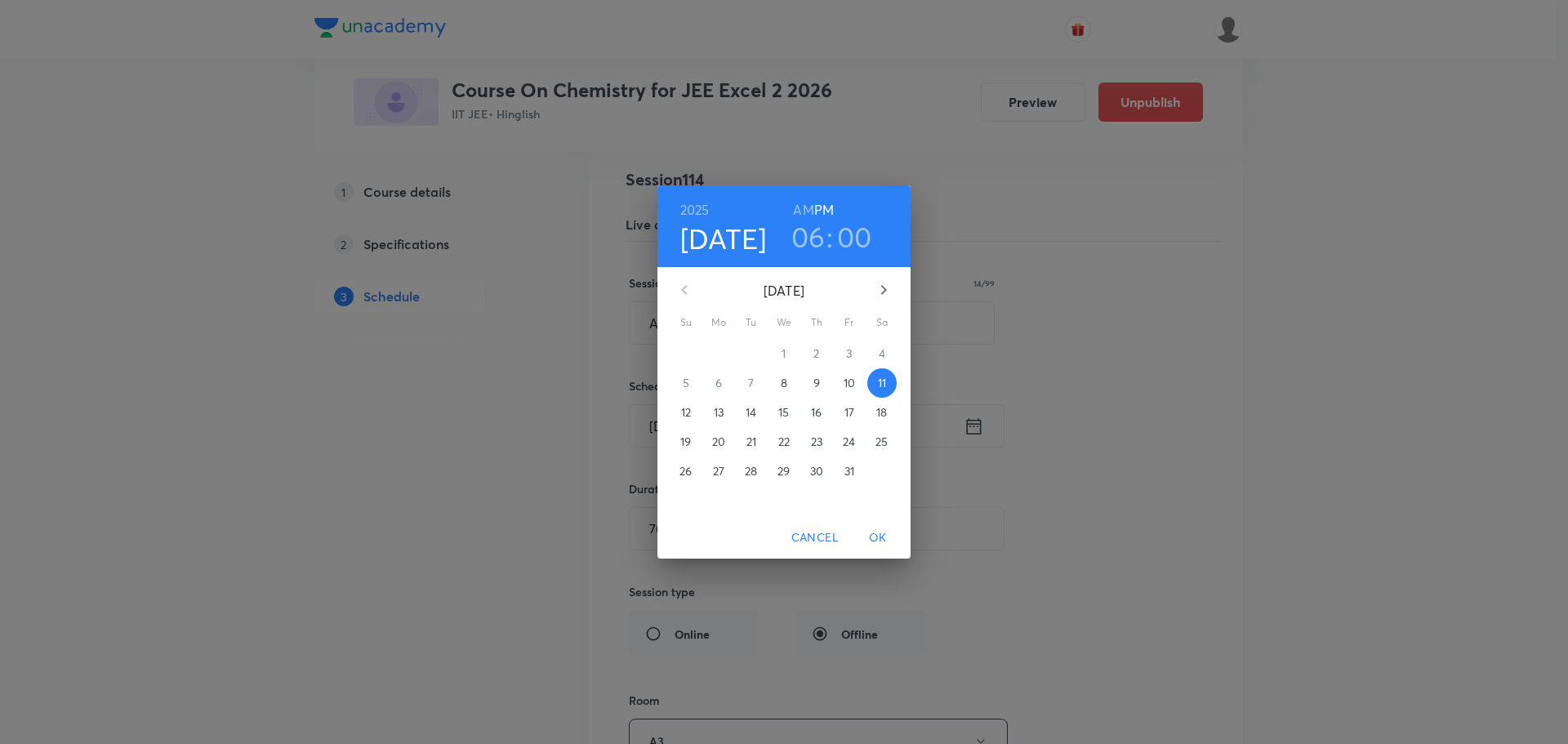
click at [814, 233] on h3 "06" at bounding box center [808, 236] width 34 height 34
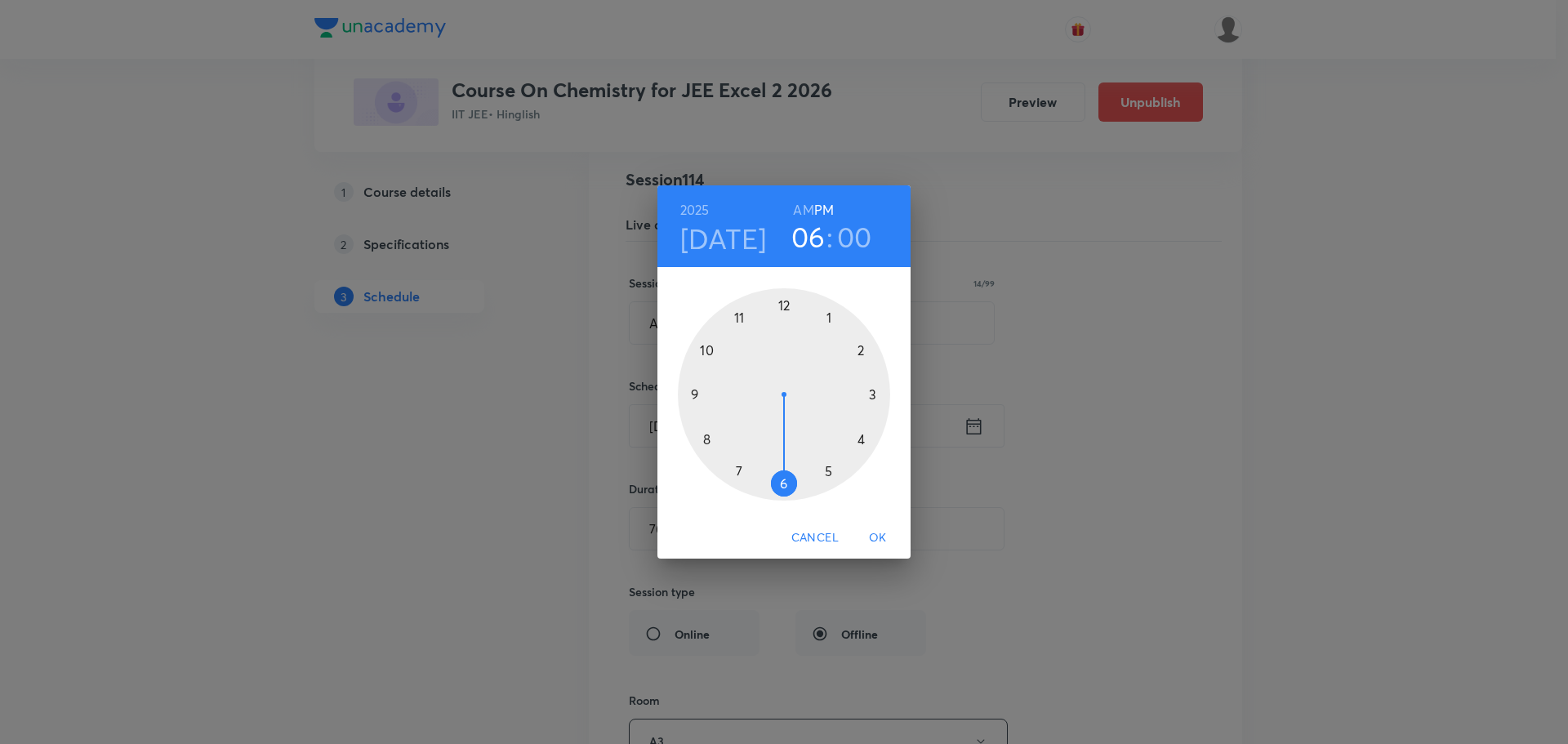
click at [865, 438] on div at bounding box center [784, 394] width 212 height 212
click at [703, 437] on div at bounding box center [784, 394] width 212 height 212
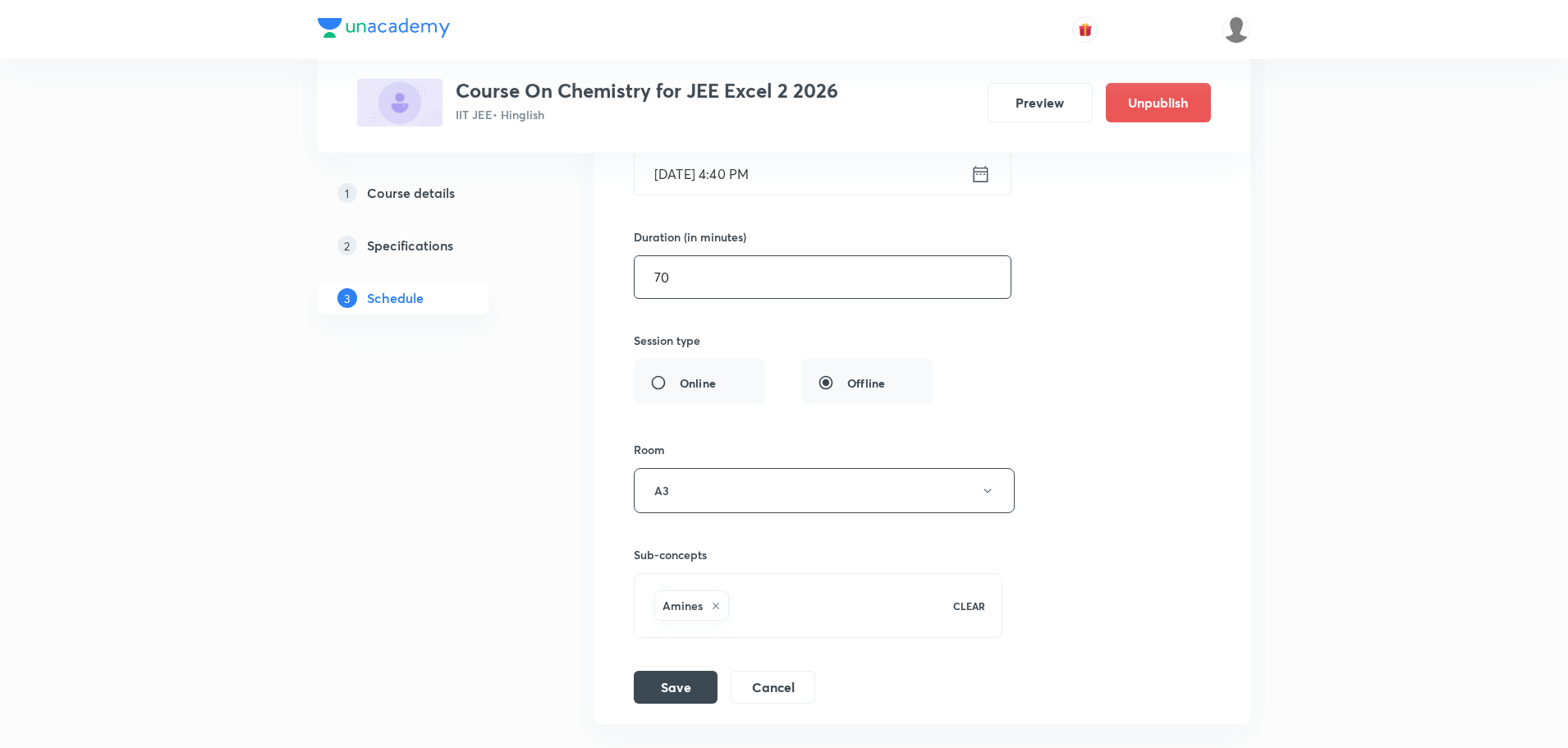
scroll to position [14956, 0]
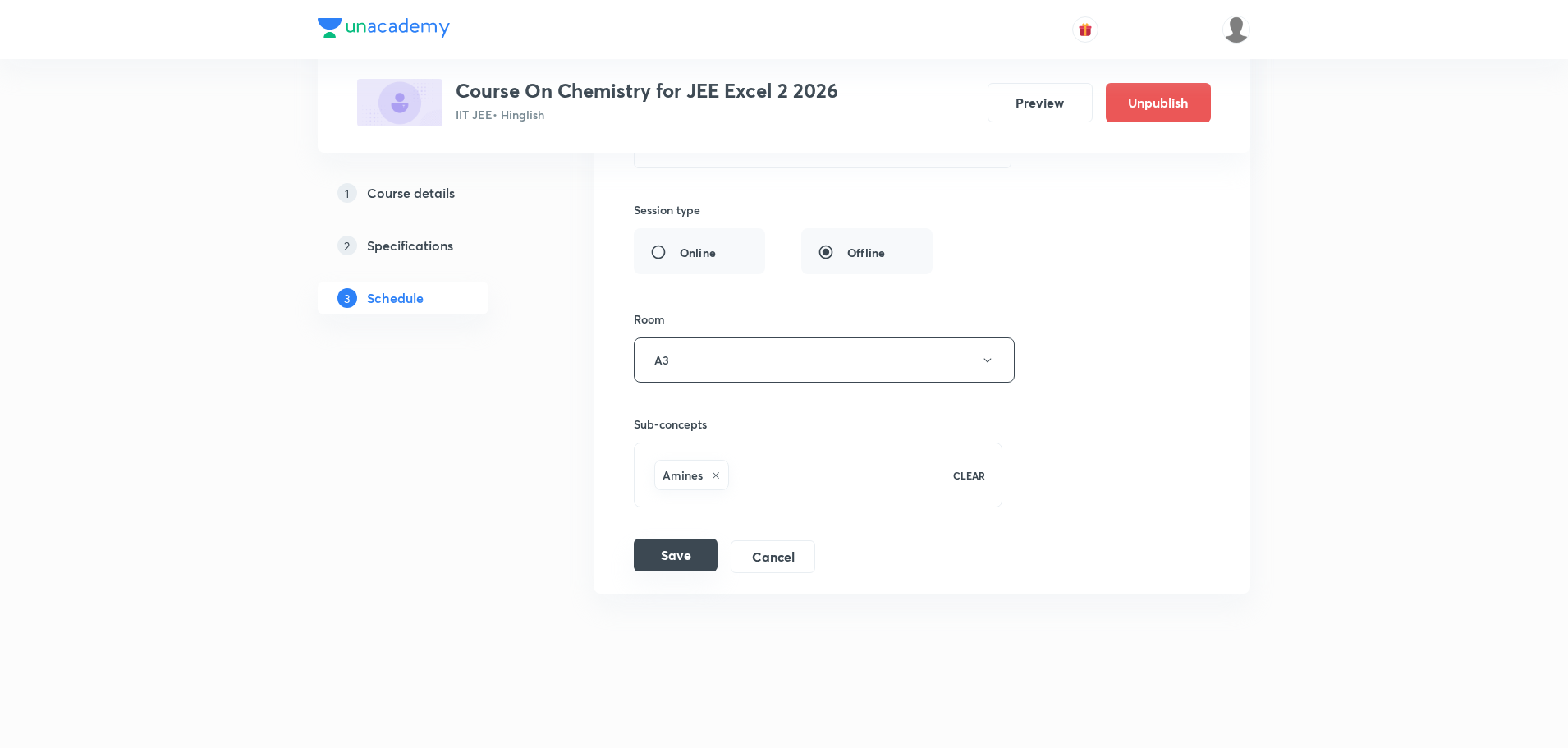
click at [694, 541] on button "Save" at bounding box center [676, 555] width 84 height 33
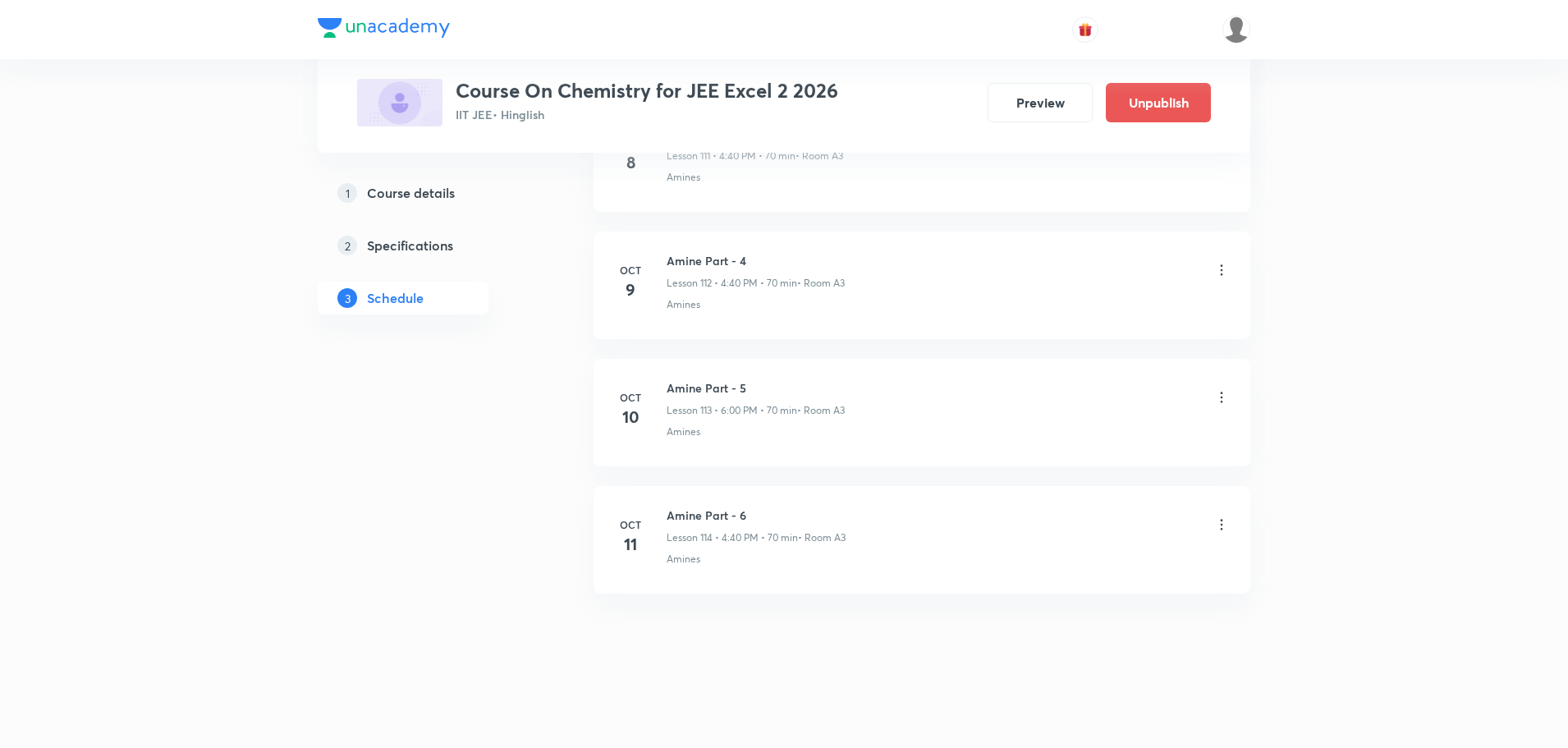
scroll to position [14324, 0]
